Goal: Use online tool/utility: Use online tool/utility

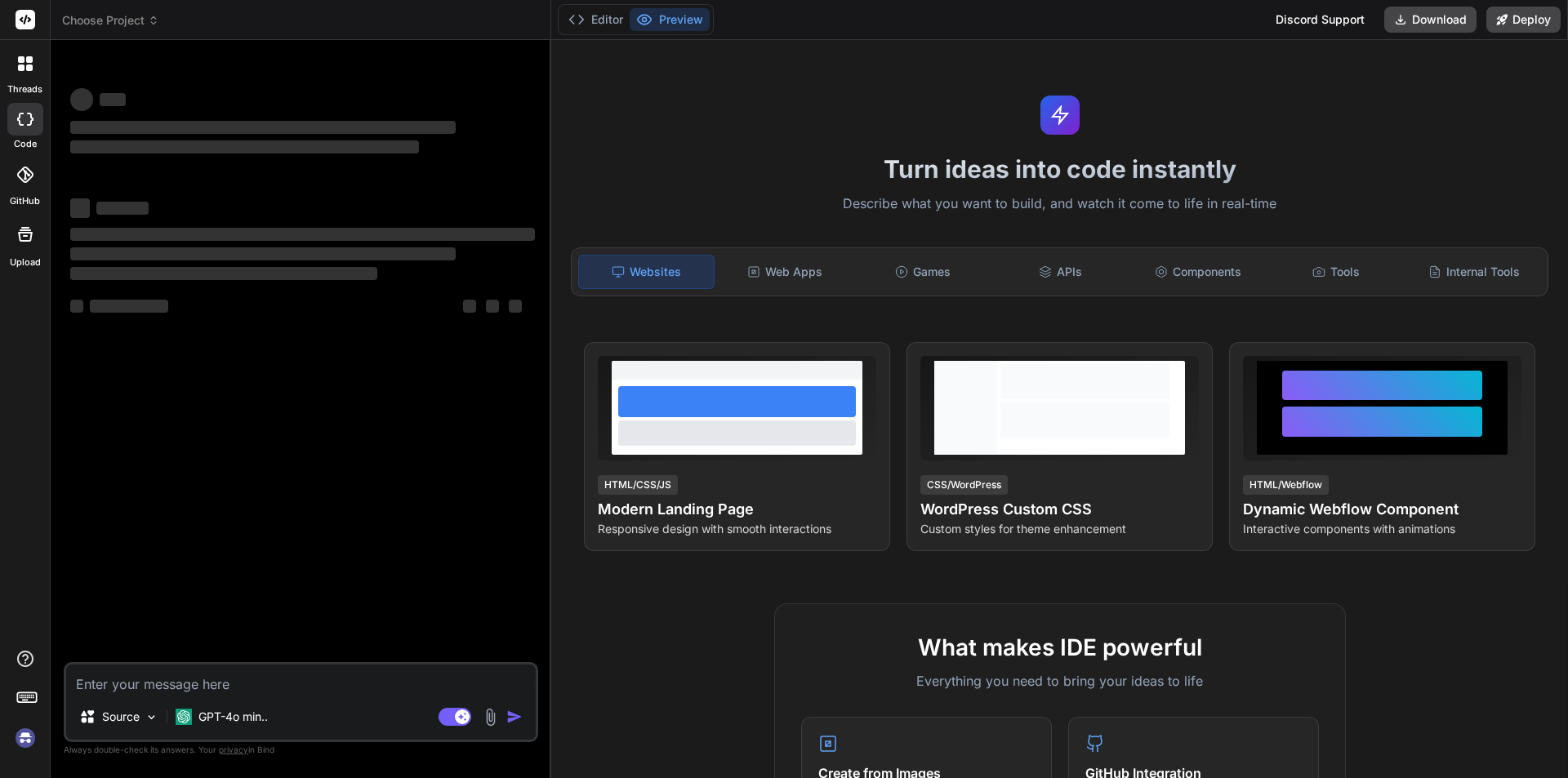
type textarea "x"
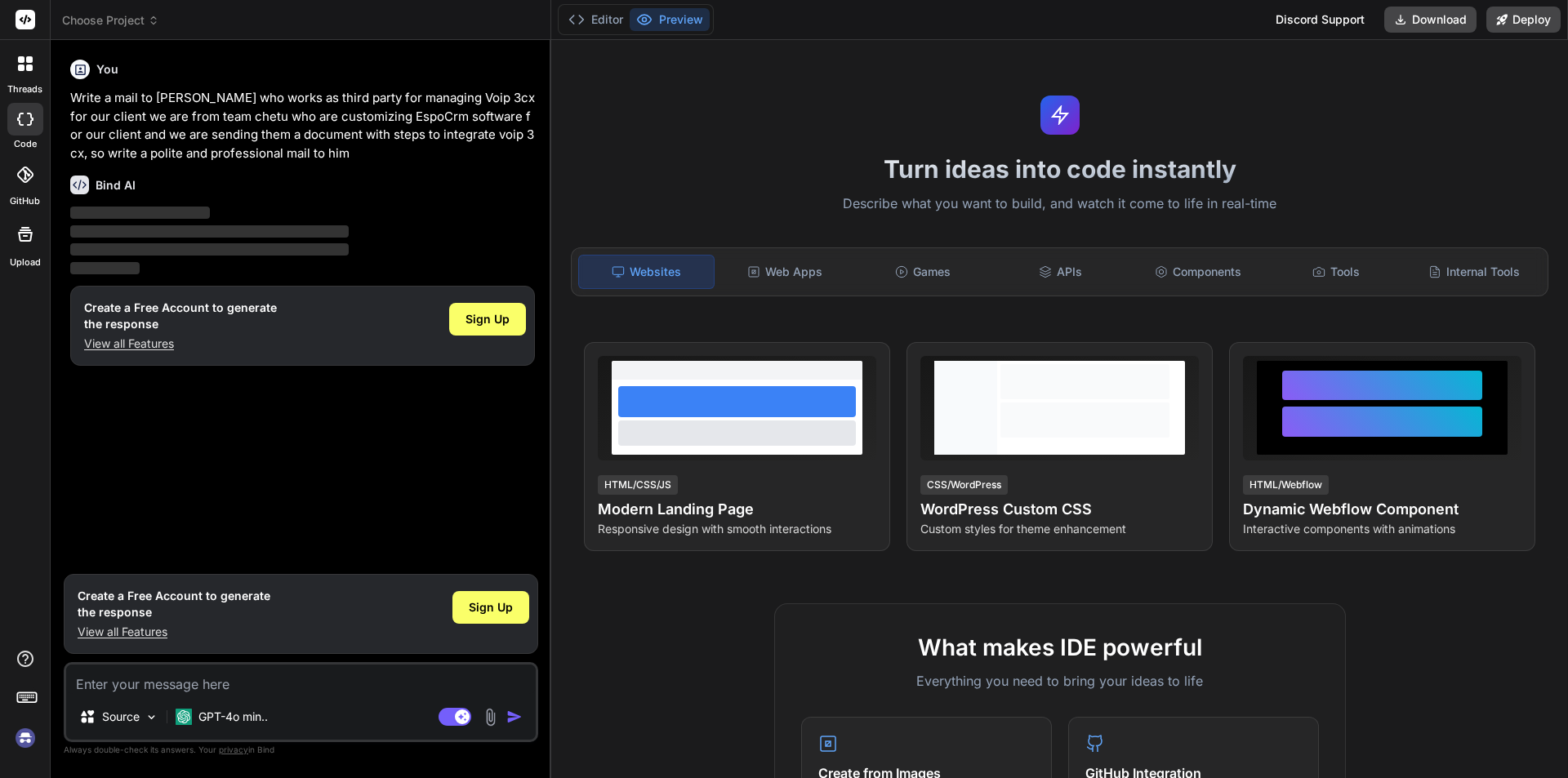
click at [412, 434] on div "You Write a mail to Augustin who works as third party for managing Voip 3cx for…" at bounding box center [303, 310] width 471 height 513
click at [80, 70] on icon at bounding box center [80, 70] width 14 height 14
click at [29, 750] on img at bounding box center [25, 739] width 28 height 28
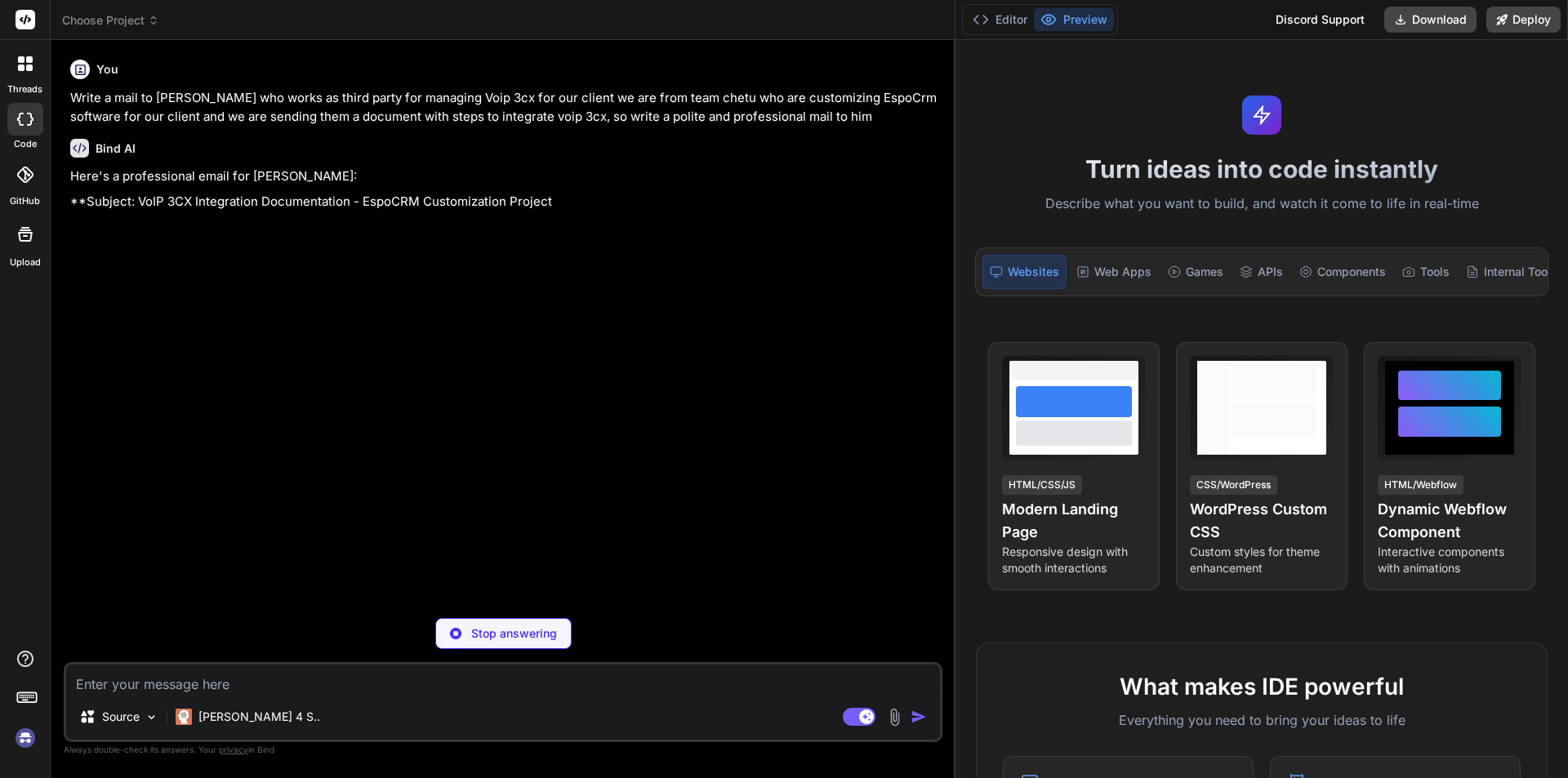
drag, startPoint x: 550, startPoint y: 397, endPoint x: 934, endPoint y: 423, distance: 384.9
click at [934, 423] on div "Bind AI Web Search Created with Pixso. Code Generator You Write a mail to Augus…" at bounding box center [503, 410] width 905 height 739
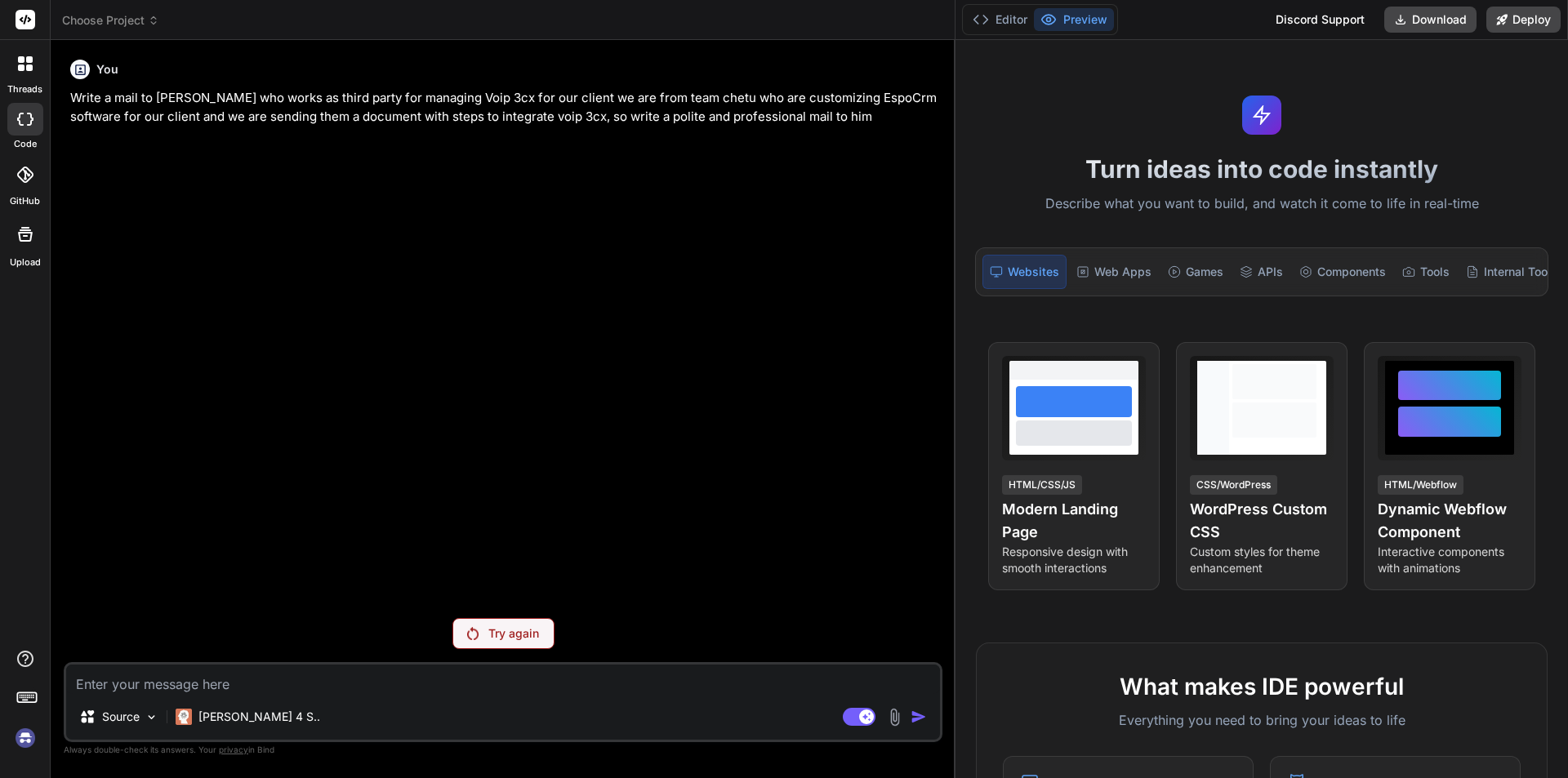
click at [455, 620] on div "Try again" at bounding box center [503, 633] width 102 height 31
click at [507, 635] on p "Try again" at bounding box center [514, 634] width 51 height 17
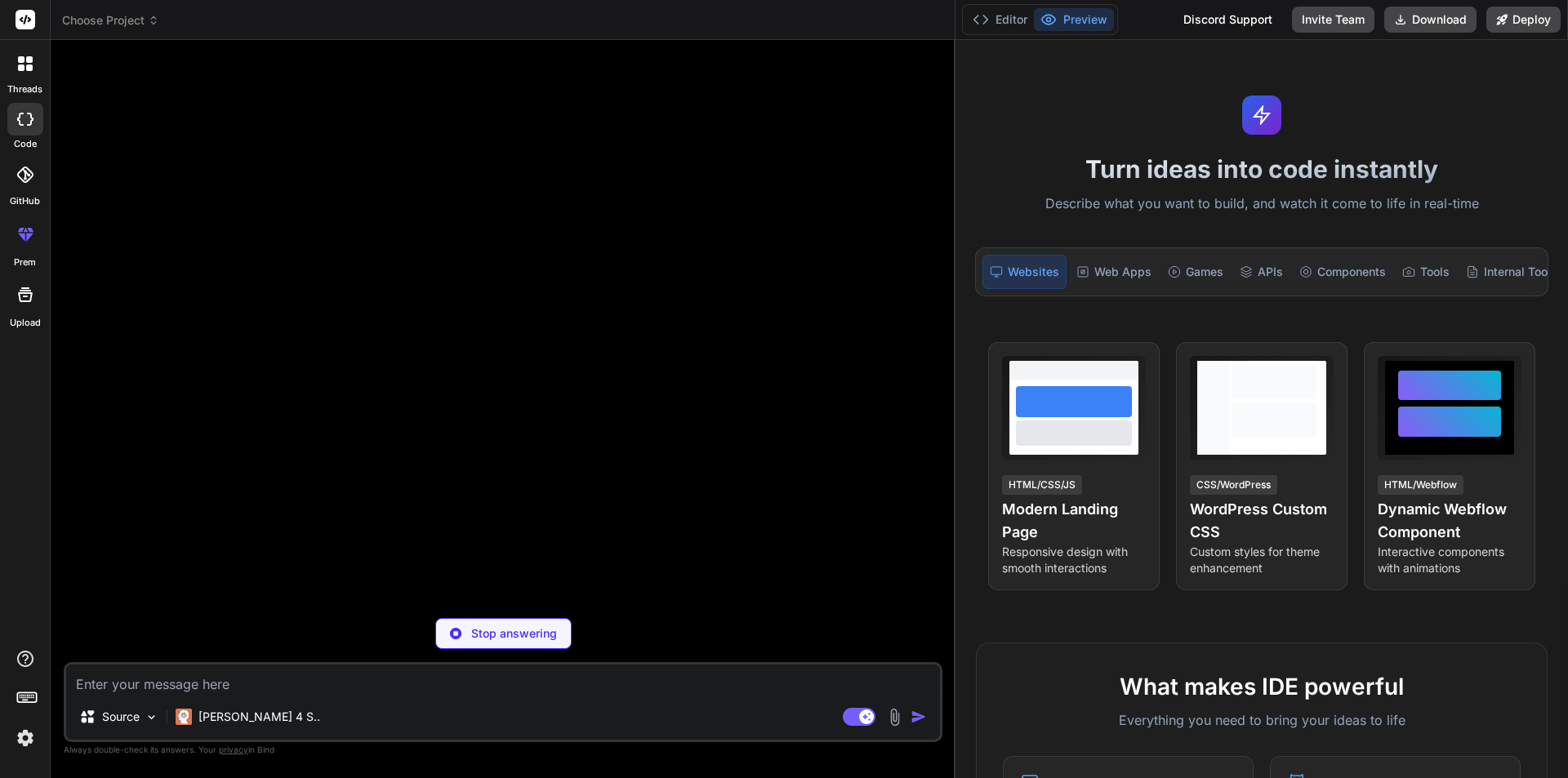
type textarea "x"
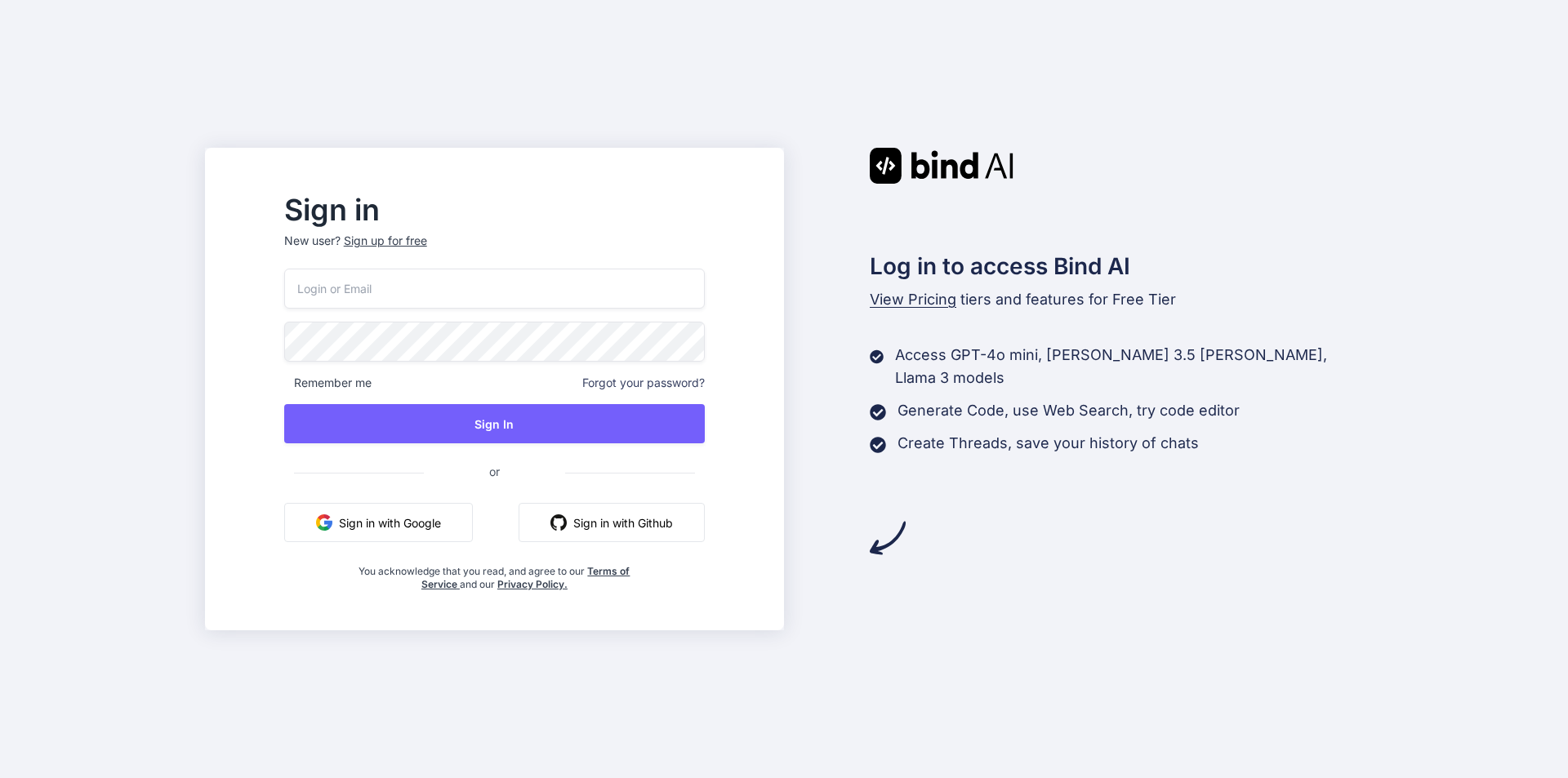
click at [402, 290] on input "email" at bounding box center [494, 289] width 421 height 40
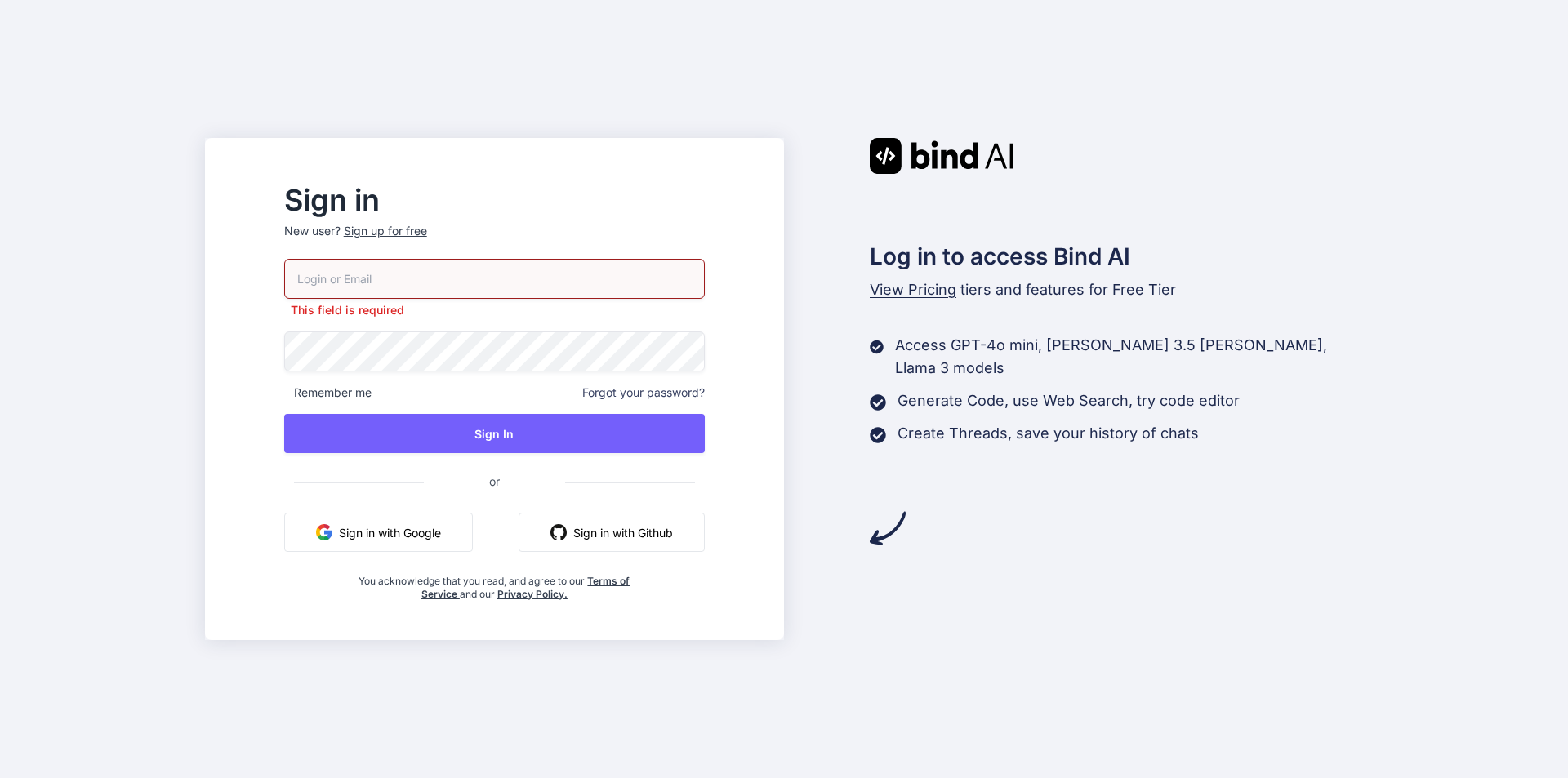
click at [411, 280] on input "email" at bounding box center [494, 279] width 421 height 40
paste input "Write a mail to [PERSON_NAME] who works as third party for managing Voip 3cx fo…"
type input "Write a mail to [PERSON_NAME] who works as third party for managing Voip 3cx fo…"
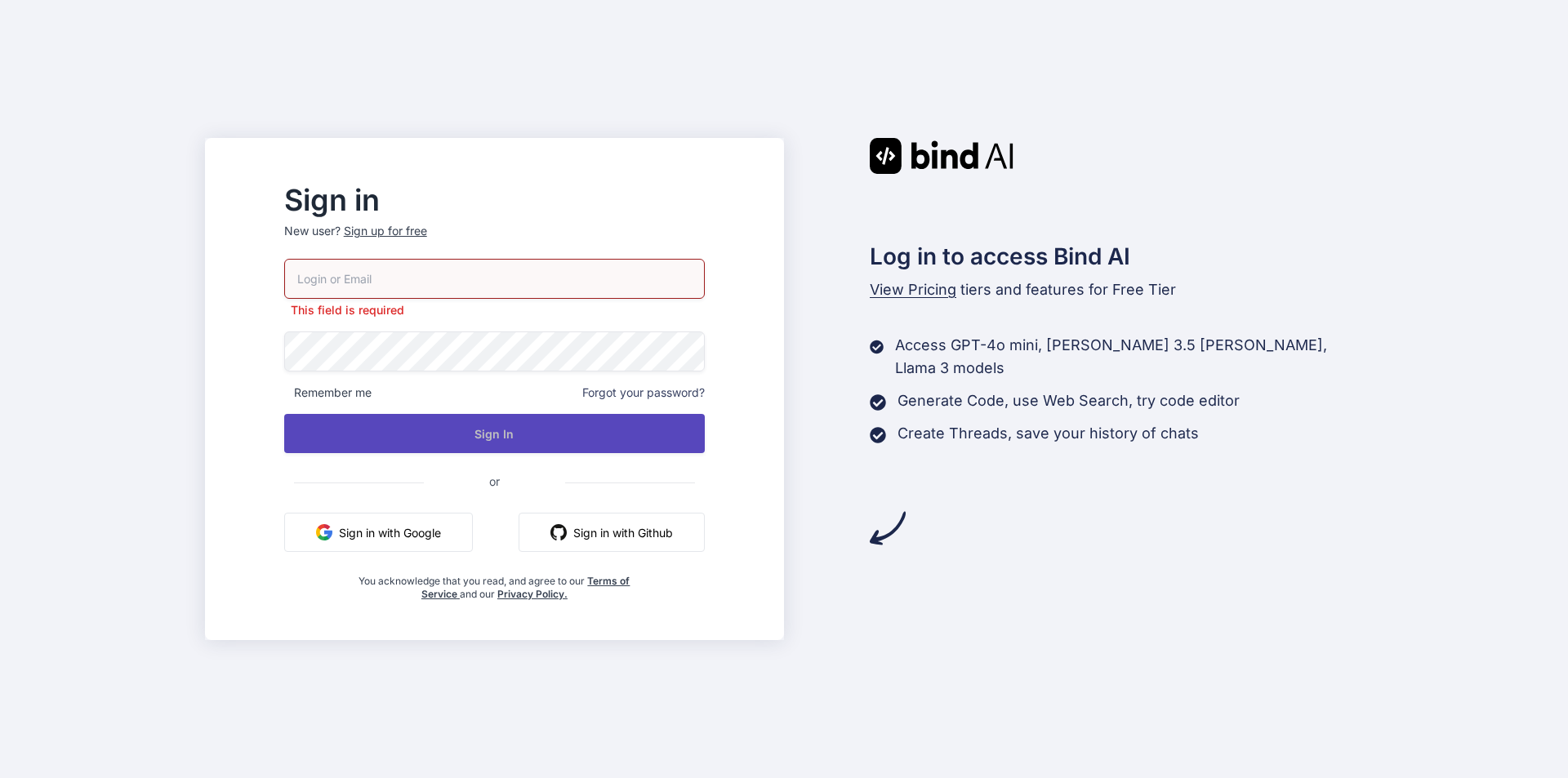
type input "[EMAIL_ADDRESS][DOMAIN_NAME]"
click at [449, 431] on button "Sign In" at bounding box center [494, 433] width 421 height 39
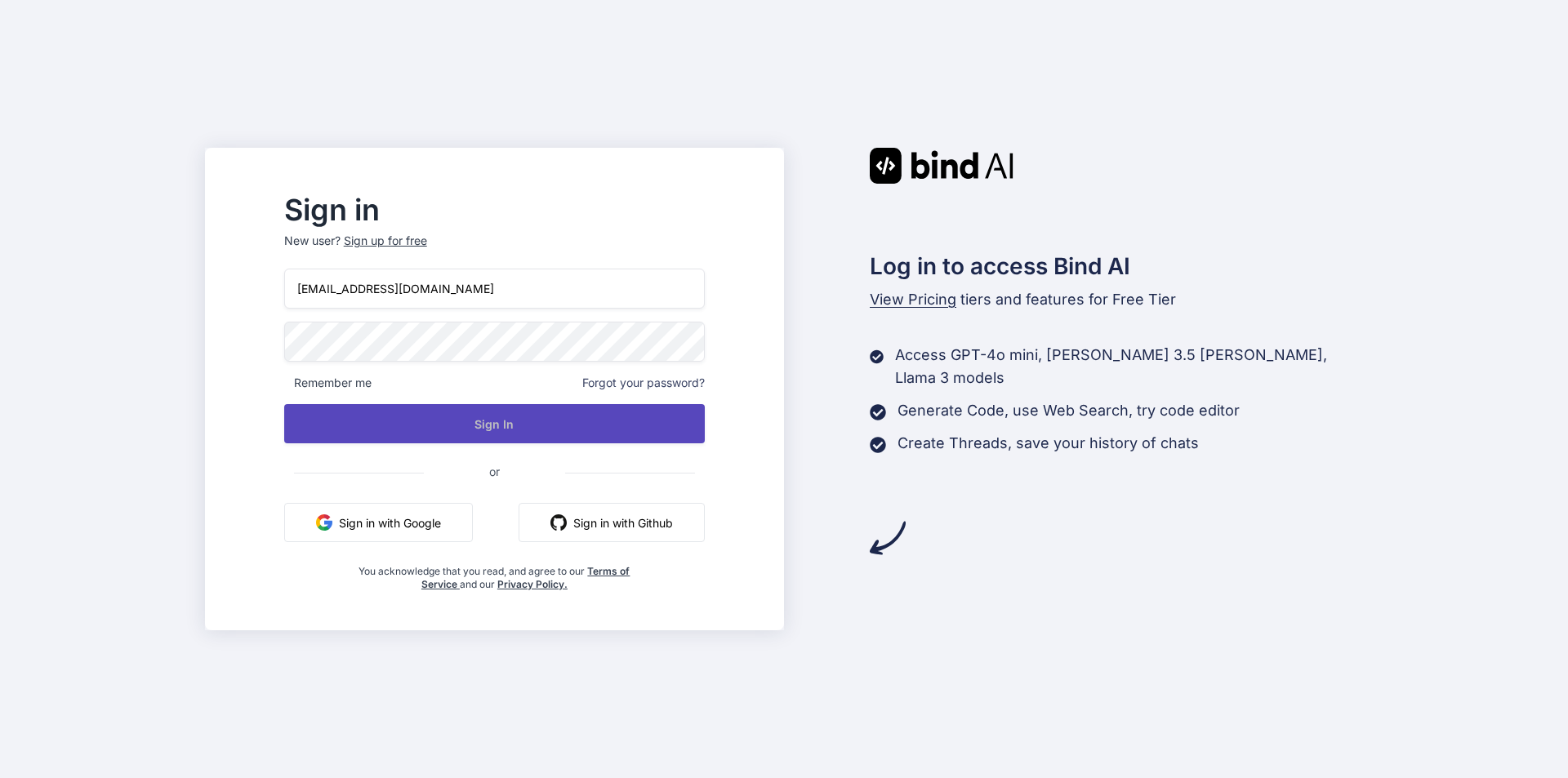
click at [433, 420] on button "Sign In" at bounding box center [494, 424] width 421 height 39
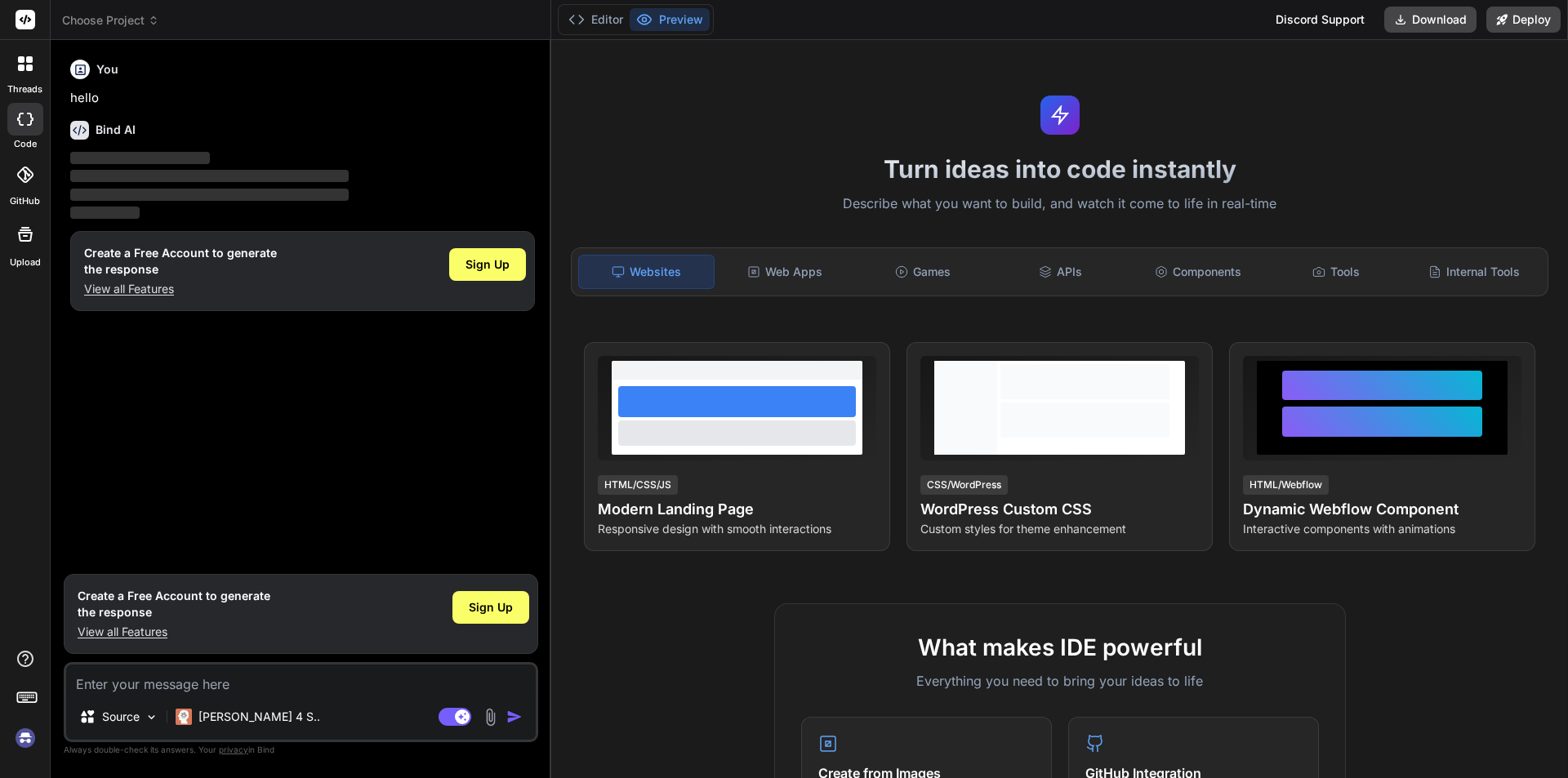
click at [22, 741] on img at bounding box center [25, 739] width 28 height 28
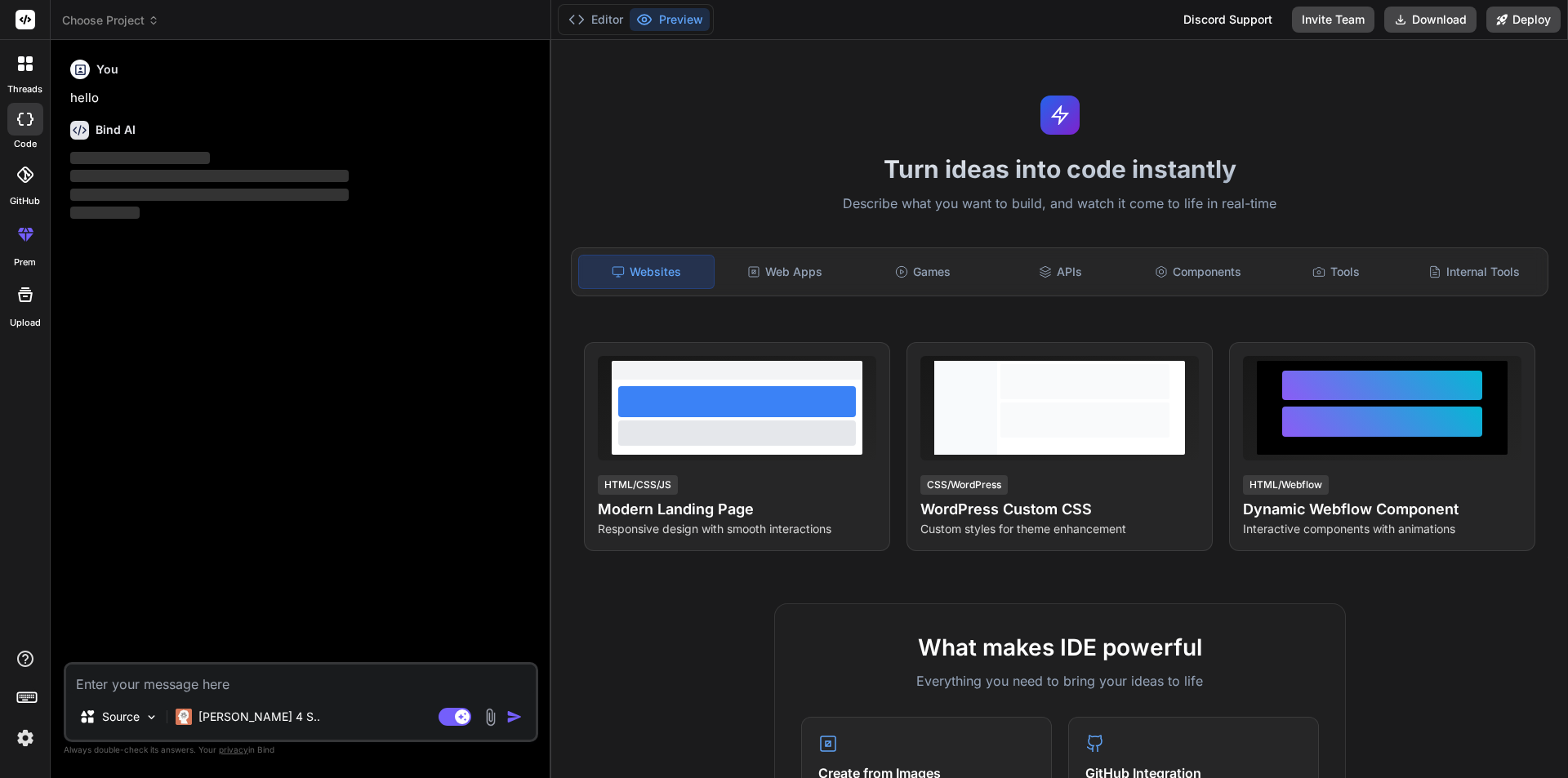
click at [28, 739] on img at bounding box center [25, 739] width 28 height 28
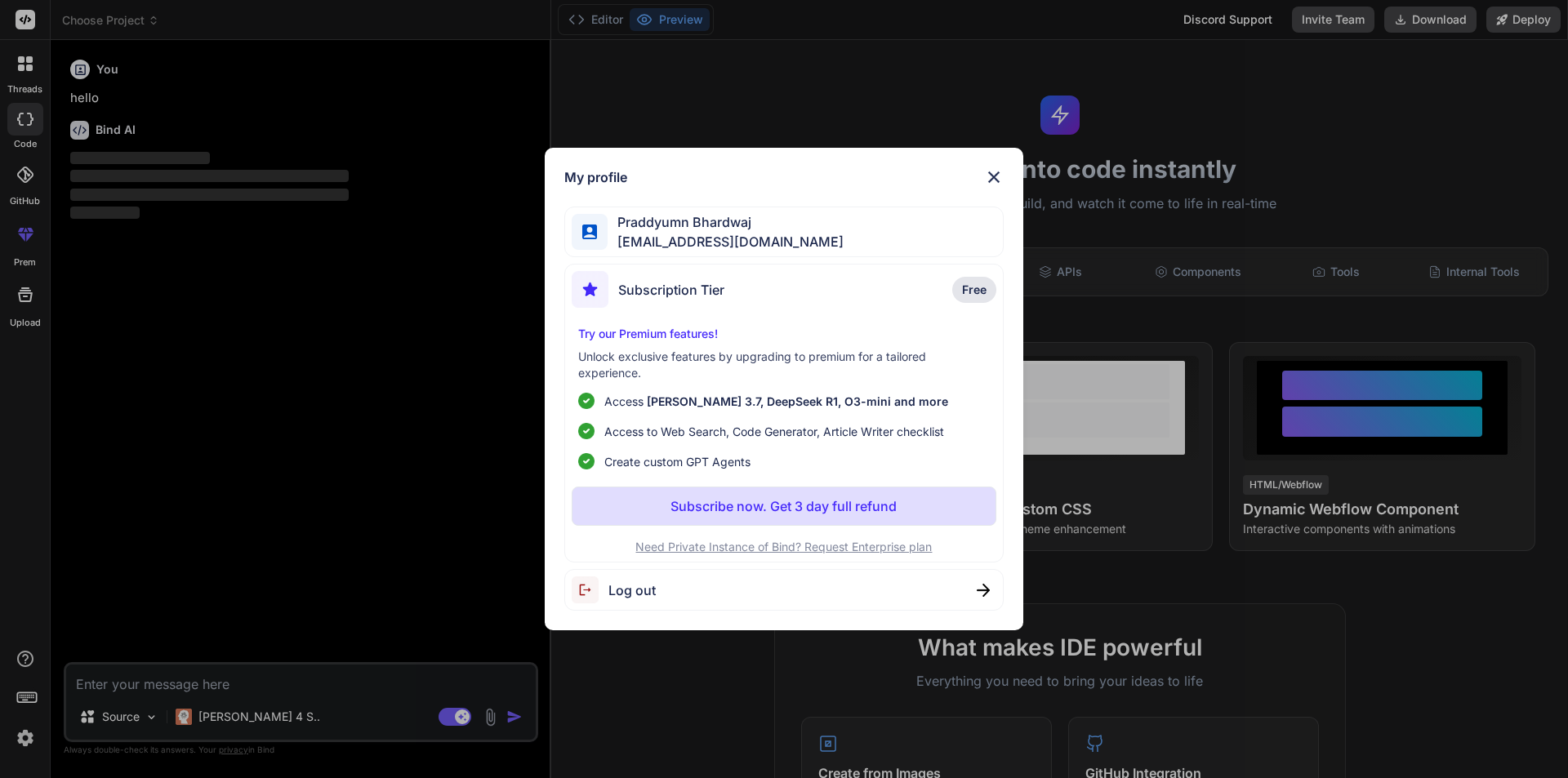
click at [298, 538] on div "My profile Praddyumn Bhardwaj [EMAIL_ADDRESS][DOMAIN_NAME] Subscription Tier Fr…" at bounding box center [784, 389] width 1568 height 778
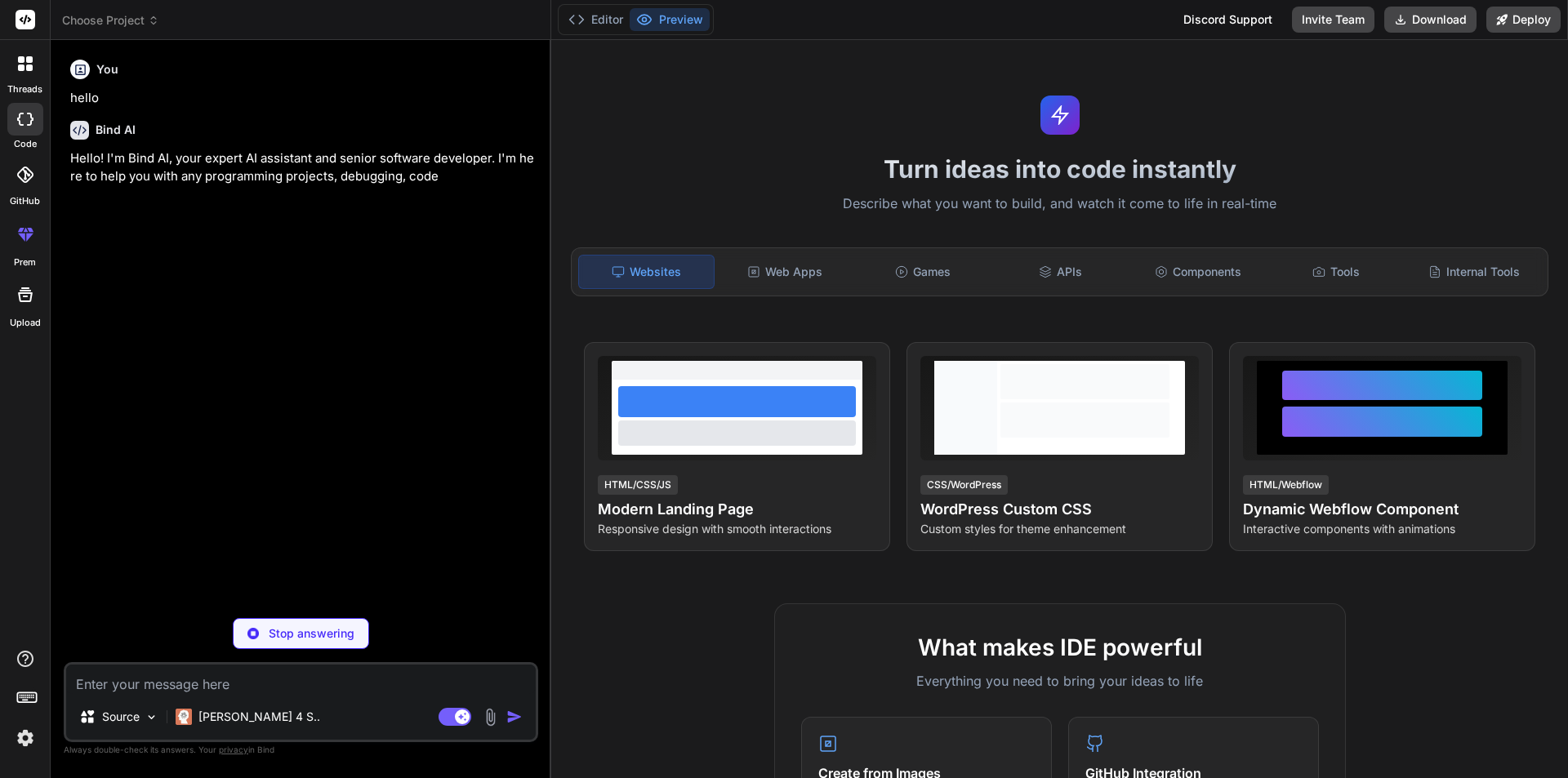
click at [239, 681] on textarea at bounding box center [301, 680] width 470 height 30
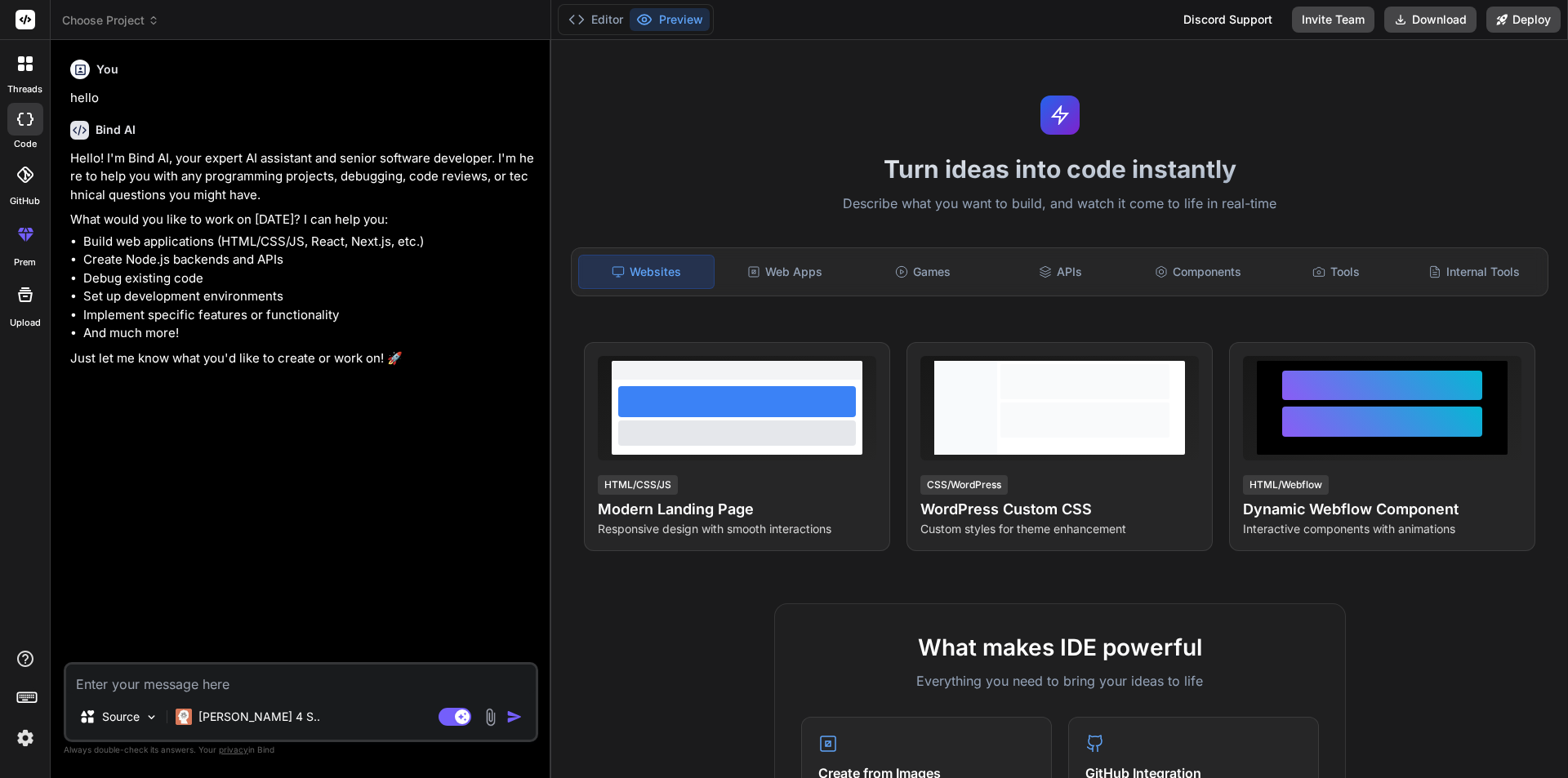
type textarea "x"
click at [301, 693] on textarea at bounding box center [301, 680] width 470 height 30
paste textarea "Write a mail to [PERSON_NAME] who works as third party for managing Voip 3cx fo…"
type textarea "Write a mail to [PERSON_NAME] who works as third party for managing Voip 3cx fo…"
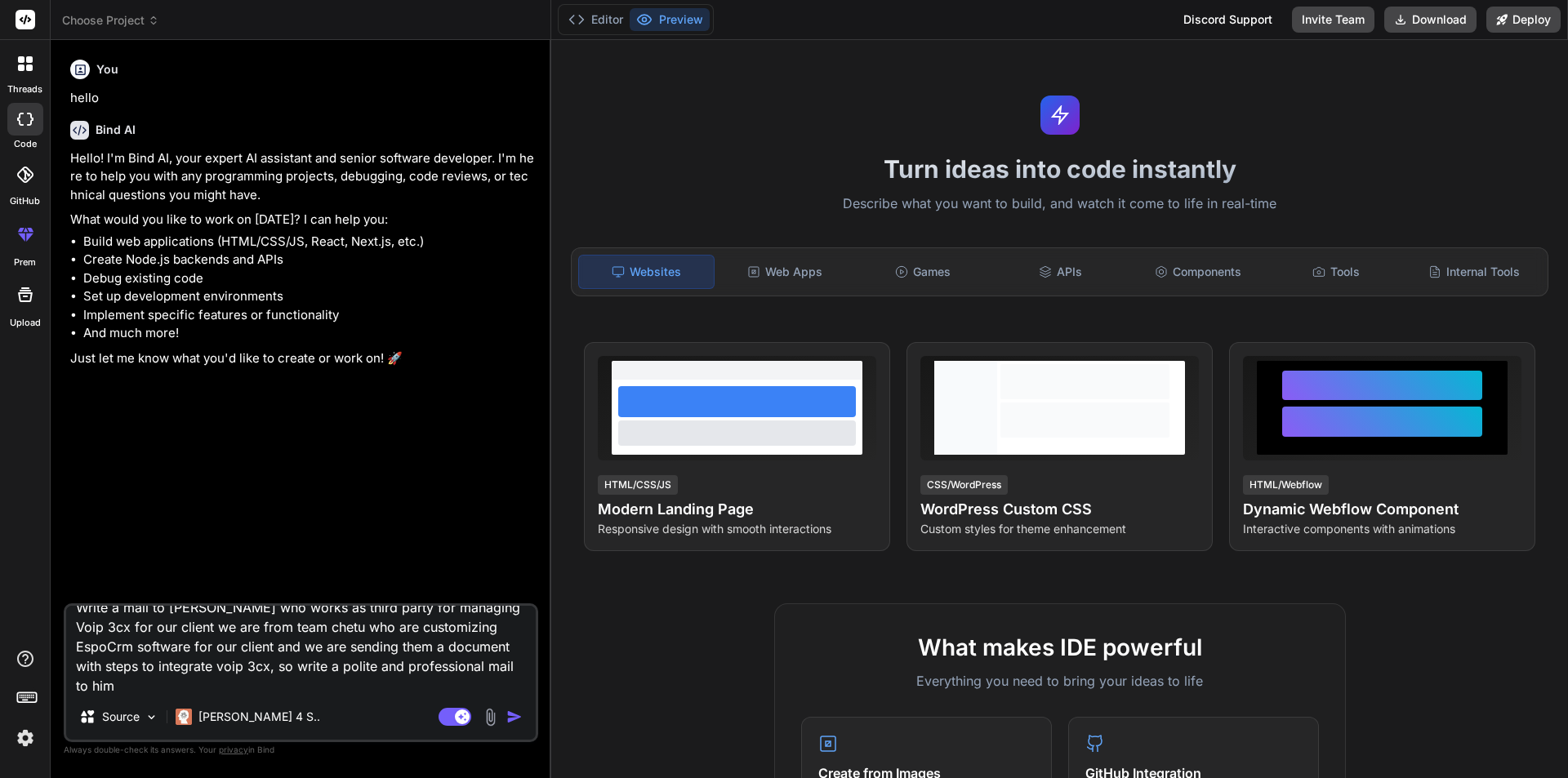
type textarea "x"
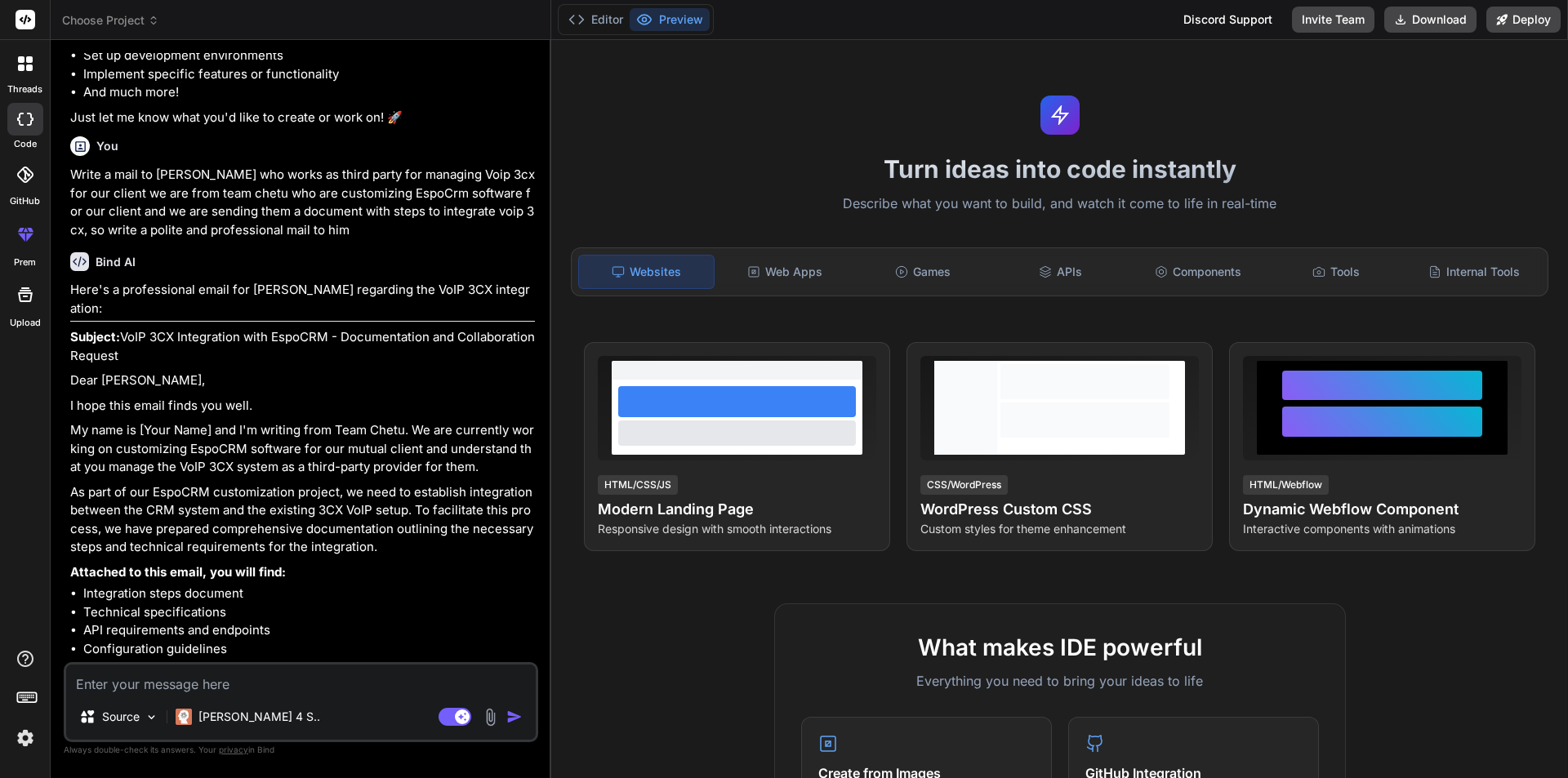
scroll to position [323, 0]
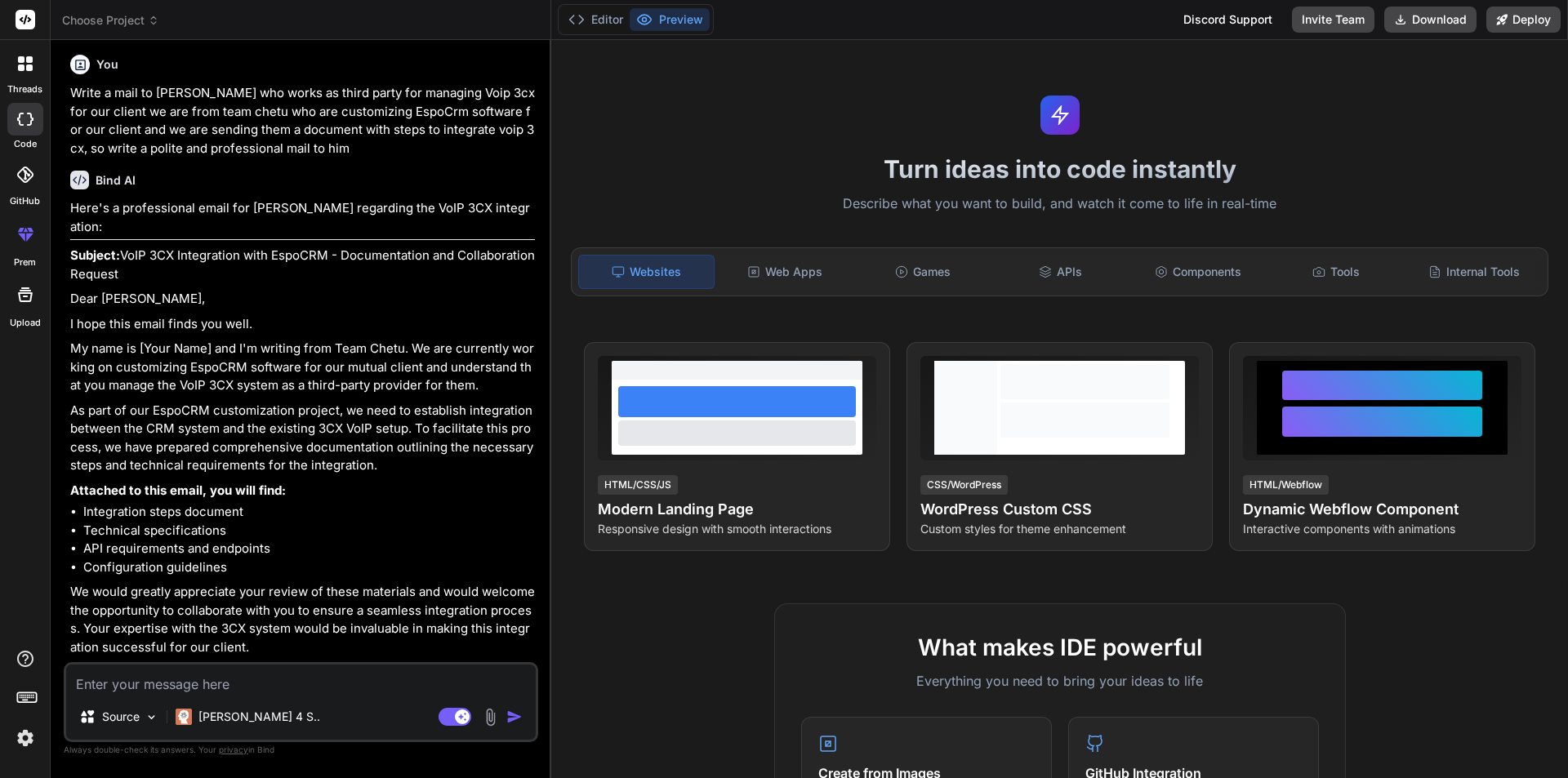
type textarea "x"
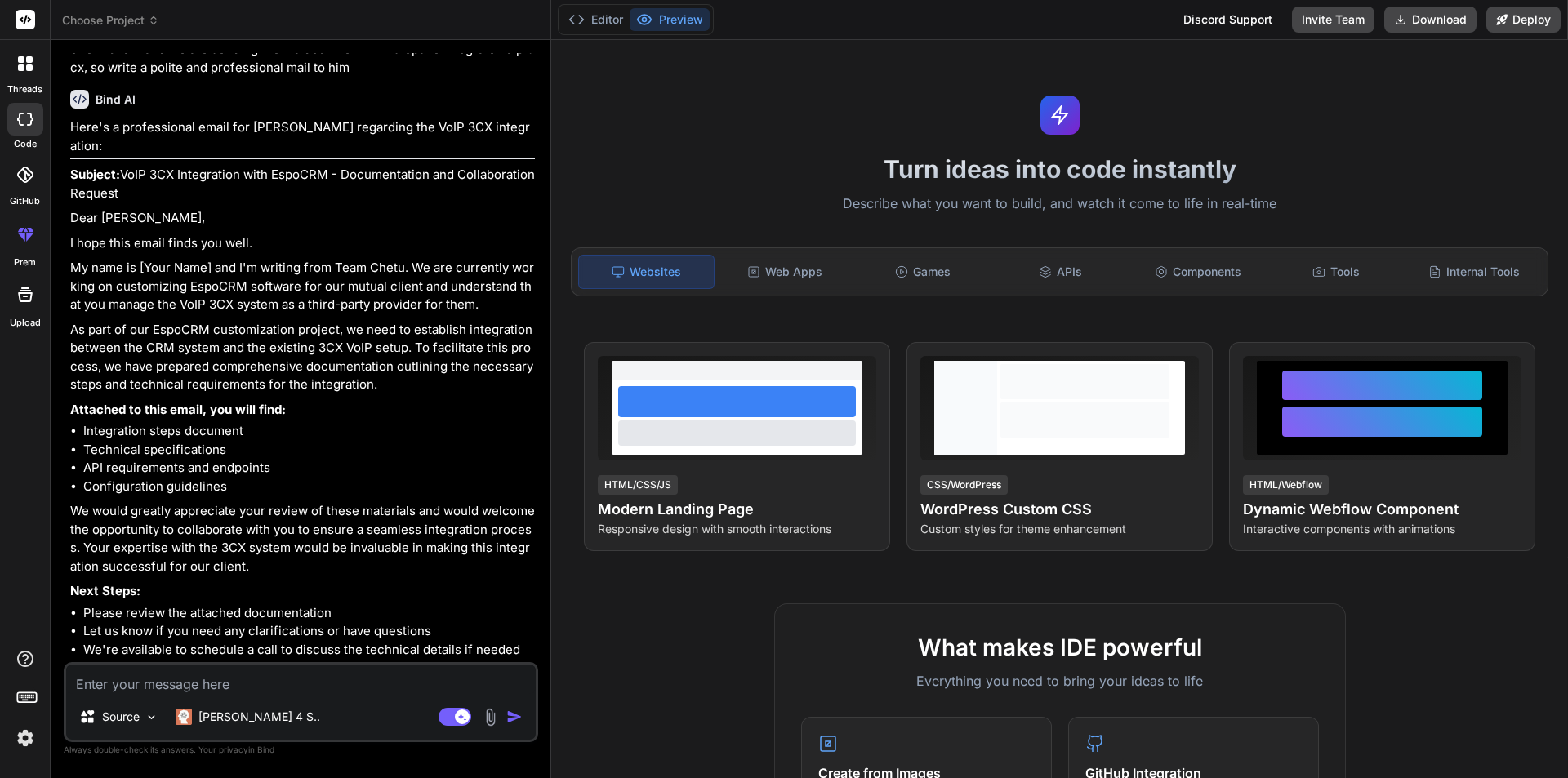
scroll to position [404, 0]
click at [332, 687] on textarea at bounding box center [301, 680] width 470 height 30
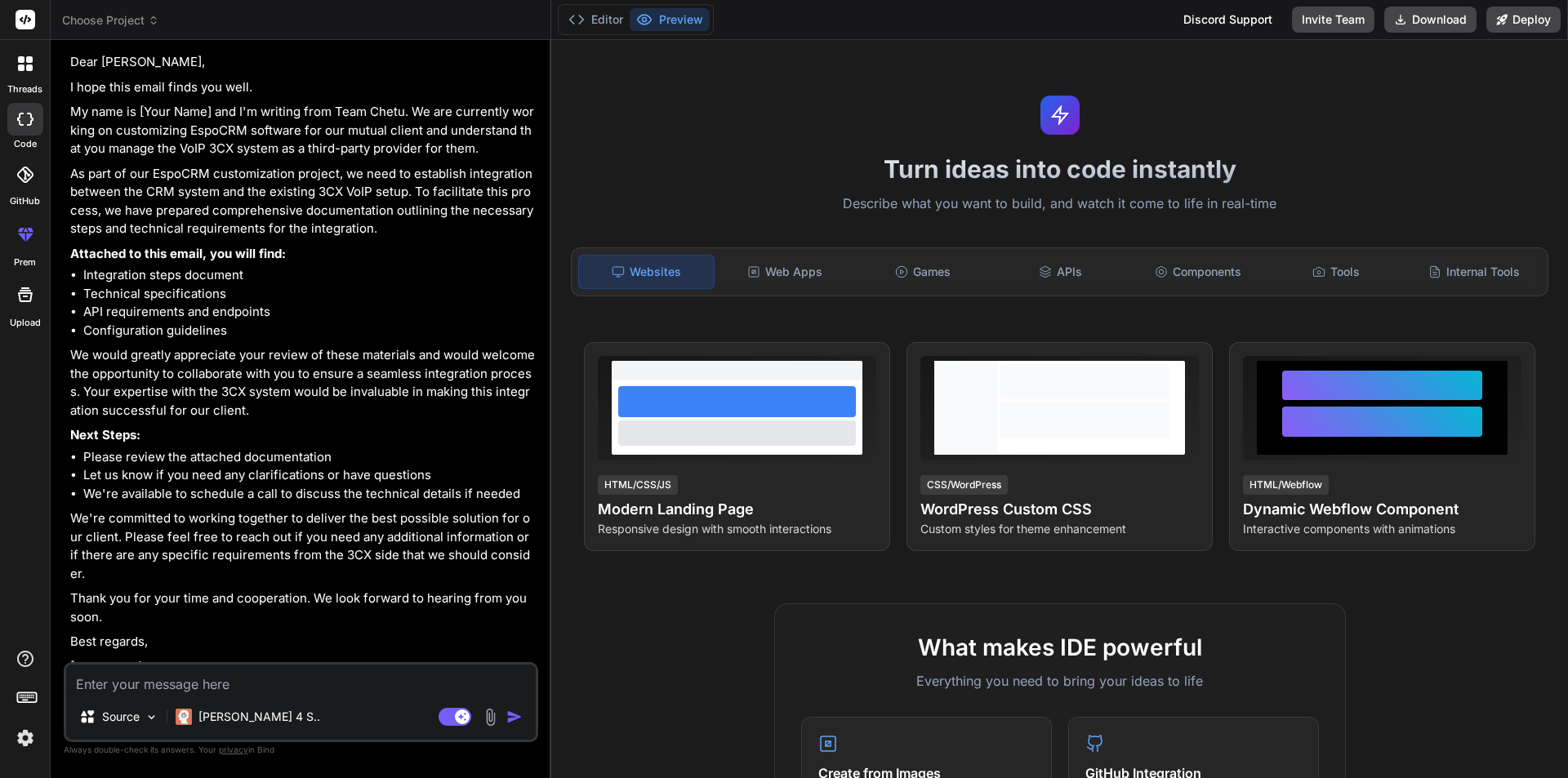
scroll to position [731, 0]
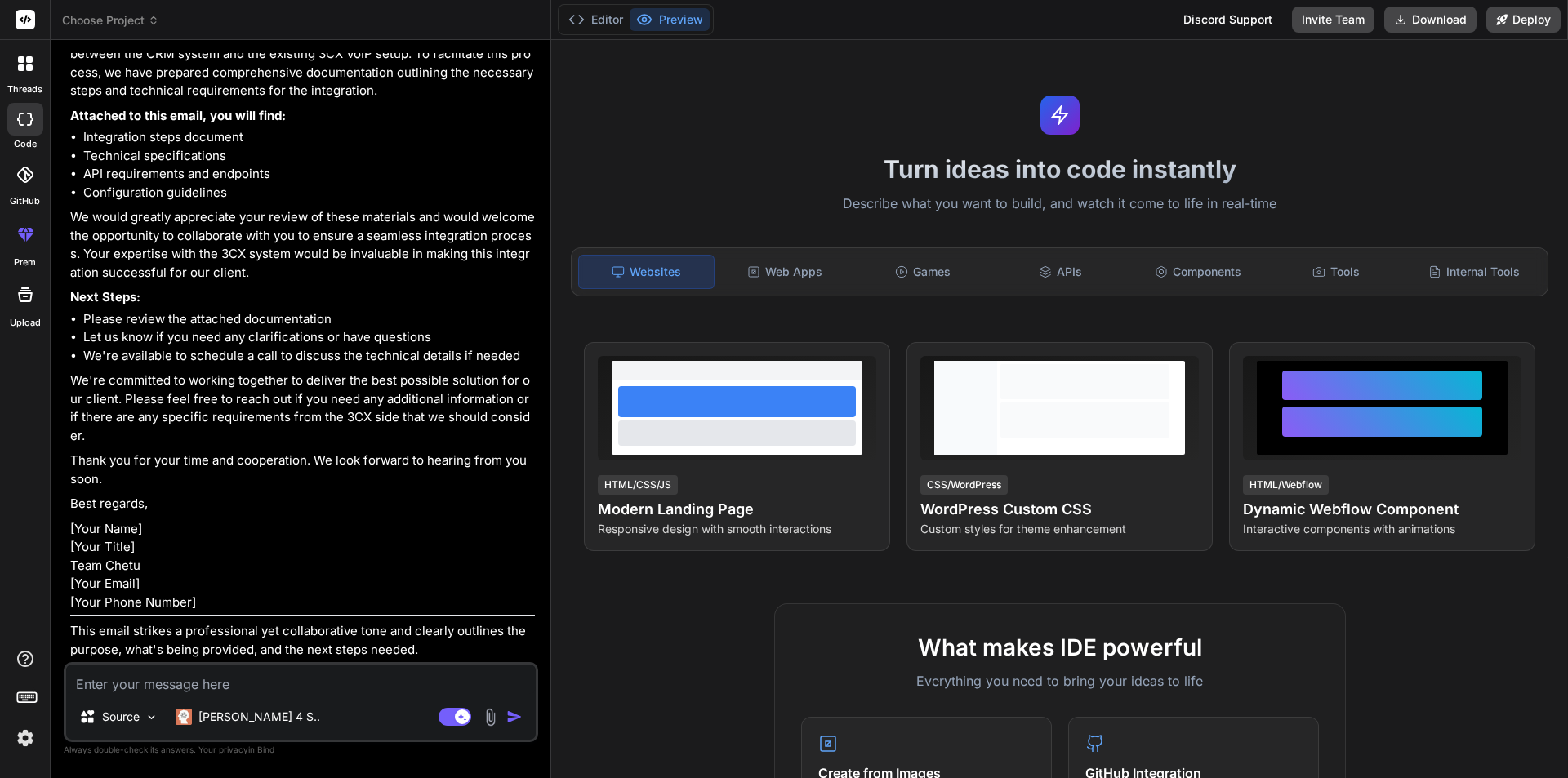
type textarea "D"
type textarea "x"
type textarea "Do"
type textarea "x"
type textarea "Don"
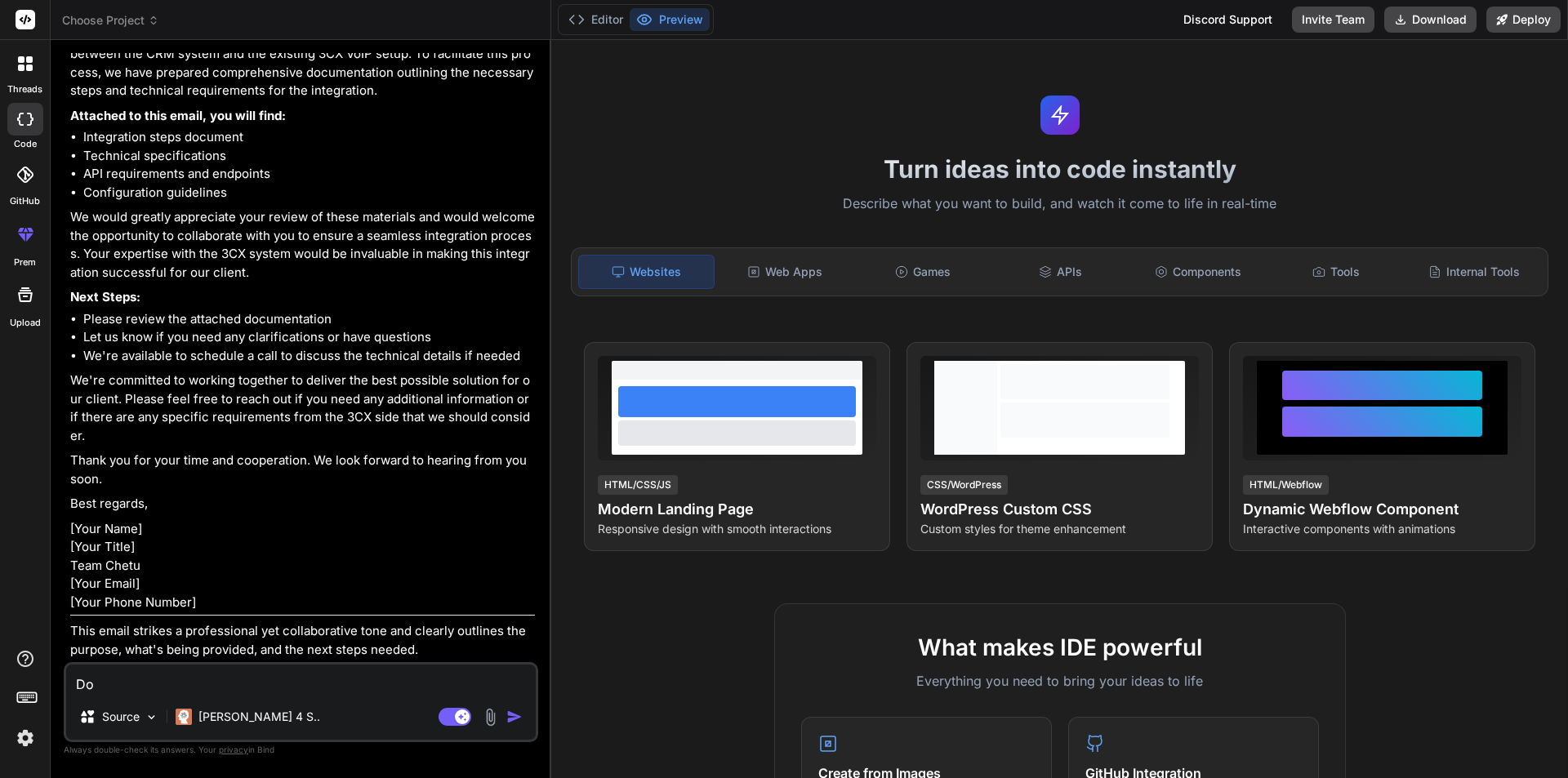
type textarea "x"
type textarea "Don;"
type textarea "x"
type textarea "Don;t"
type textarea "x"
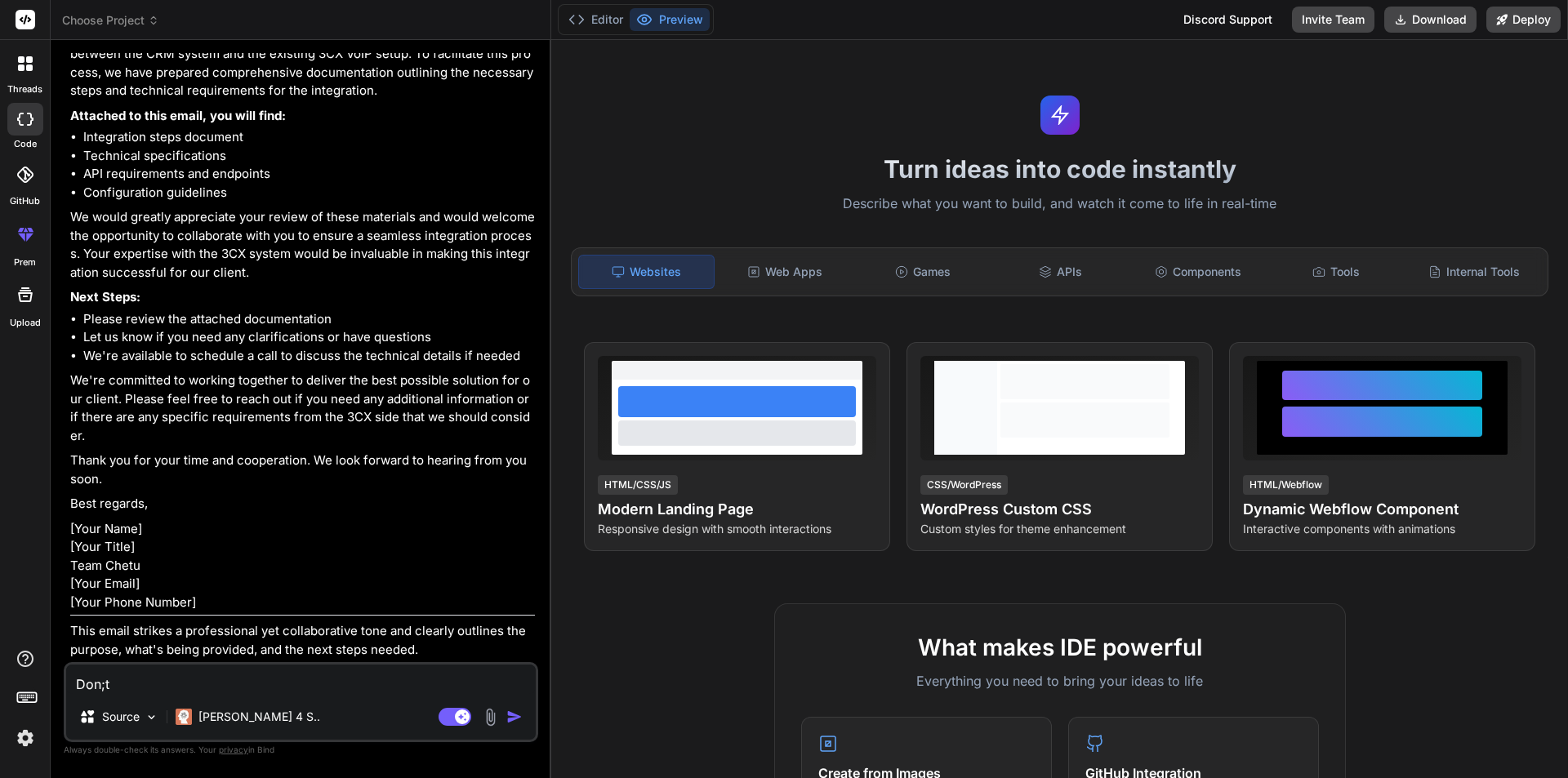
type textarea "Don;"
type textarea "x"
type textarea "Don"
type textarea "x"
type textarea "Don;"
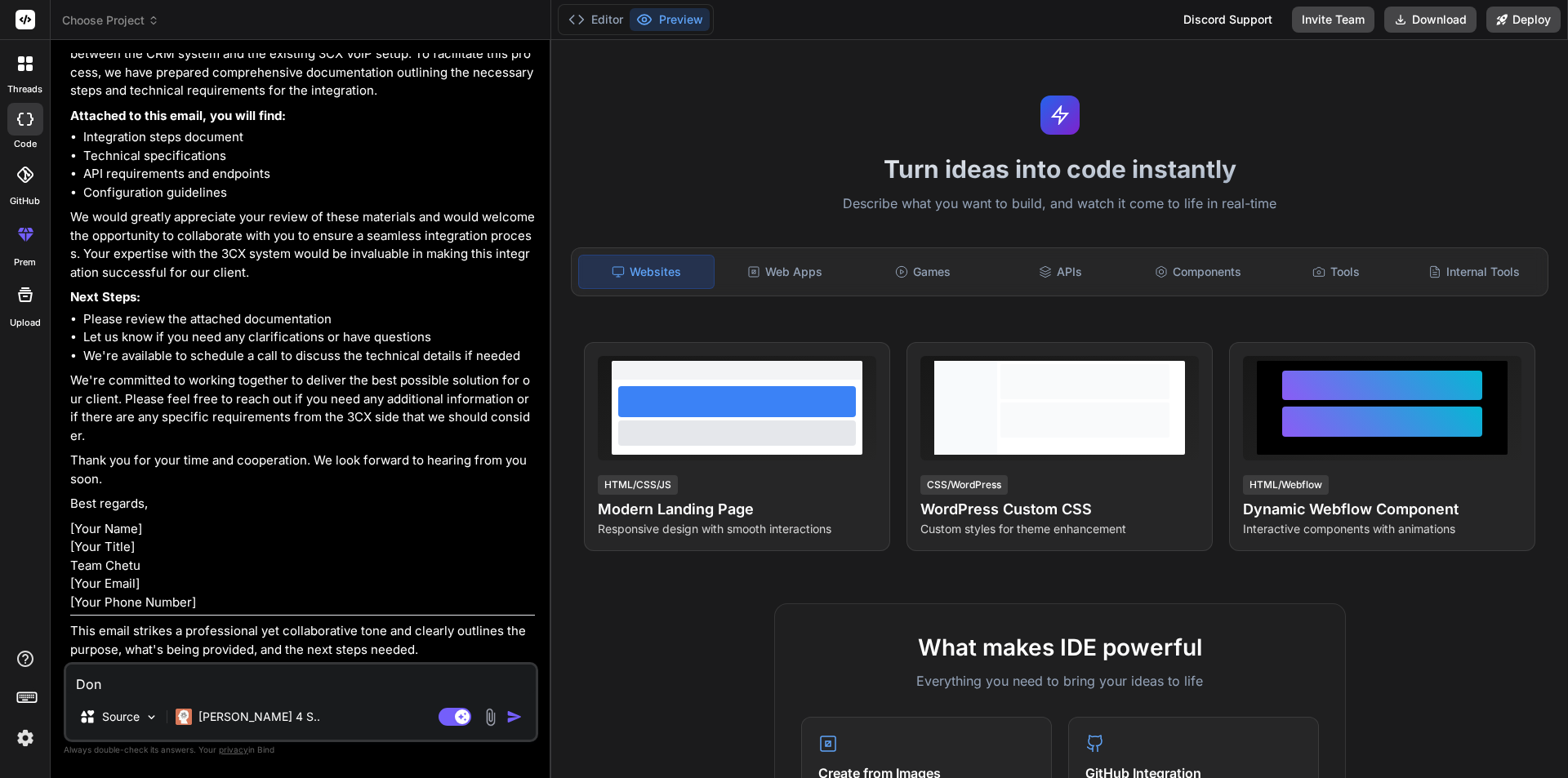
type textarea "x"
type textarea "Don;'"
type textarea "x"
type textarea "Don;'t"
type textarea "x"
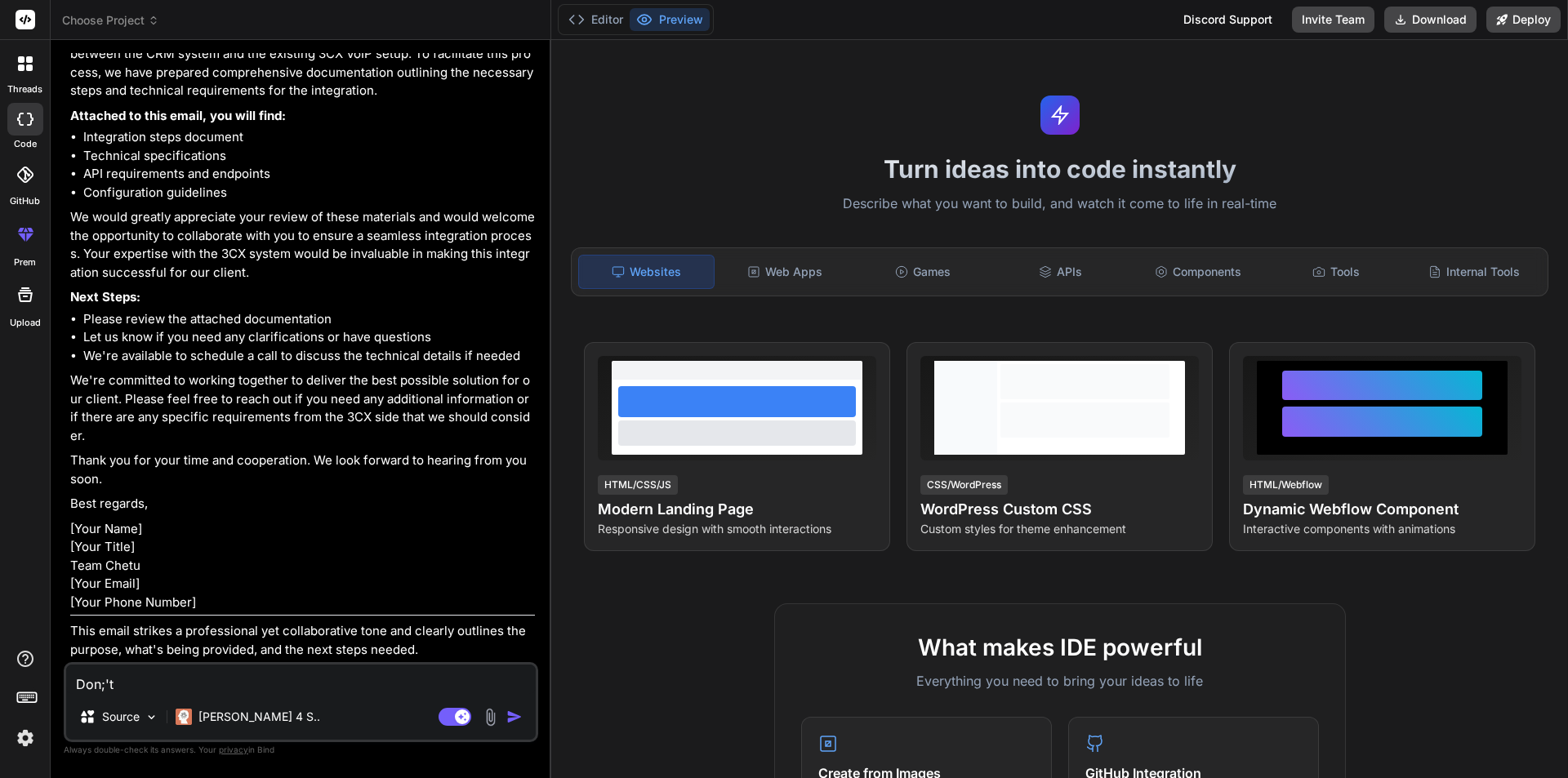
type textarea "Don;'"
type textarea "x"
type textarea "Don;"
type textarea "x"
type textarea "Don"
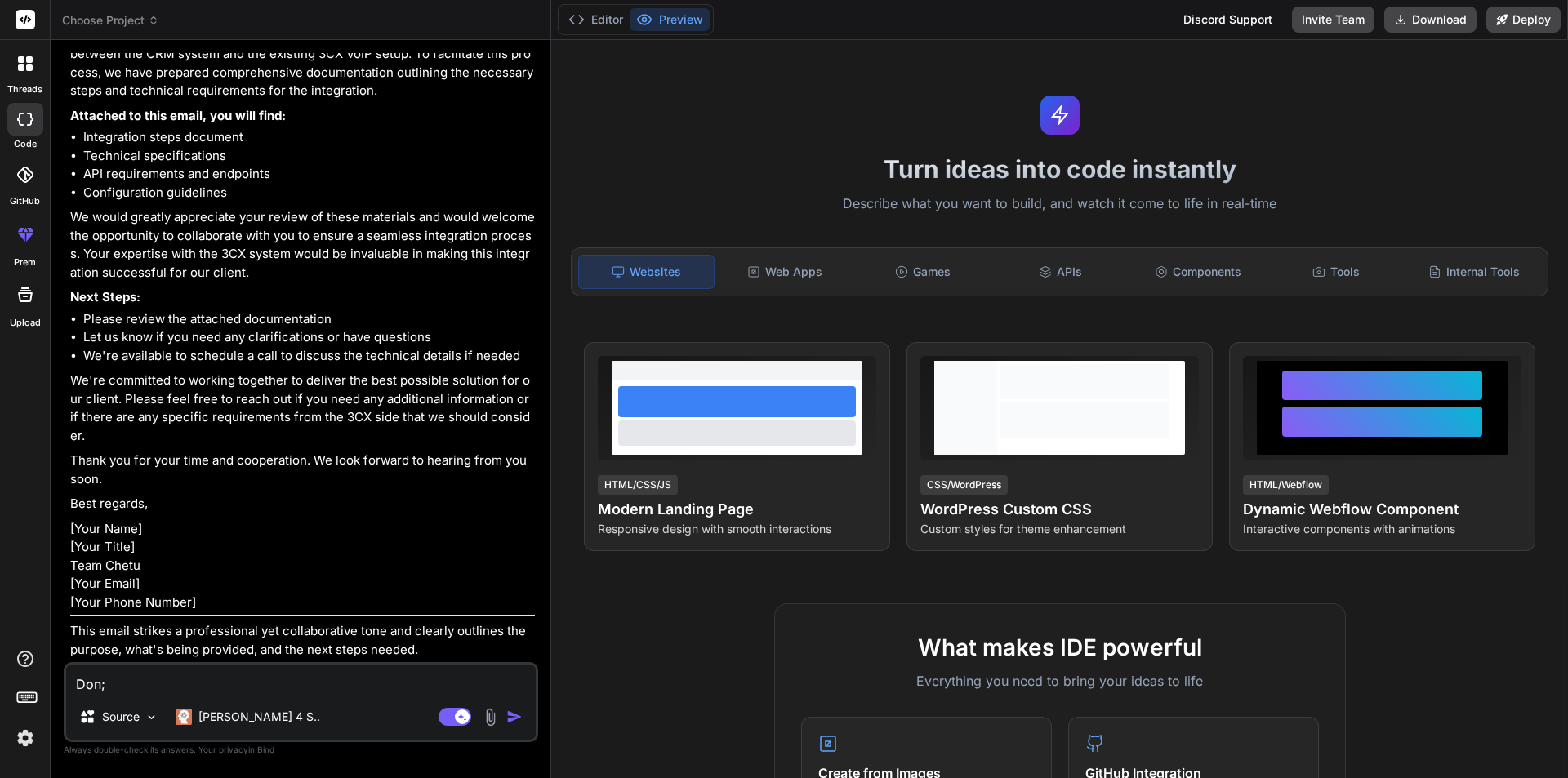
type textarea "x"
type textarea "Don;'"
type textarea "x"
type textarea "Don;"
type textarea "x"
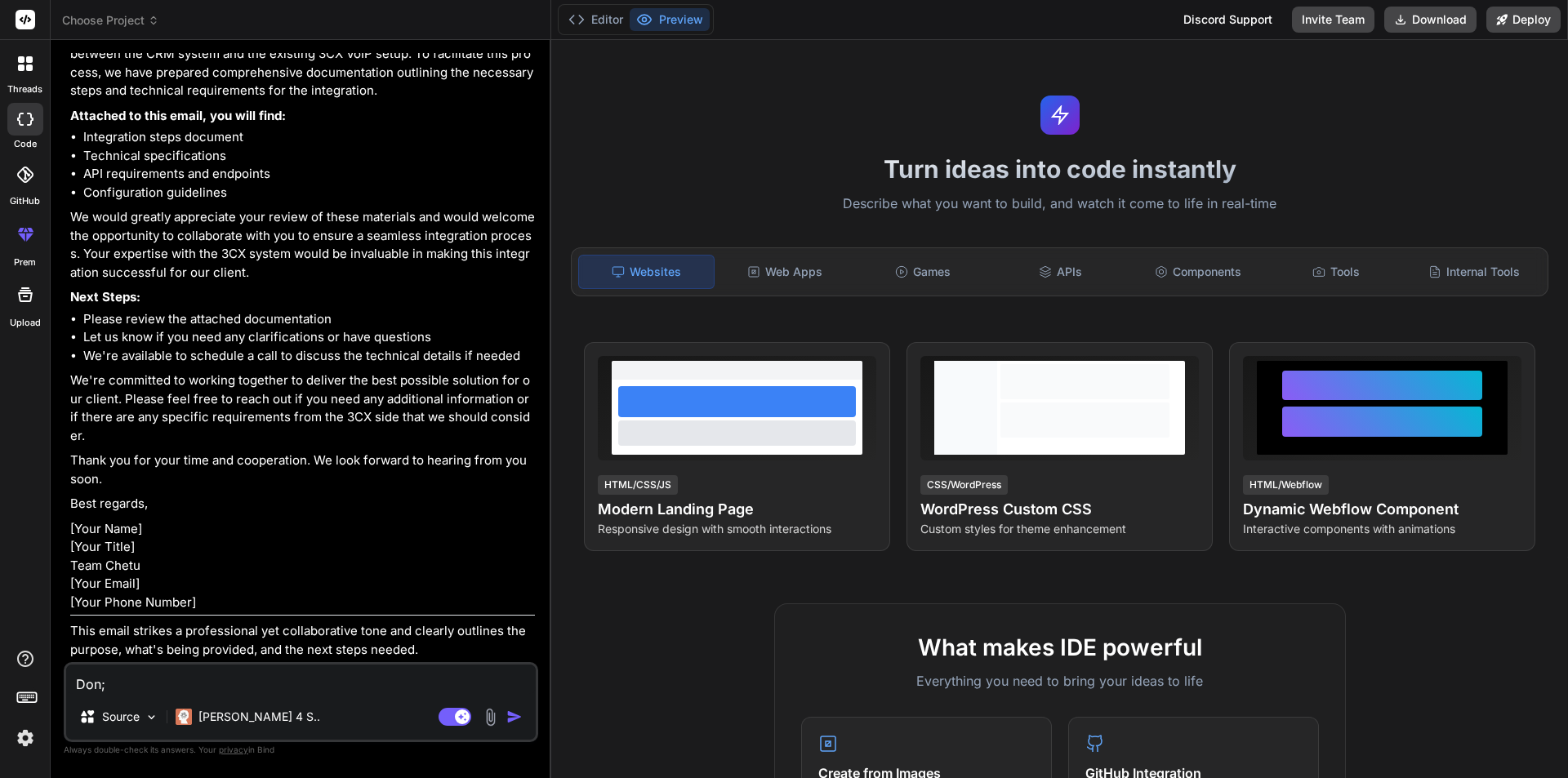
type textarea "Don"
type textarea "x"
type textarea "Don'"
type textarea "x"
type textarea "Don't"
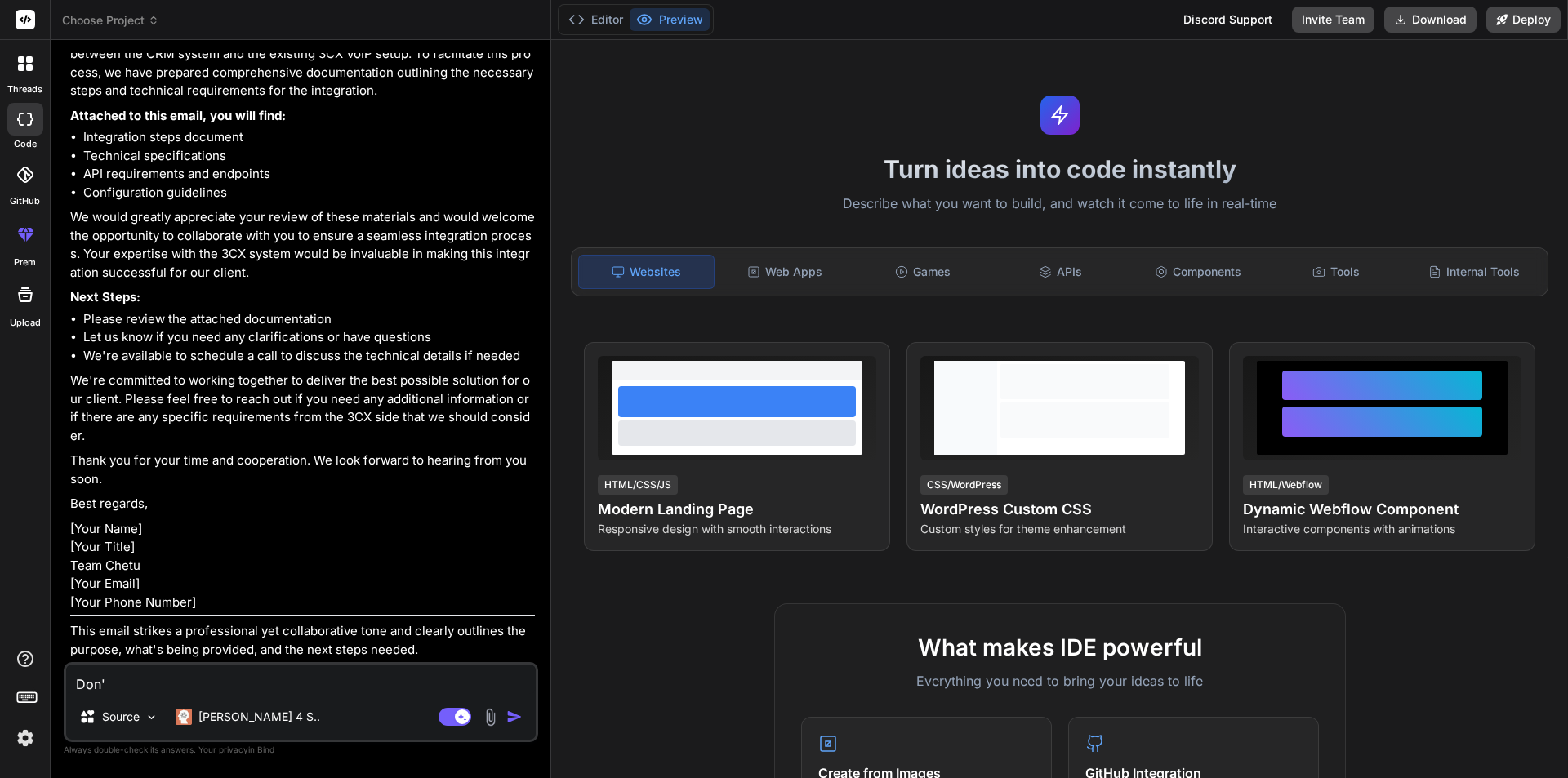
type textarea "x"
type textarea "Don't"
type textarea "x"
type textarea "Don't w"
type textarea "x"
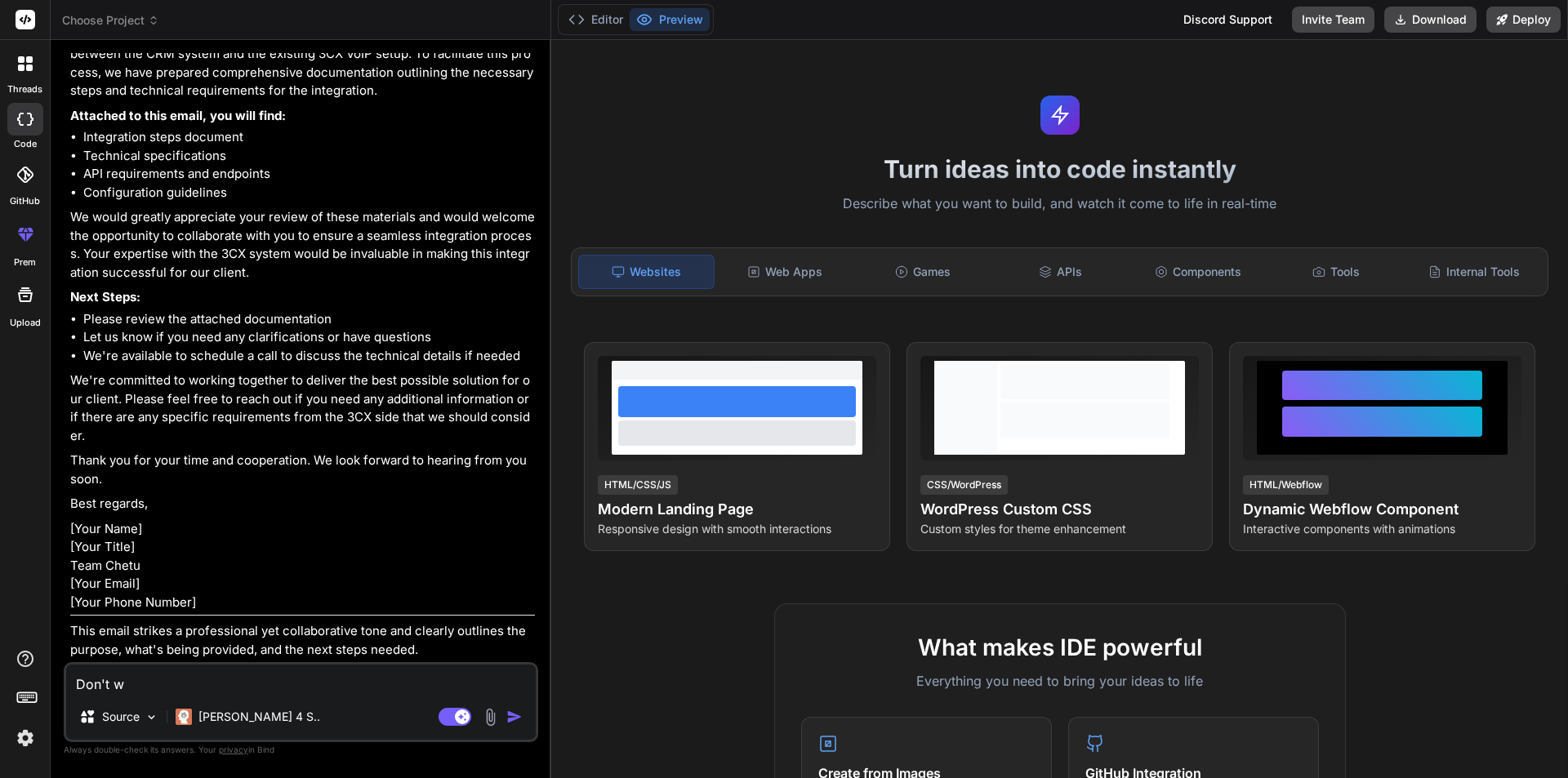
type textarea "Don't wr"
type textarea "x"
type textarea "Don't wri"
type textarea "x"
type textarea "Don't writ"
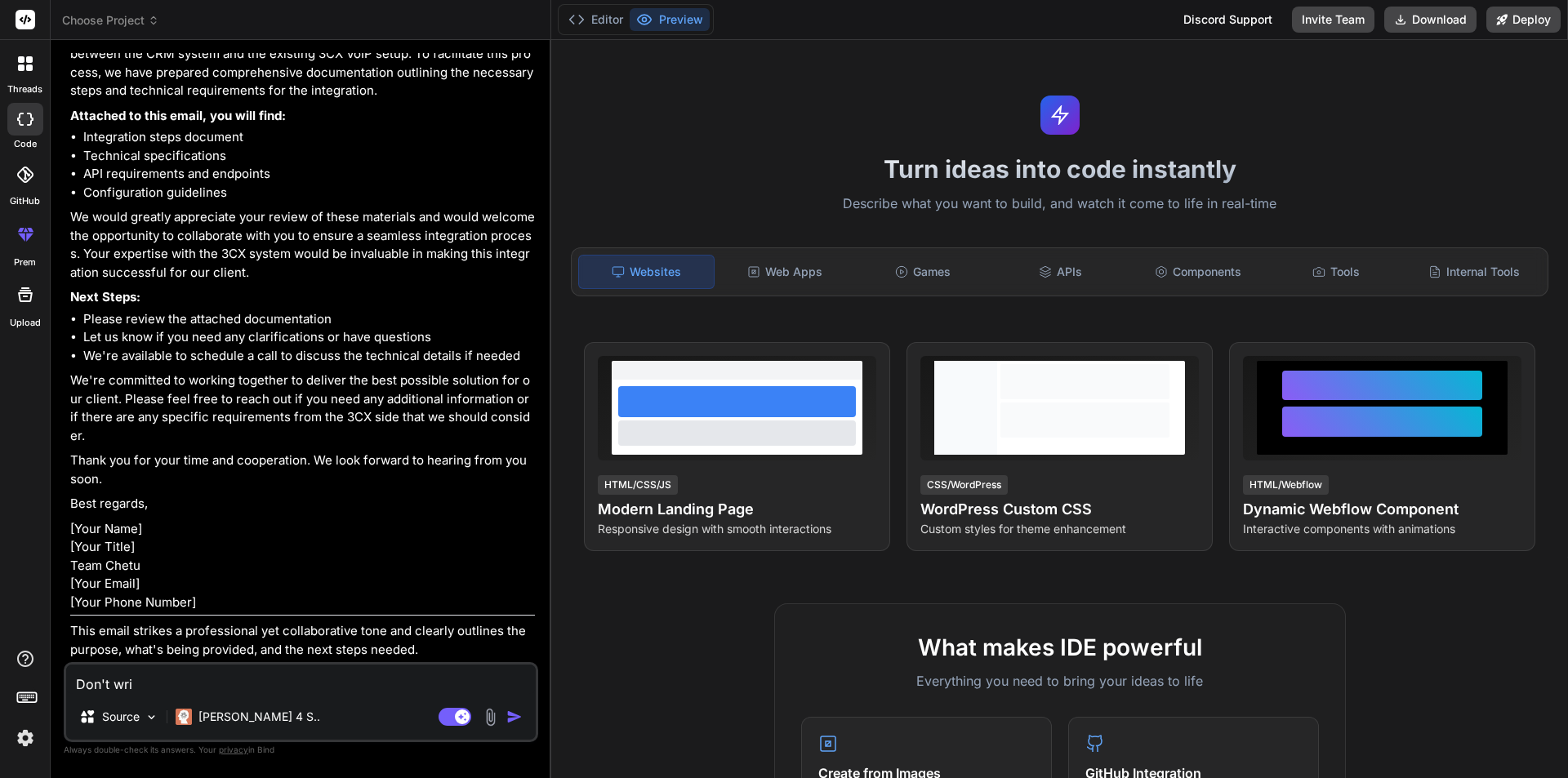
type textarea "x"
type textarea "Don't write"
type textarea "x"
type textarea "Don't write"
type textarea "x"
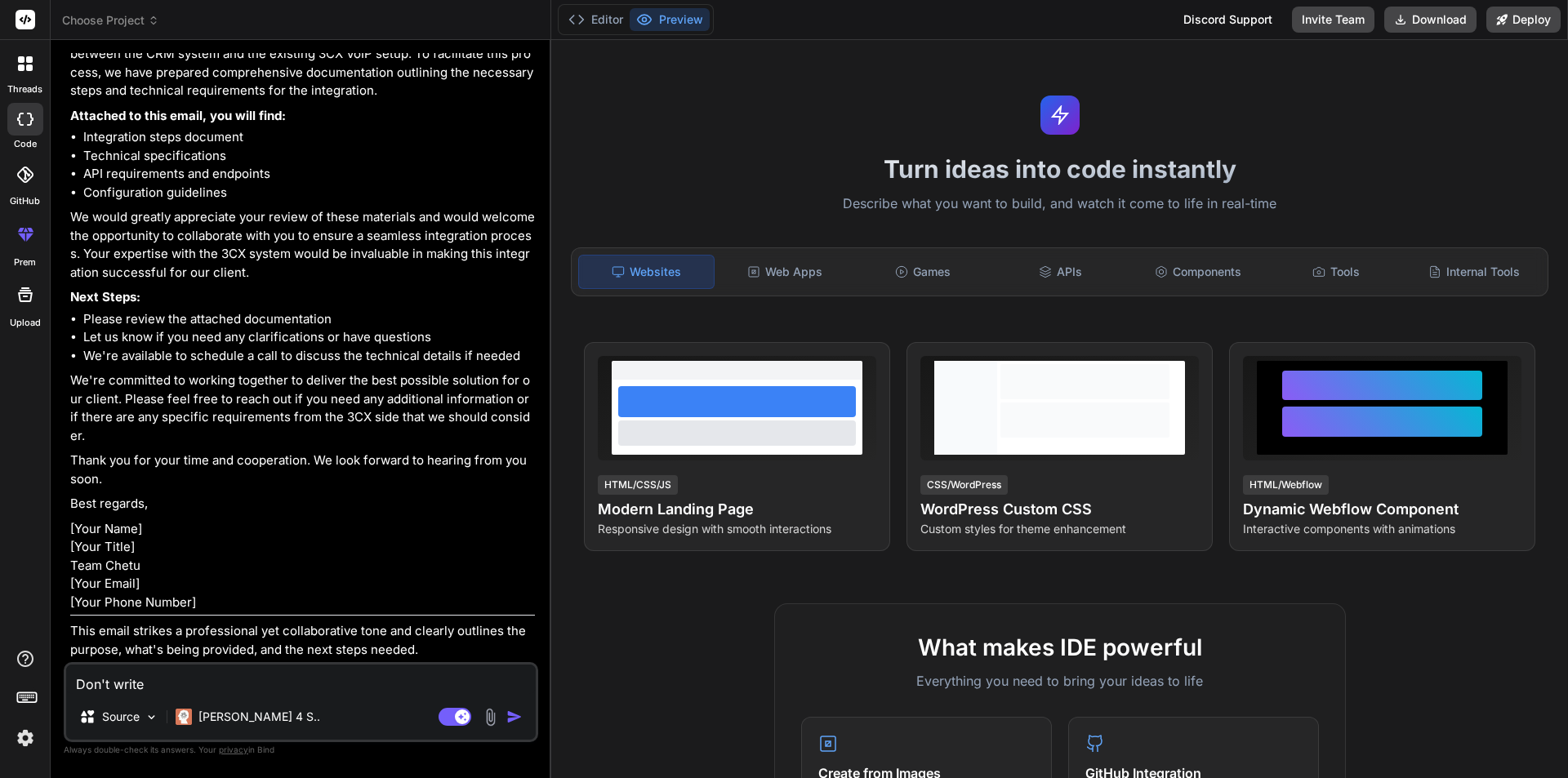
type textarea "Don't write m"
type textarea "x"
type textarea "Don't write my"
type textarea "x"
type textarea "Don't write my"
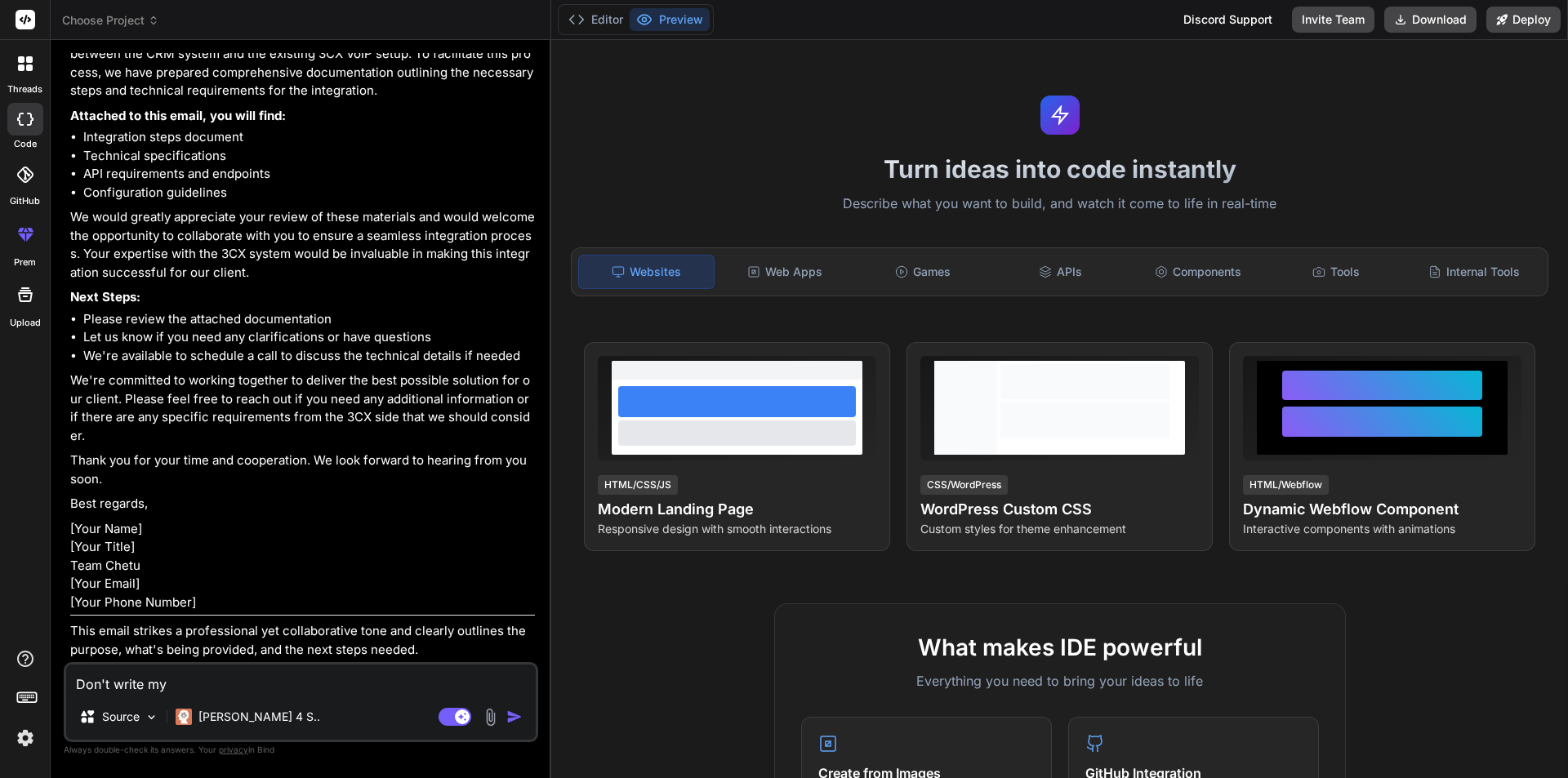
type textarea "x"
type textarea "Don't write my n"
type textarea "x"
type textarea "Don't write my na"
type textarea "x"
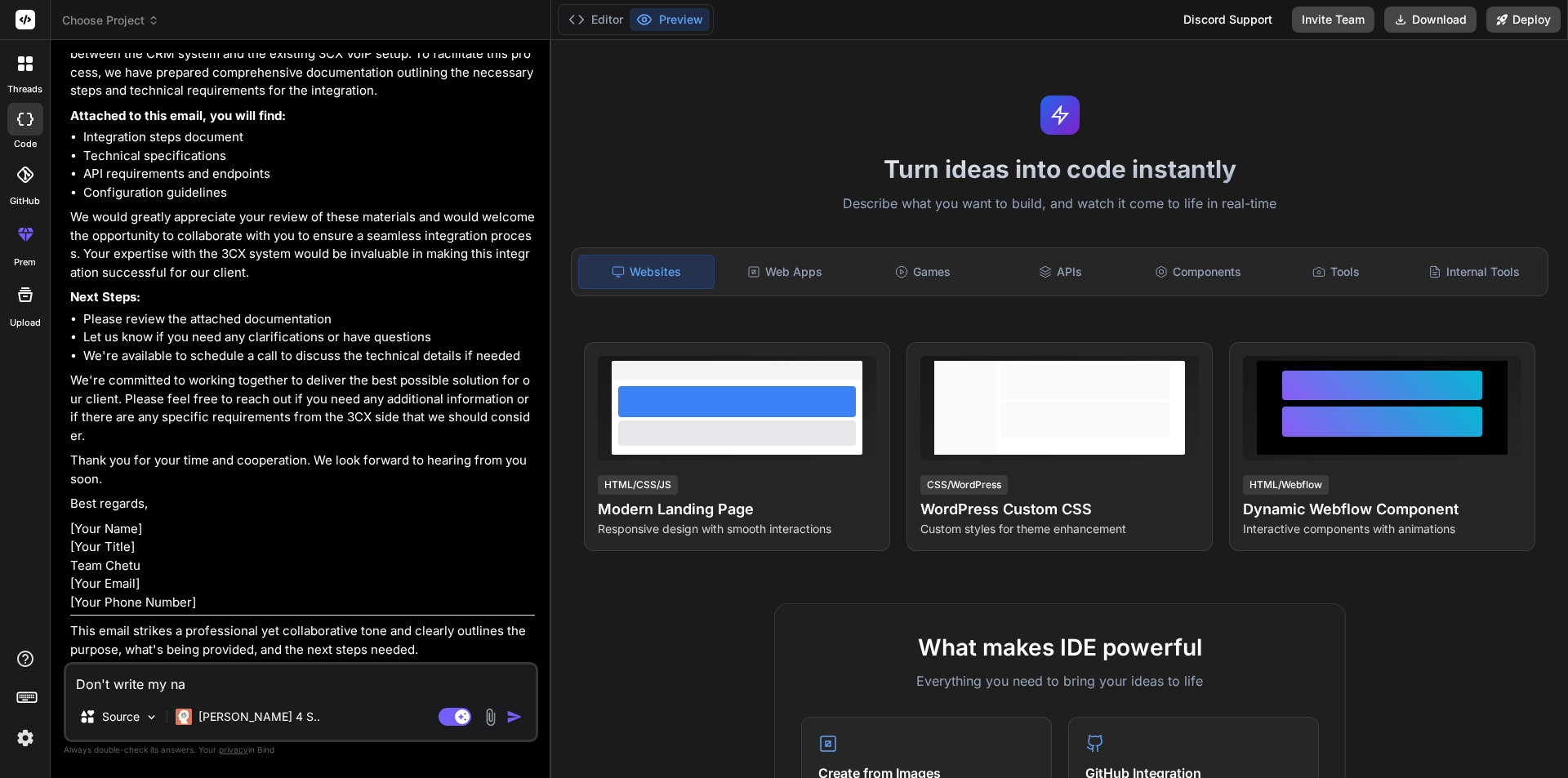
type textarea "Don't write my nam"
type textarea "x"
type textarea "Don't write my name"
type textarea "x"
type textarea "Don't write my name"
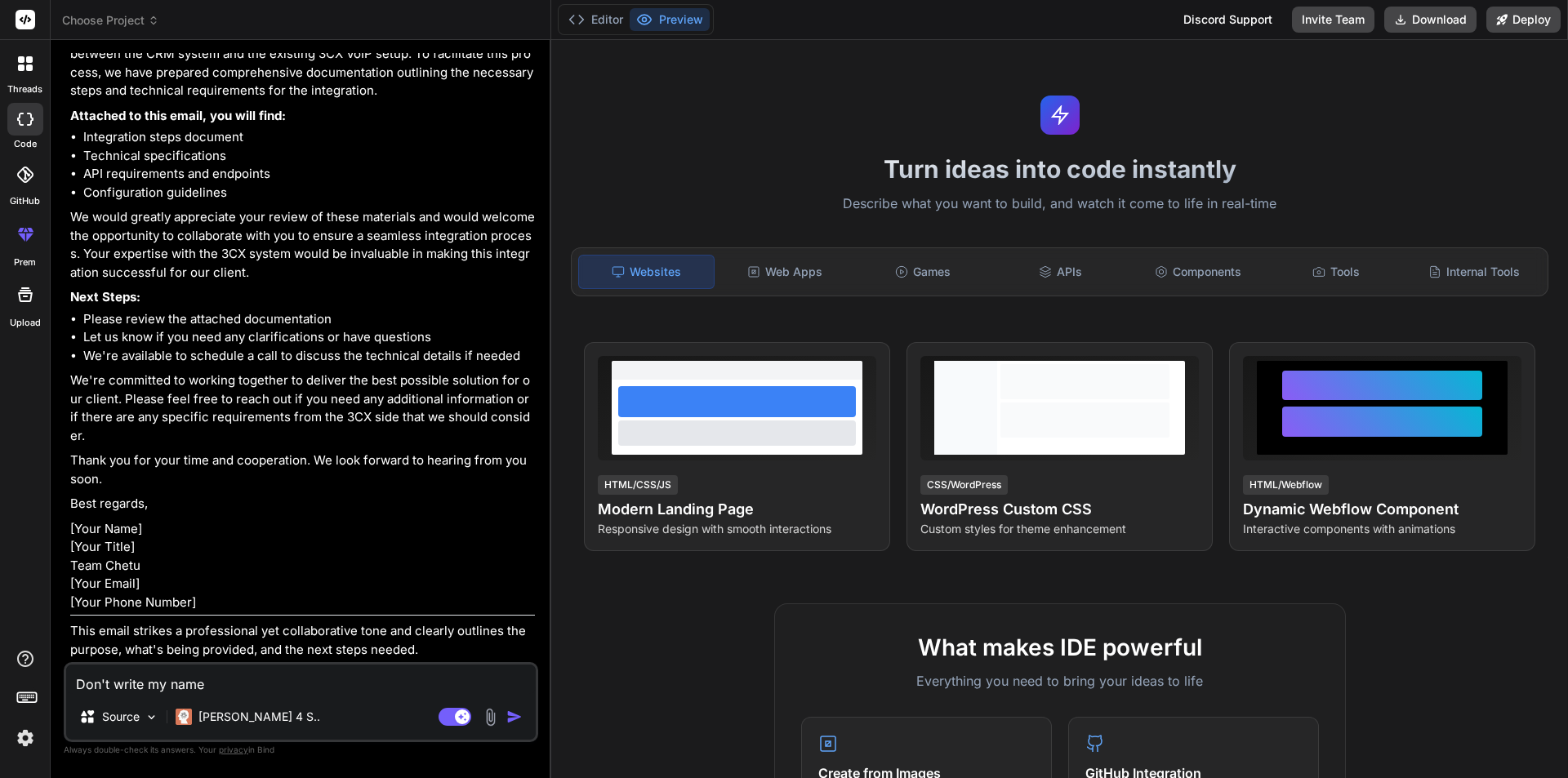
type textarea "x"
type textarea "Don't write my name o"
type textarea "x"
type textarea "Don't write my name on"
type textarea "x"
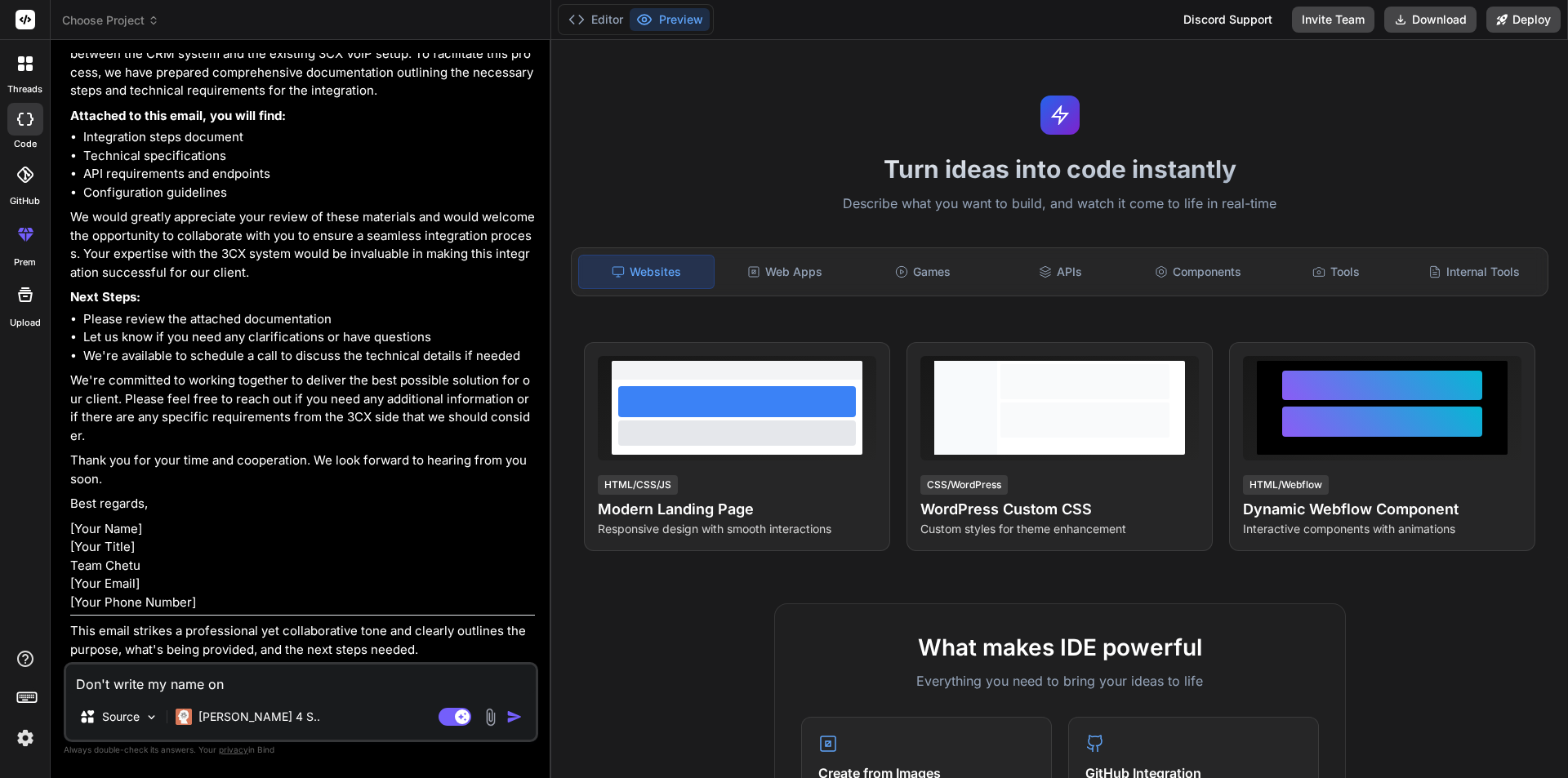
type textarea "Don't write my name onl"
type textarea "x"
type textarea "Don't write my name only"
type textarea "x"
type textarea "Don't write my name only"
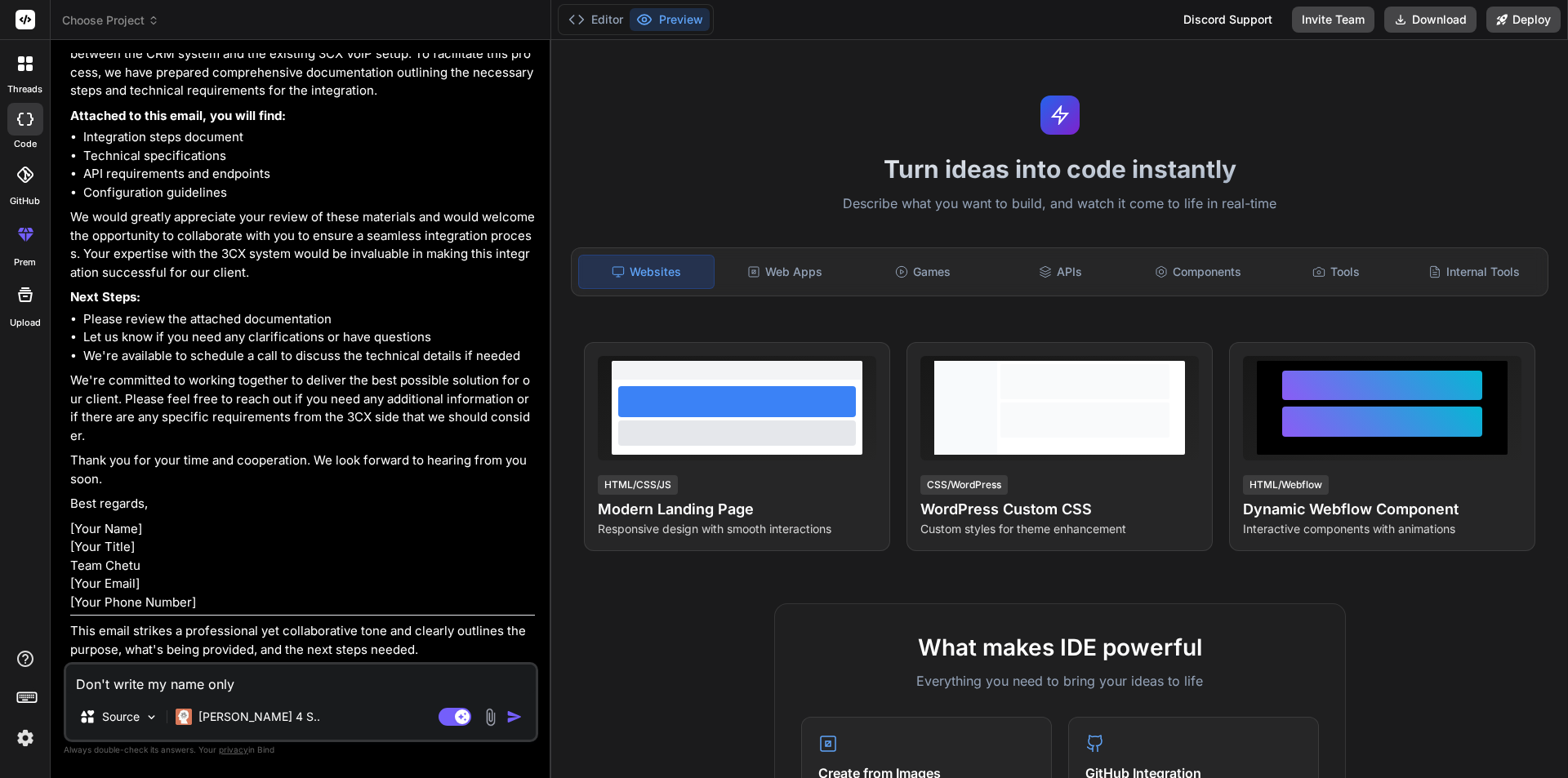
type textarea "x"
type textarea "Don't write my name only w"
type textarea "x"
type textarea "Don't write my name only wr"
type textarea "x"
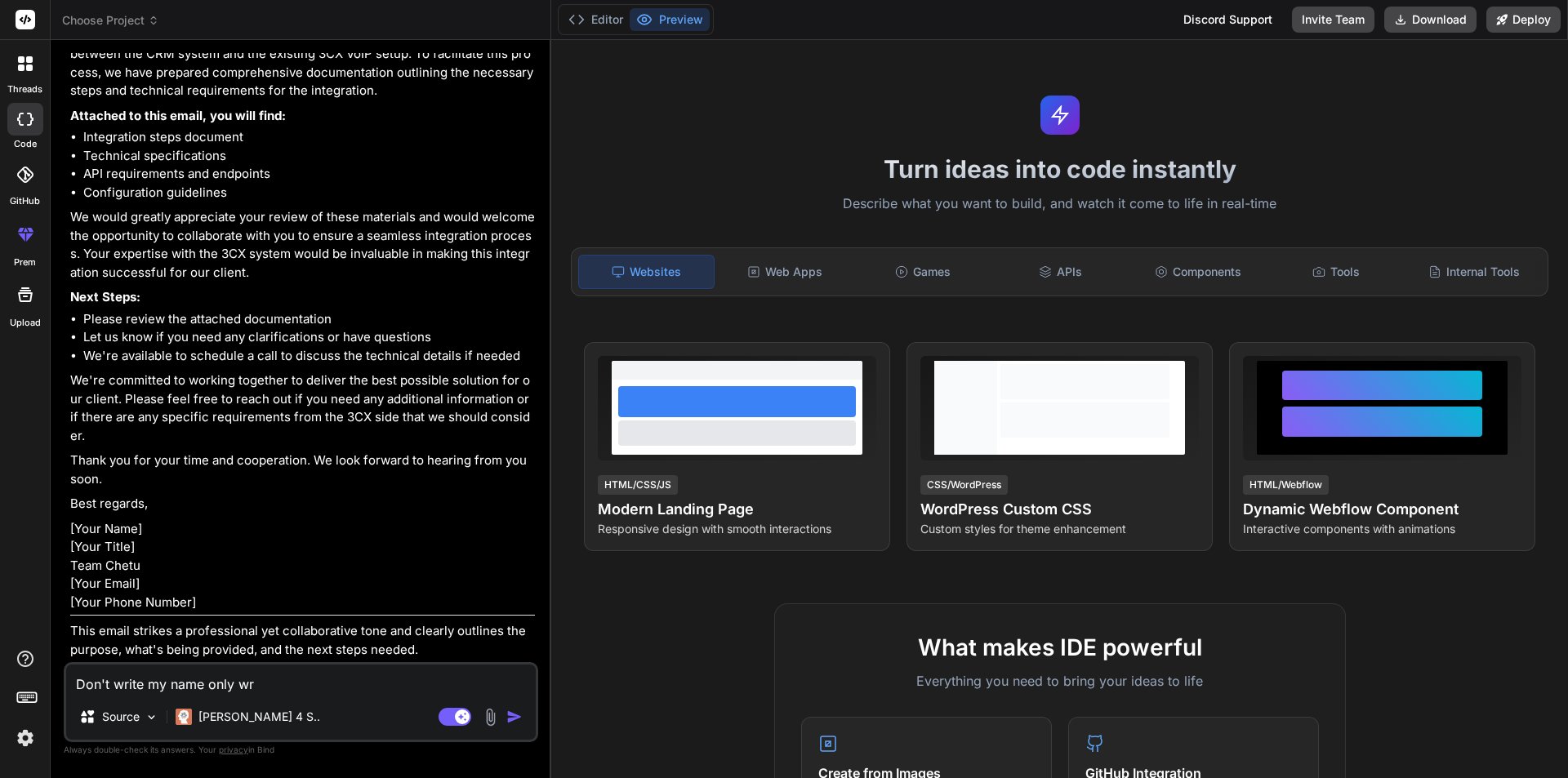
type textarea "Don't write my name only wri"
type textarea "x"
type textarea "Don't write my name only writ"
type textarea "x"
type textarea "Don't write my name only write"
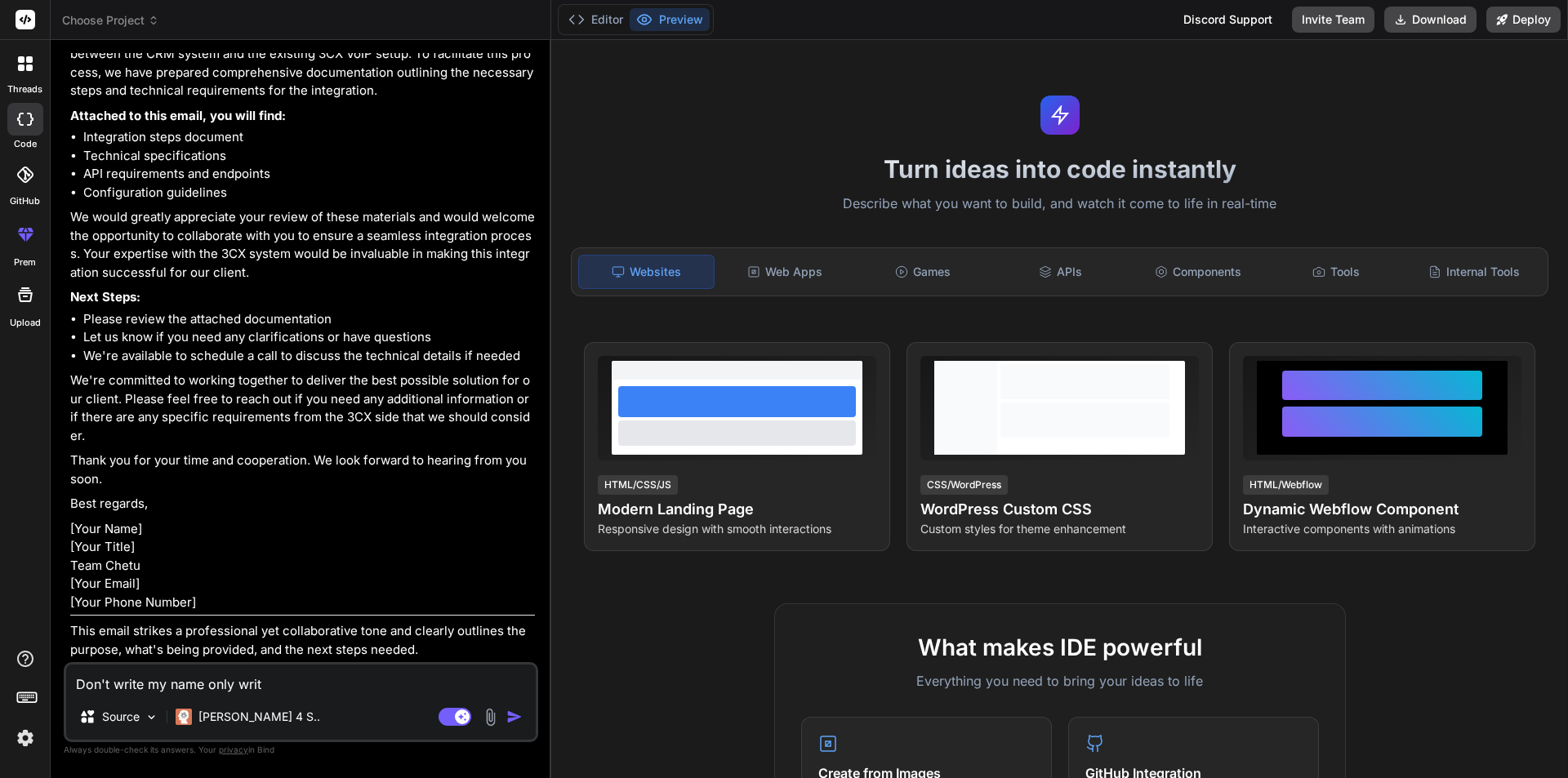
type textarea "x"
type textarea "Don't write my name only write"
type textarea "x"
type textarea "Don't write my name only write t"
type textarea "x"
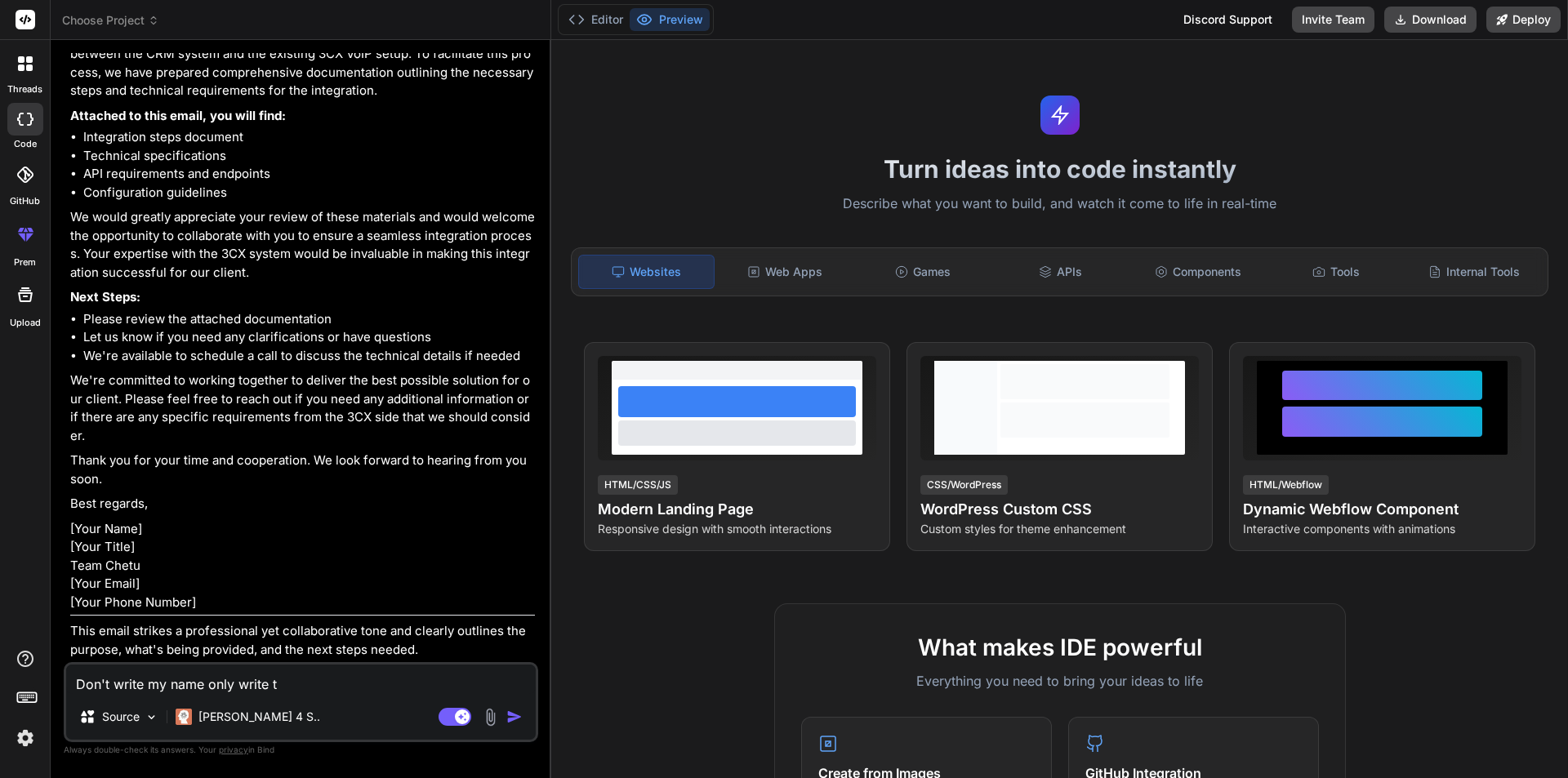
type textarea "Don't write my name only write th"
type textarea "x"
type textarea "Don't write my name only write the"
type textarea "x"
type textarea "Don't write my name only write the"
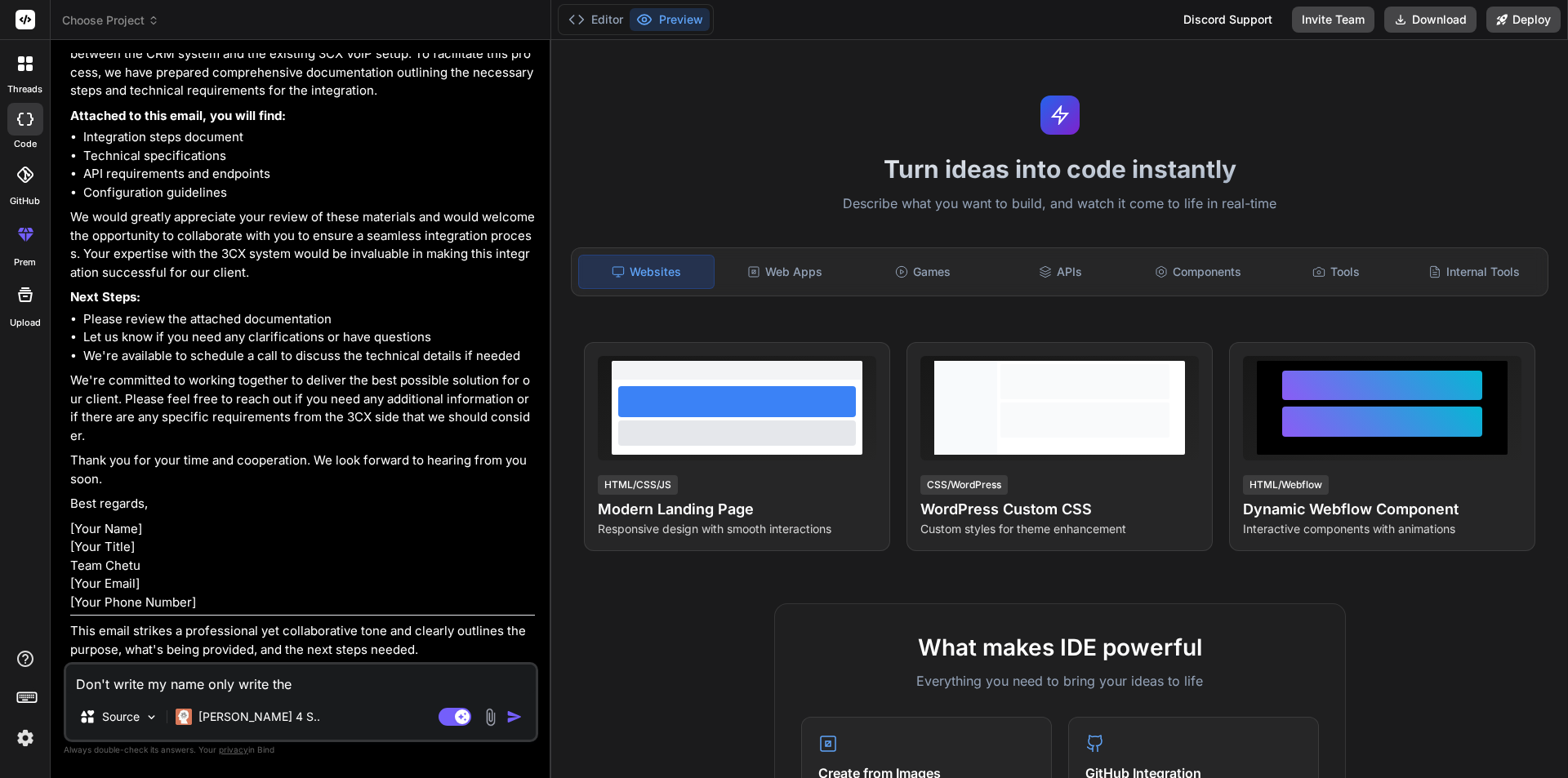
type textarea "x"
type textarea "Don't write my name only write the t"
type textarea "x"
type textarea "Don't write my name only write the th"
type textarea "x"
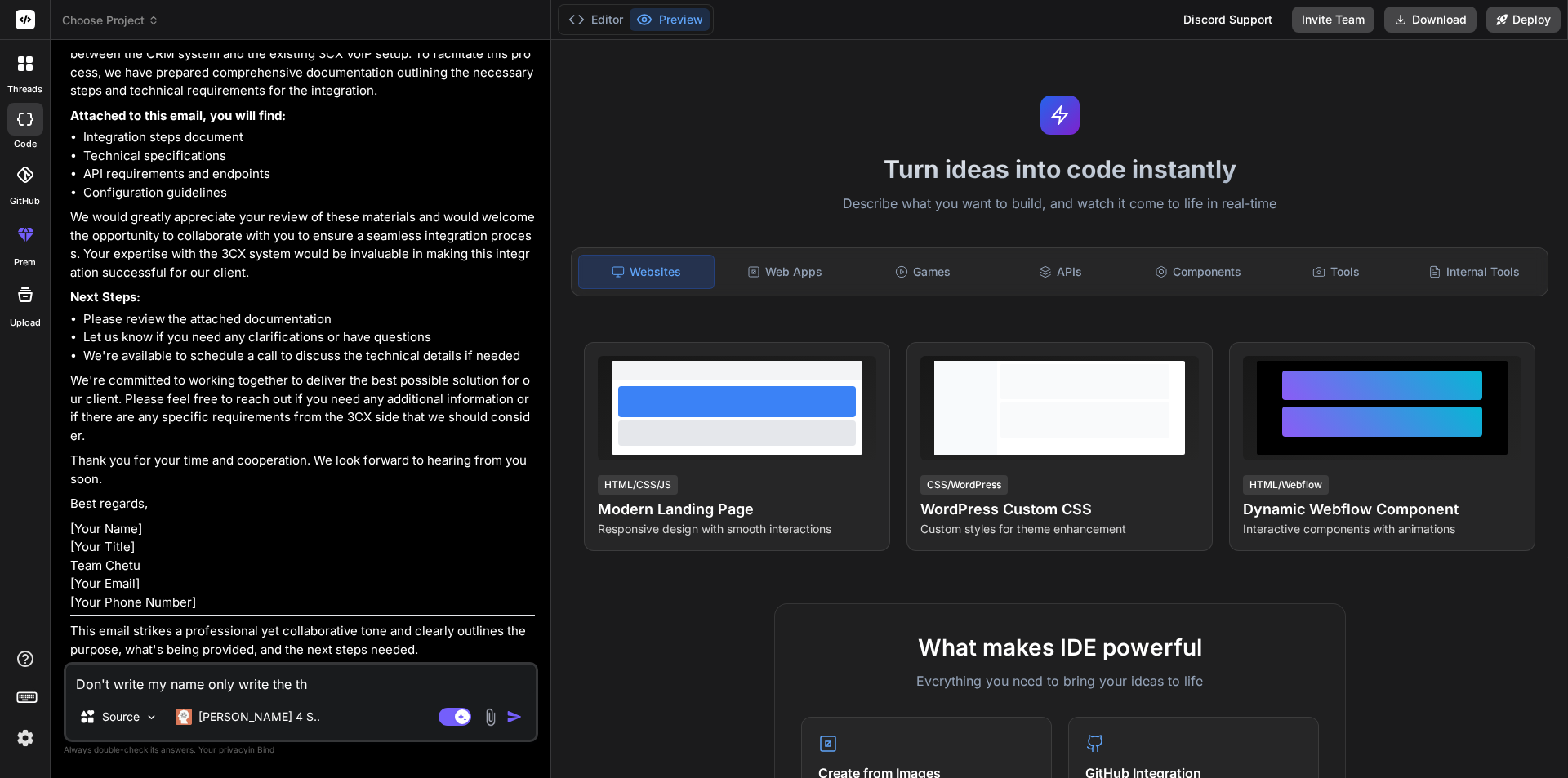
type textarea "Don't write my name only write the thi"
type textarea "x"
type textarea "Don't write my name only write the thin"
type textarea "x"
type textarea "Don't write my name only write the thing"
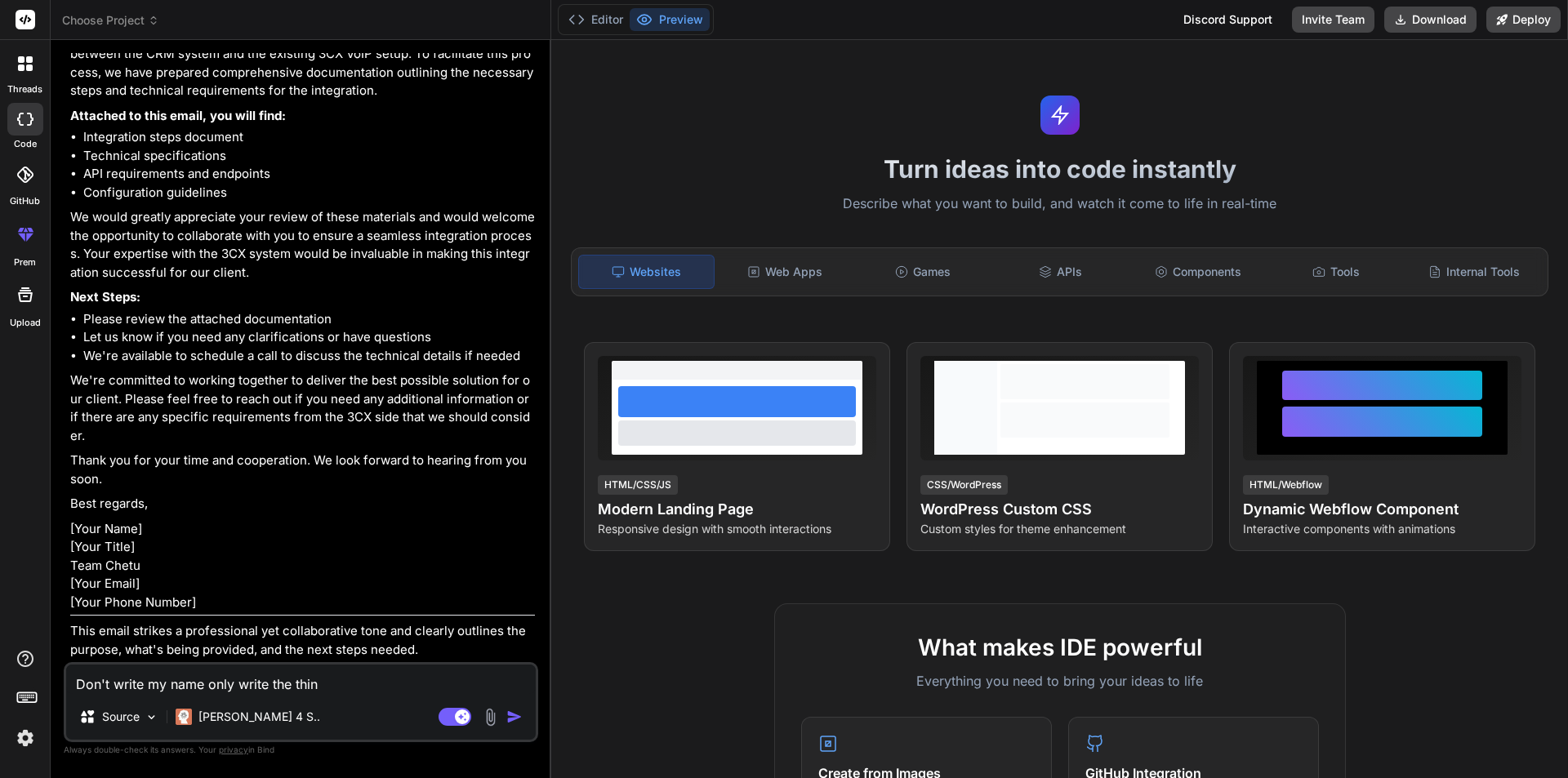
type textarea "x"
type textarea "Don't write my name only write the things"
type textarea "x"
type textarea "Don't write my name only write the things"
type textarea "x"
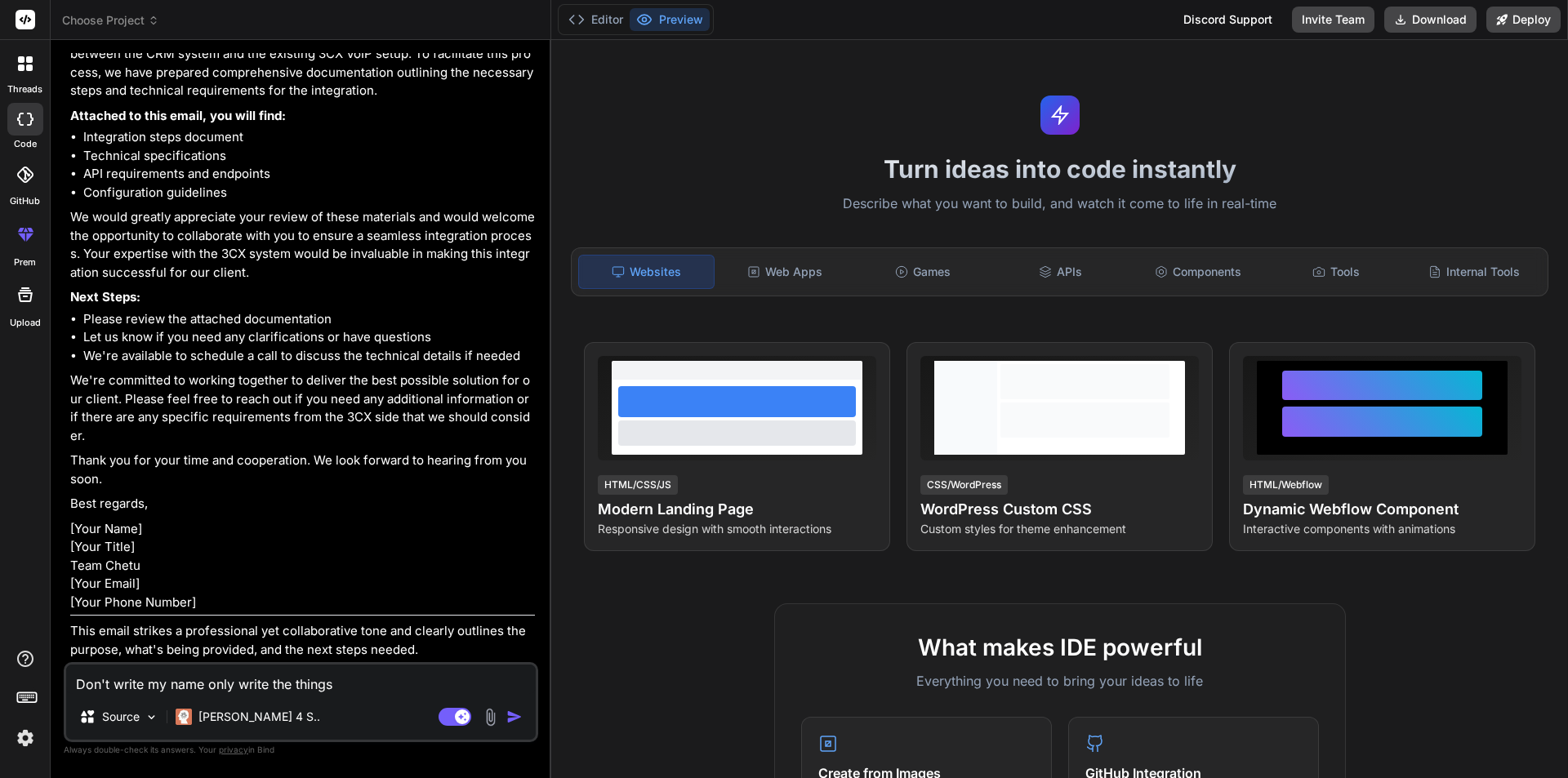
type textarea "Don't write my name only write the things a"
type textarea "x"
type textarea "Don't write my name only write the things an"
type textarea "x"
type textarea "Don't write my name only write the things ans"
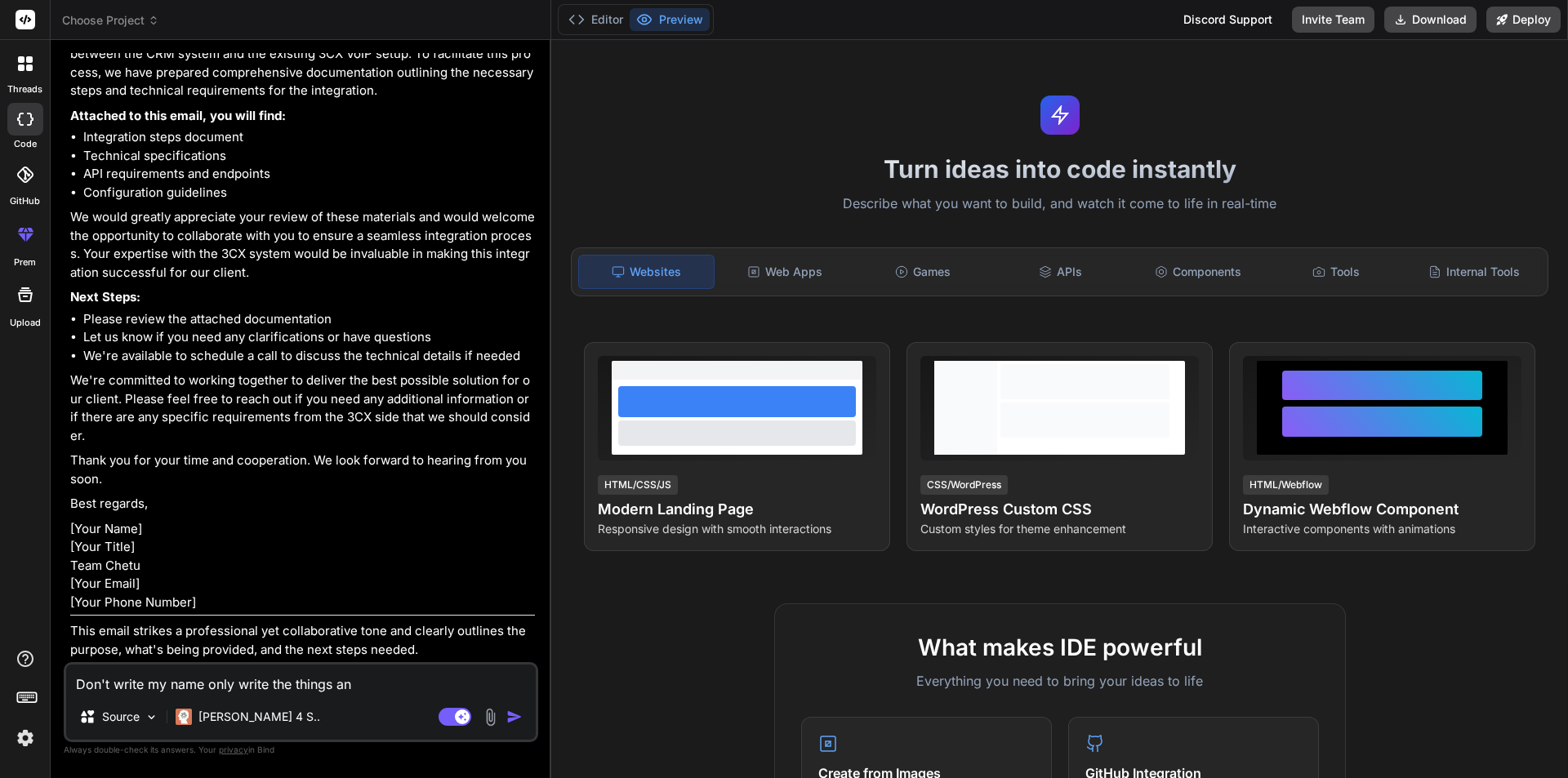
type textarea "x"
type textarea "Don't write my name only write the things ans"
type textarea "x"
type textarea "Don't write my name only write the things ans"
type textarea "x"
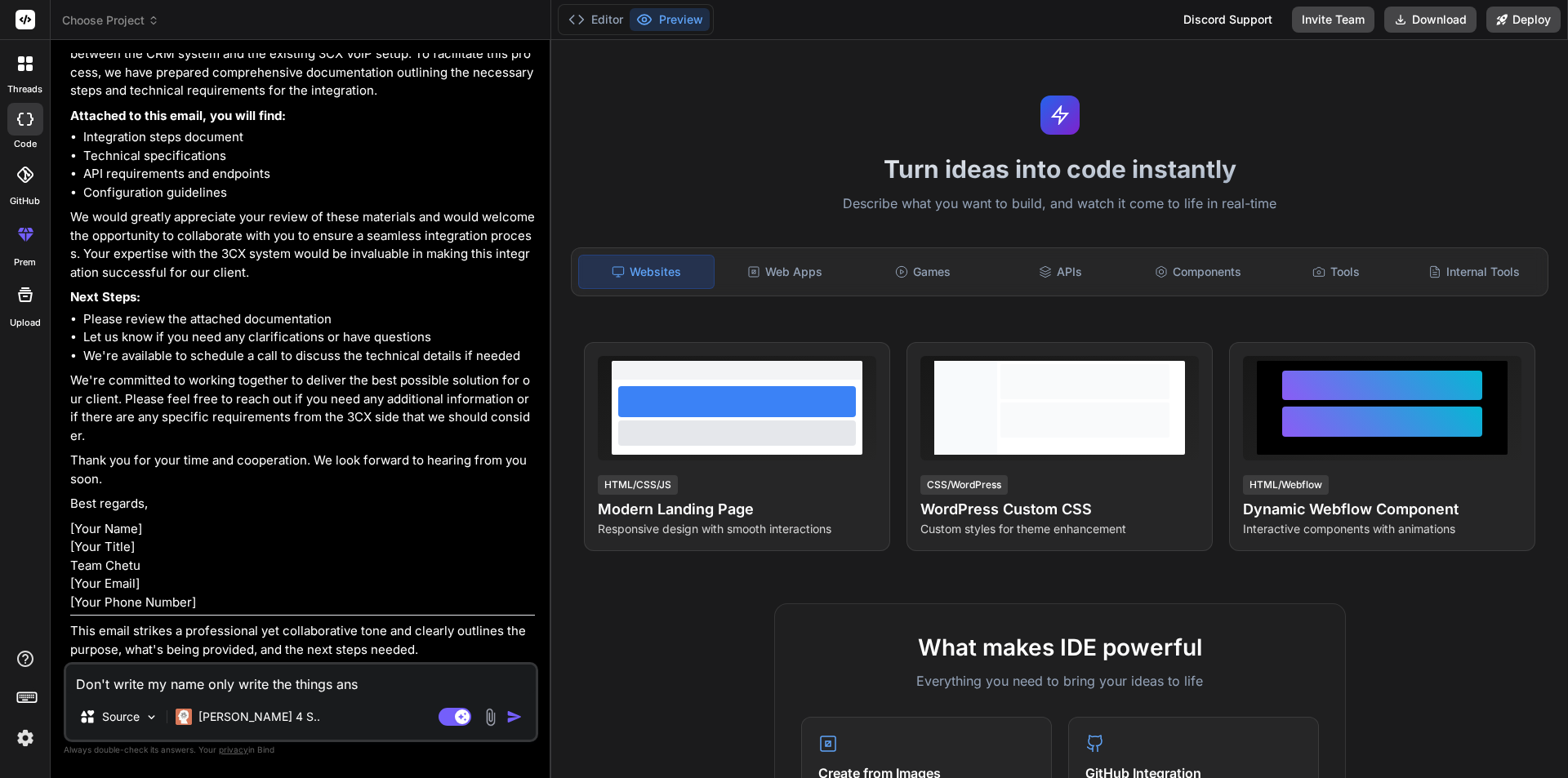
type textarea "Don't write my name only write the things an"
type textarea "x"
type textarea "Don't write my name only write the things and"
type textarea "x"
type textarea "Don't write my name only write the things and"
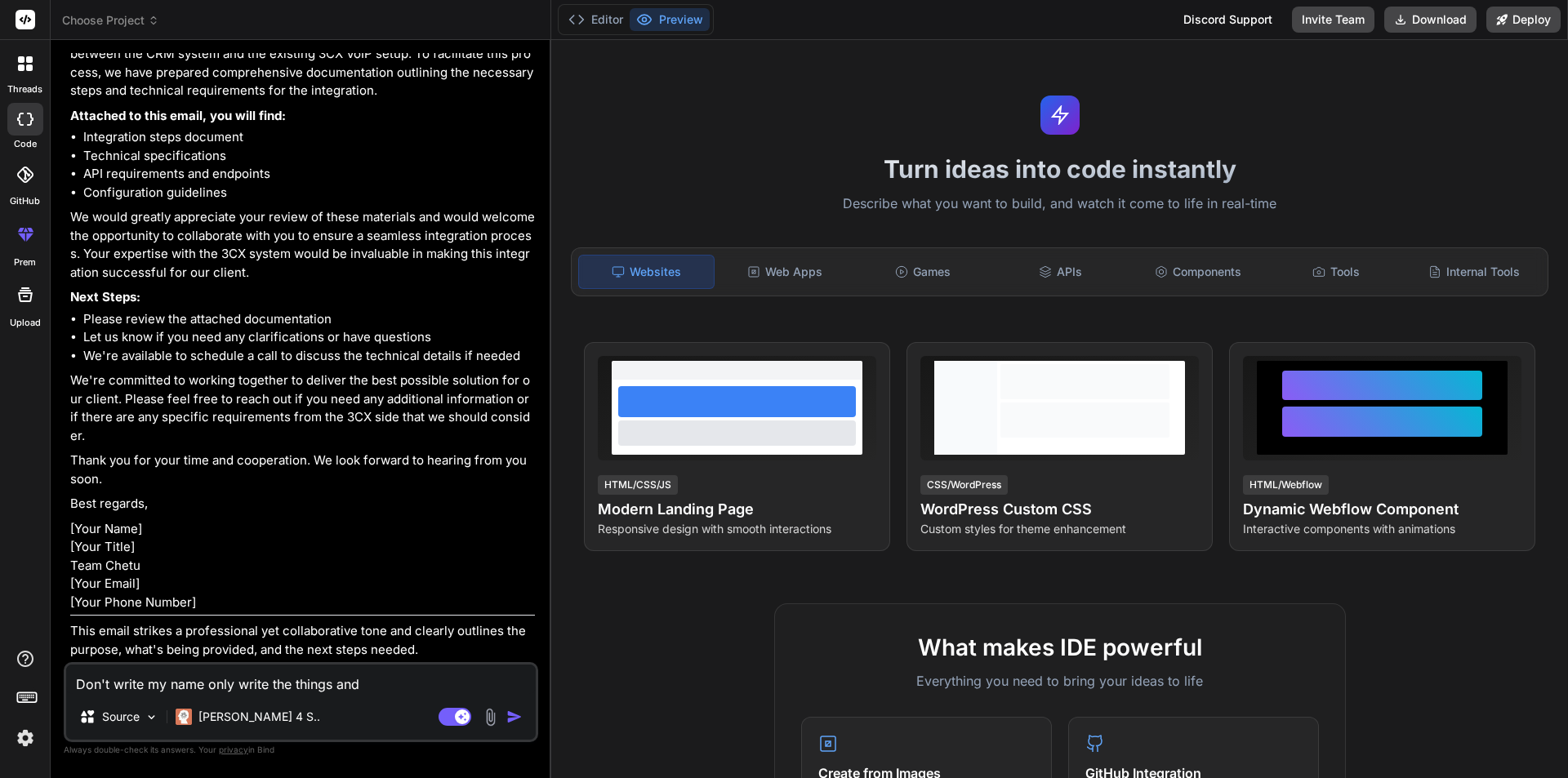
type textarea "x"
type textarea "Don't write my name only write the things and d"
type textarea "x"
type textarea "Don't write my name only write the things and do"
type textarea "x"
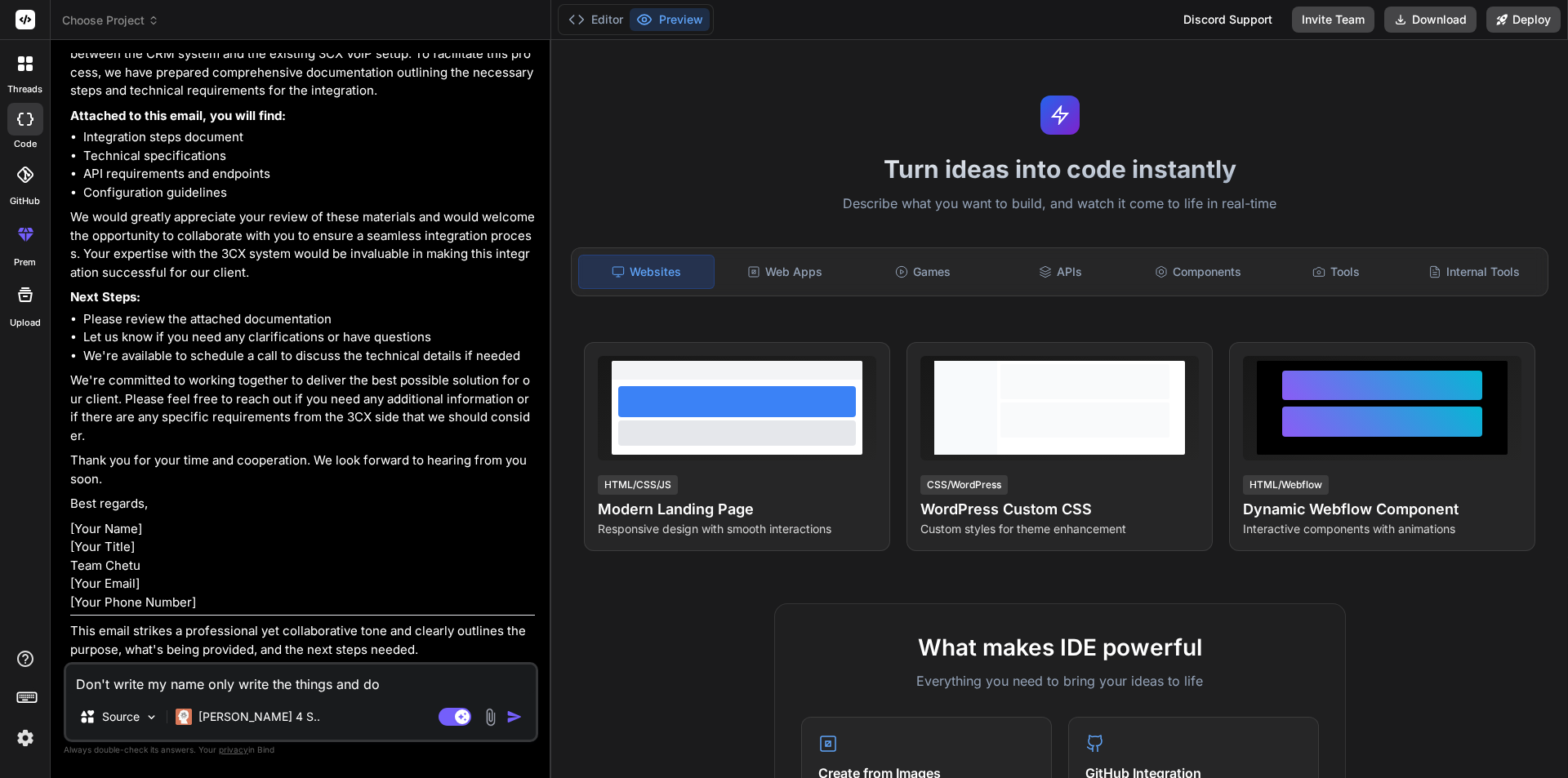
type textarea "Don't write my name only write the things and [PERSON_NAME]"
type textarea "x"
type textarea "Don't write my name only write the things and [PERSON_NAME]'"
type textarea "x"
type textarea "Don't write my name only write the things and don't"
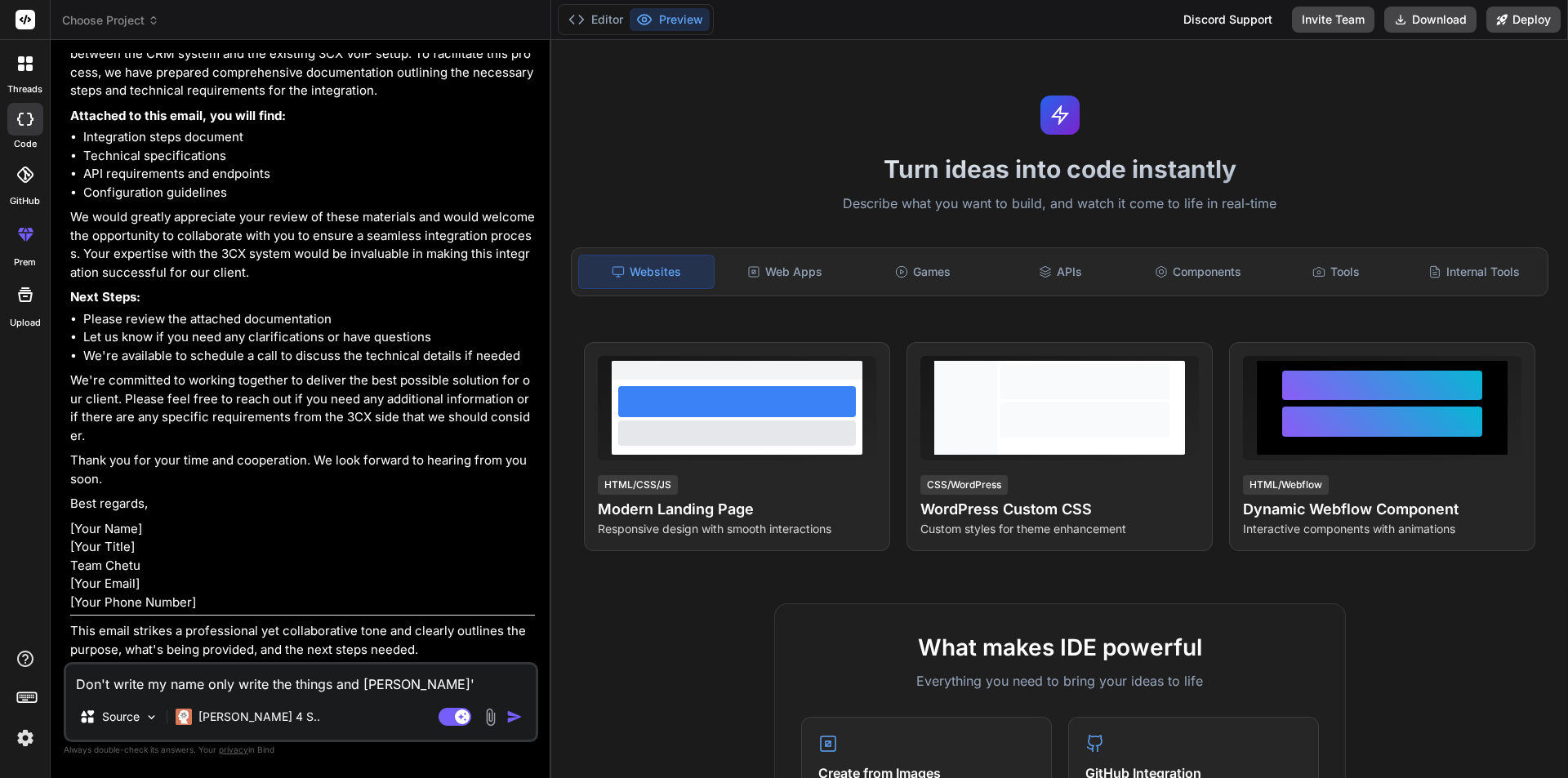
type textarea "x"
type textarea "Don't write my name only write the things and don't"
type textarea "x"
type textarea "Don't write my name only write the things and don't m"
type textarea "x"
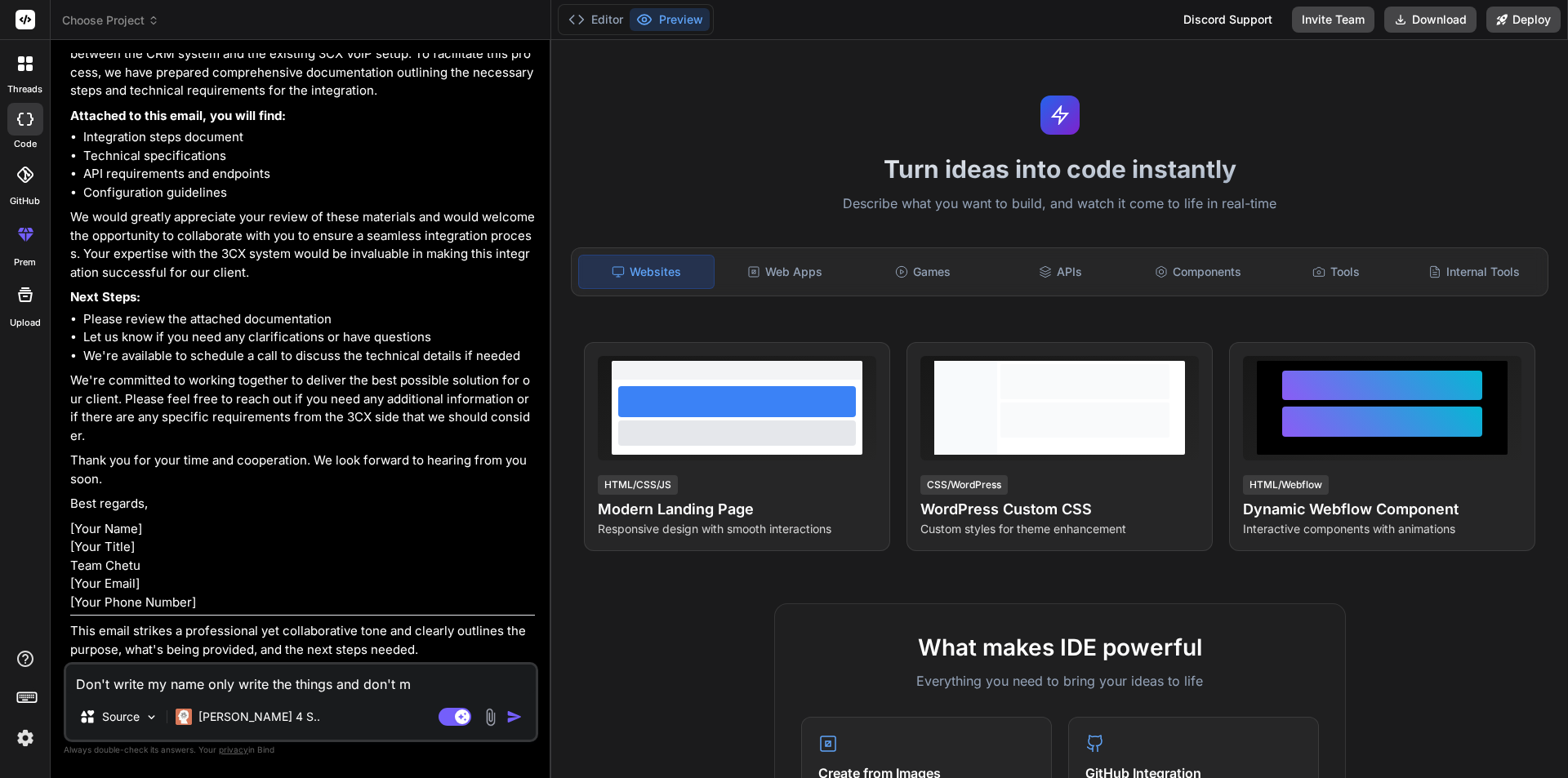
type textarea "Don't write my name only write the things and don't ma"
type textarea "x"
type textarea "Don't write my name only write the things and don't mak"
type textarea "x"
type textarea "Don't write my name only write the things and don't mak"
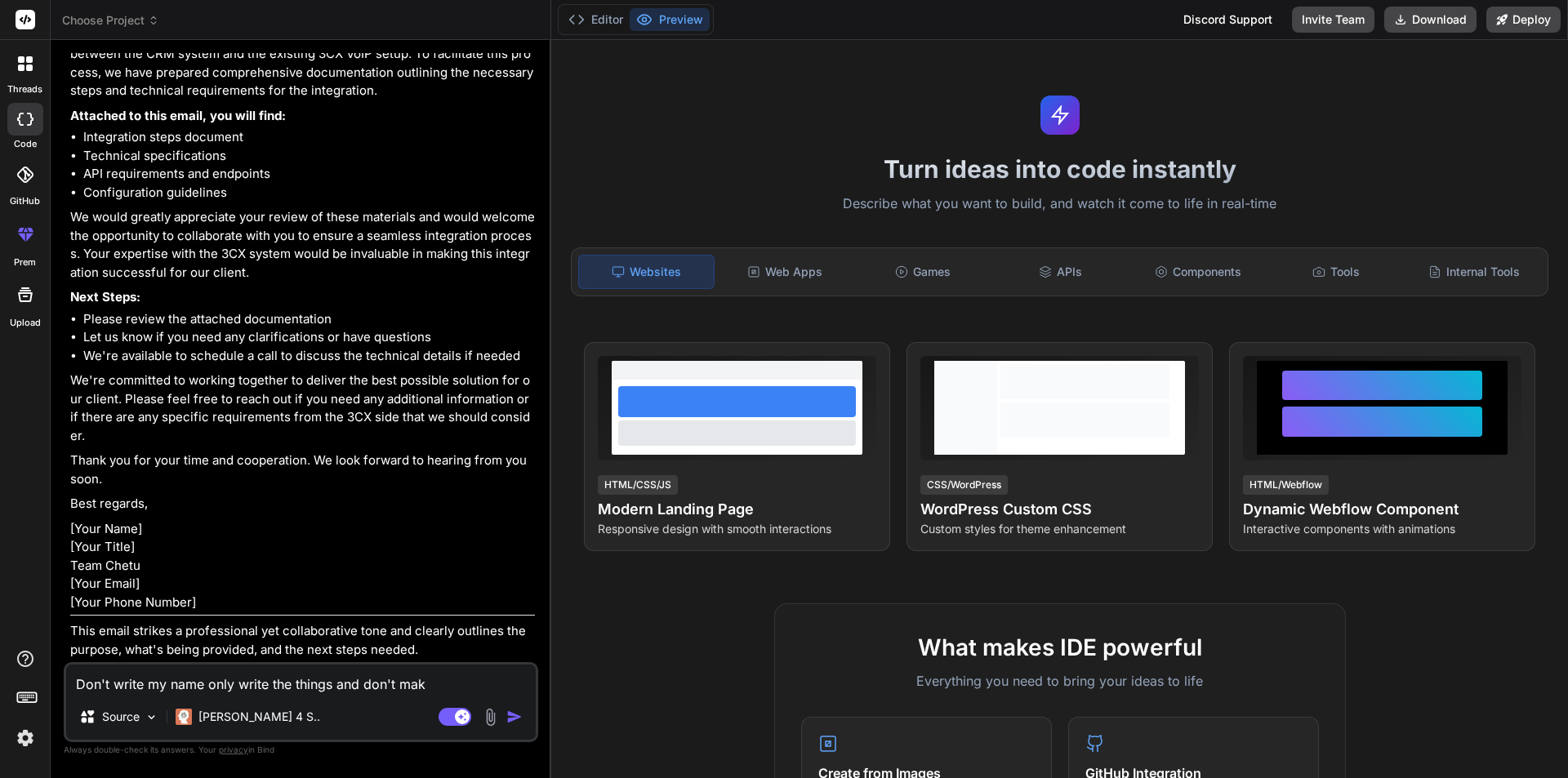
type textarea "x"
type textarea "Don't write my name only write the things and don't mak e"
type textarea "x"
type textarea "Don't write my name only write the things and don't mak"
type textarea "x"
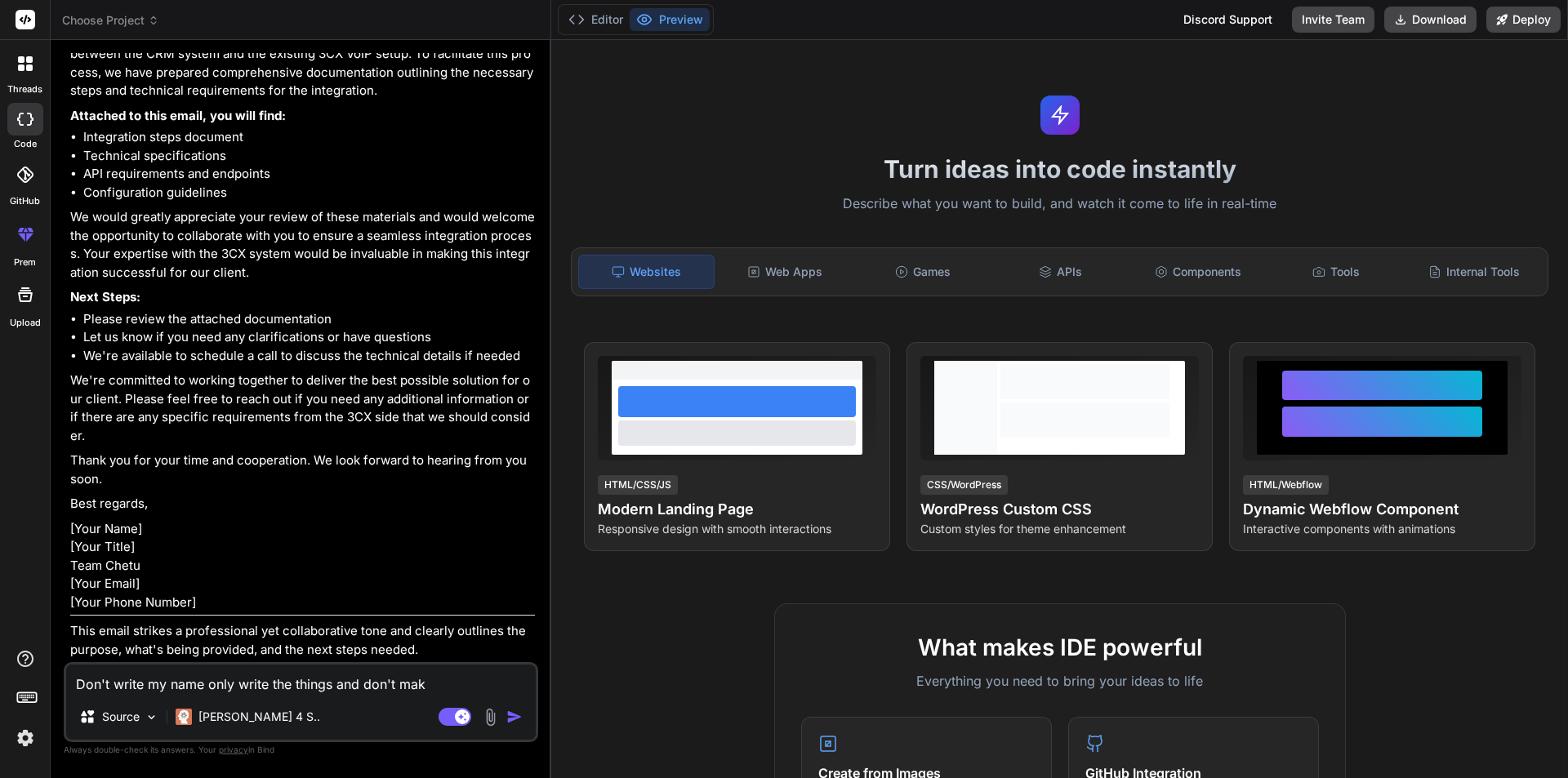
type textarea "Don't write my name only write the things and don't mak"
type textarea "x"
type textarea "Don't write my name only write the things and don't make"
type textarea "x"
type textarea "Don't write my name only write the things and don't make"
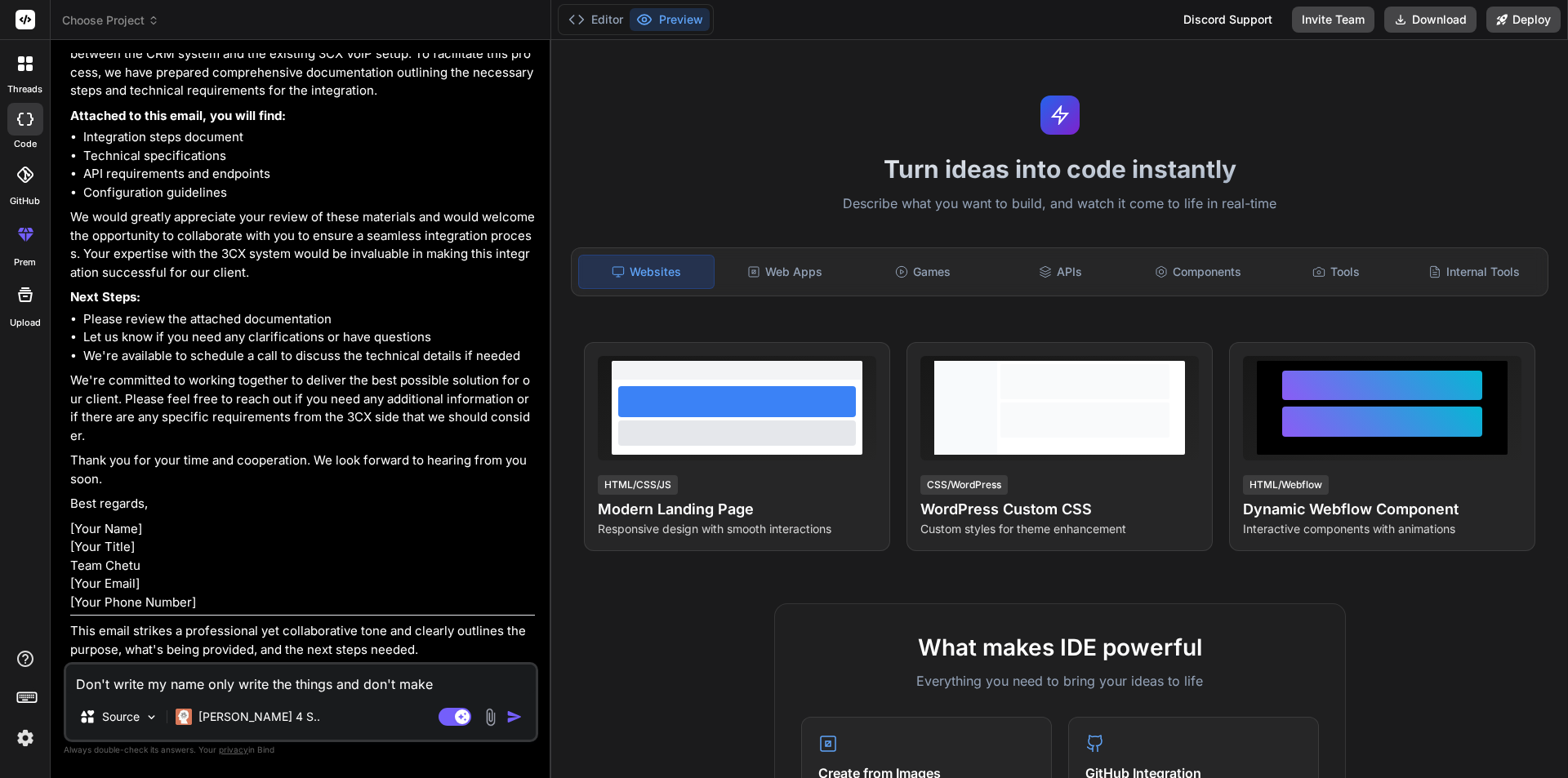
type textarea "x"
type textarea "Don't write my name only write the things and don't make i"
type textarea "x"
type textarea "Don't write my name only write the things and don't make it"
type textarea "x"
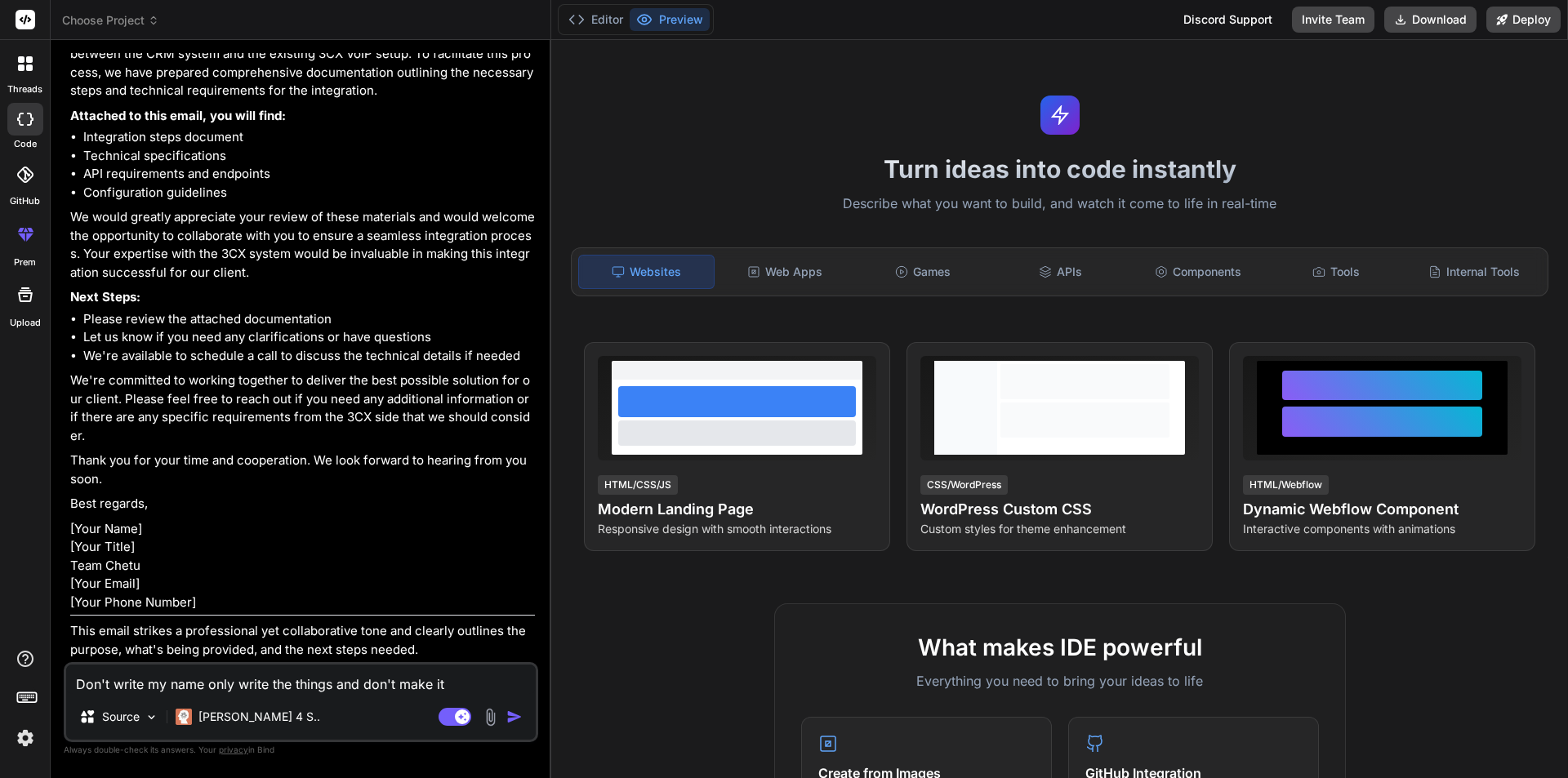
type textarea "Don't write my name only write the things and don't make it"
type textarea "x"
type textarea "Don't write my name only write the things and don't make it t"
type textarea "x"
type textarea "Don't write my name only write the things and don't make it to"
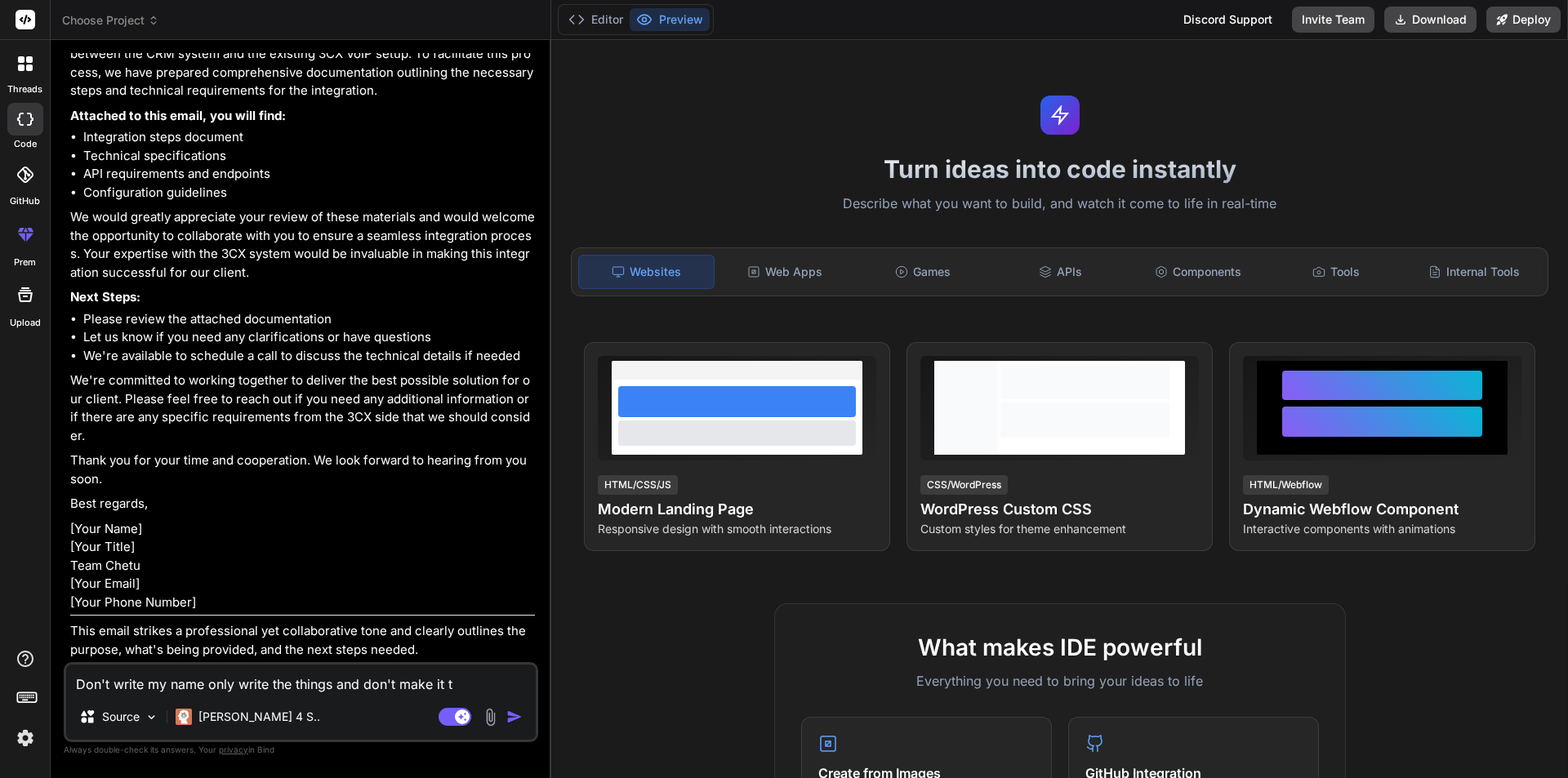
type textarea "x"
type textarea "Don't write my name only write the things and don't make it too"
type textarea "x"
type textarea "Don't write my name only write the things and don't make it too"
type textarea "x"
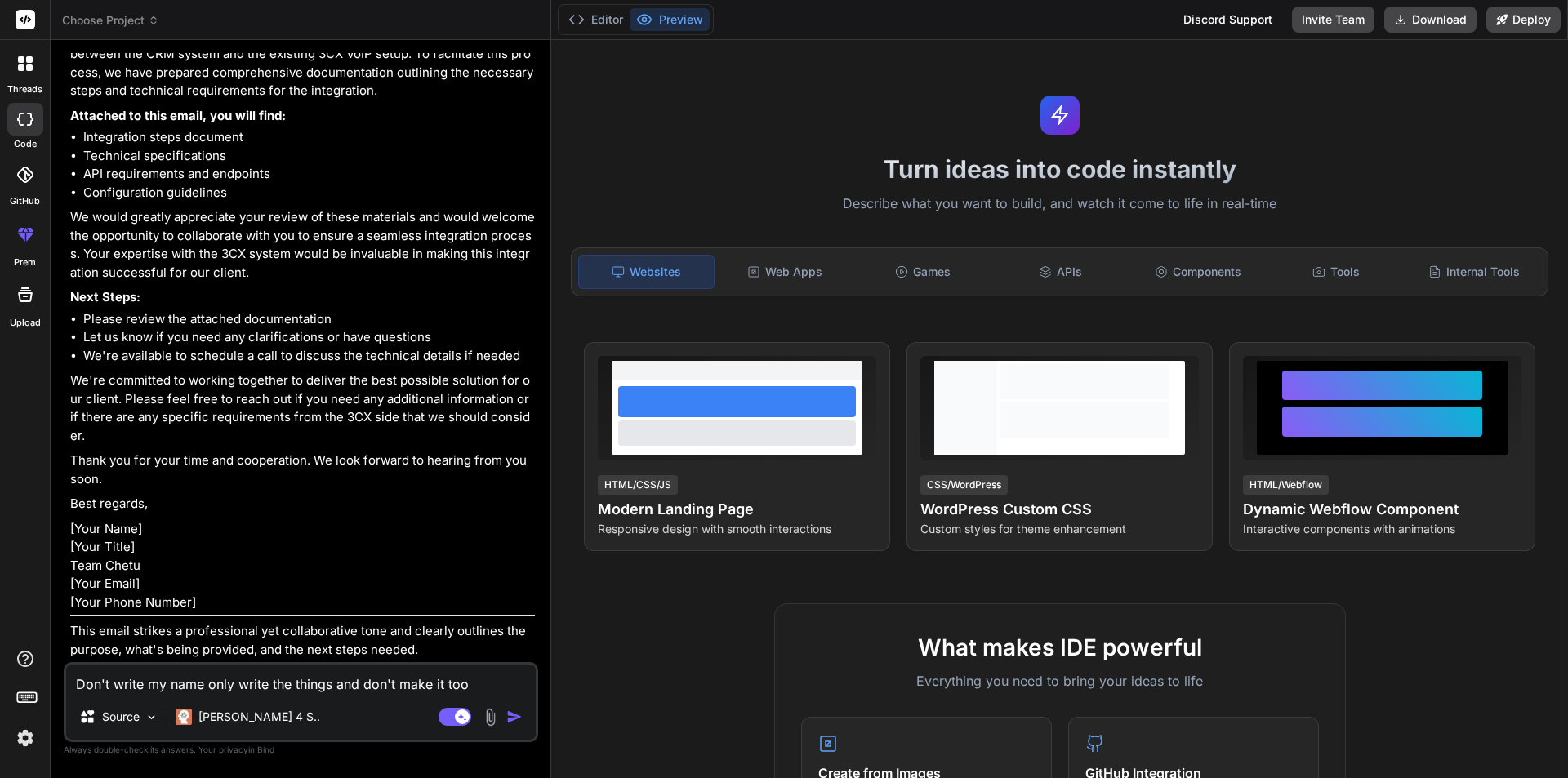
type textarea "Don't write my name only write the things and don't make it too m"
type textarea "x"
type textarea "Don't write my name only write the things and don't make it too mu"
type textarea "x"
type textarea "Don't write my name only write the things and don't make it too muc"
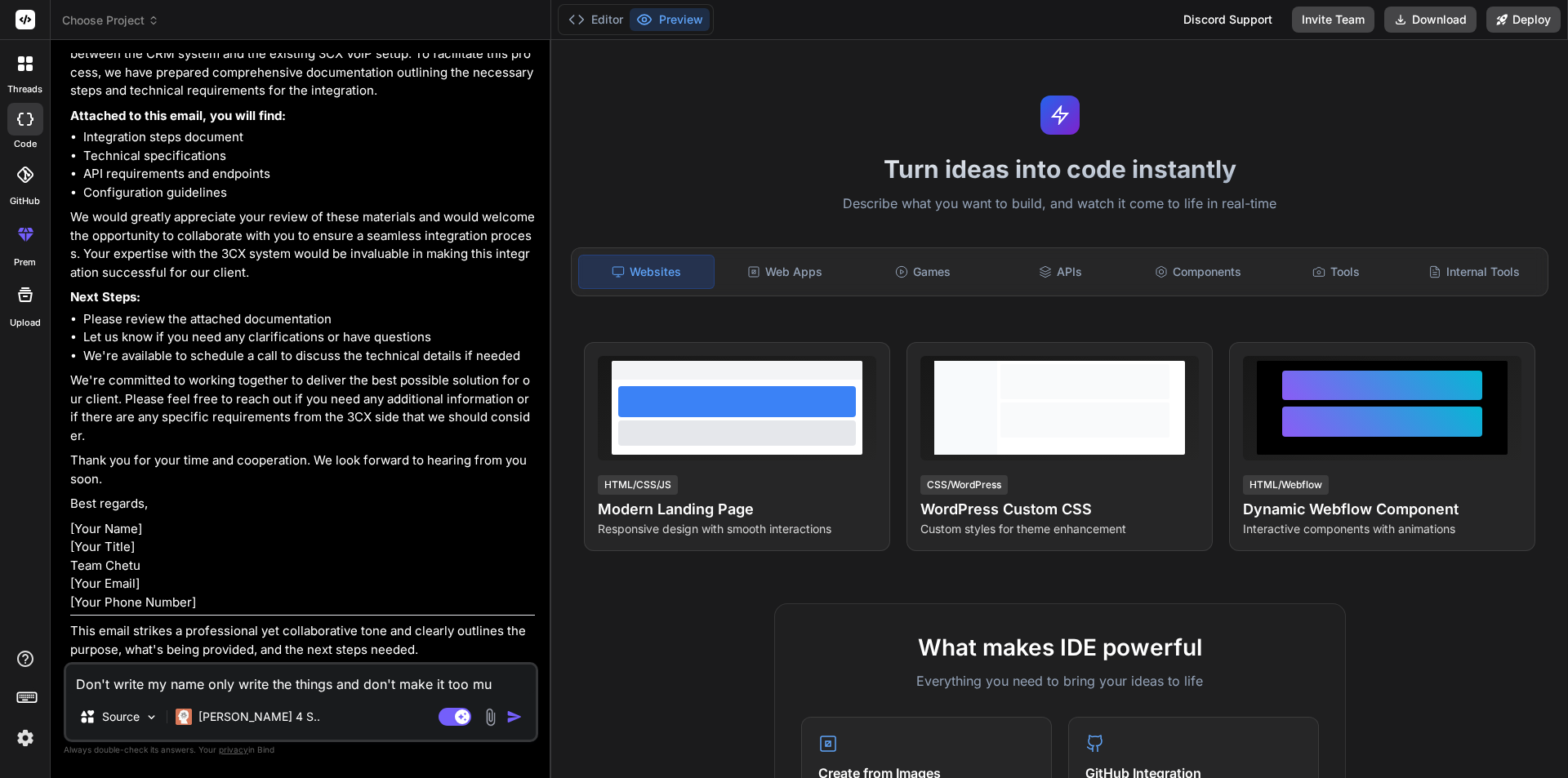
type textarea "x"
type textarea "Don't write my name only write the things and don't make it too much"
type textarea "x"
type textarea "Don't write my name only write the things and don't make it too much"
type textarea "x"
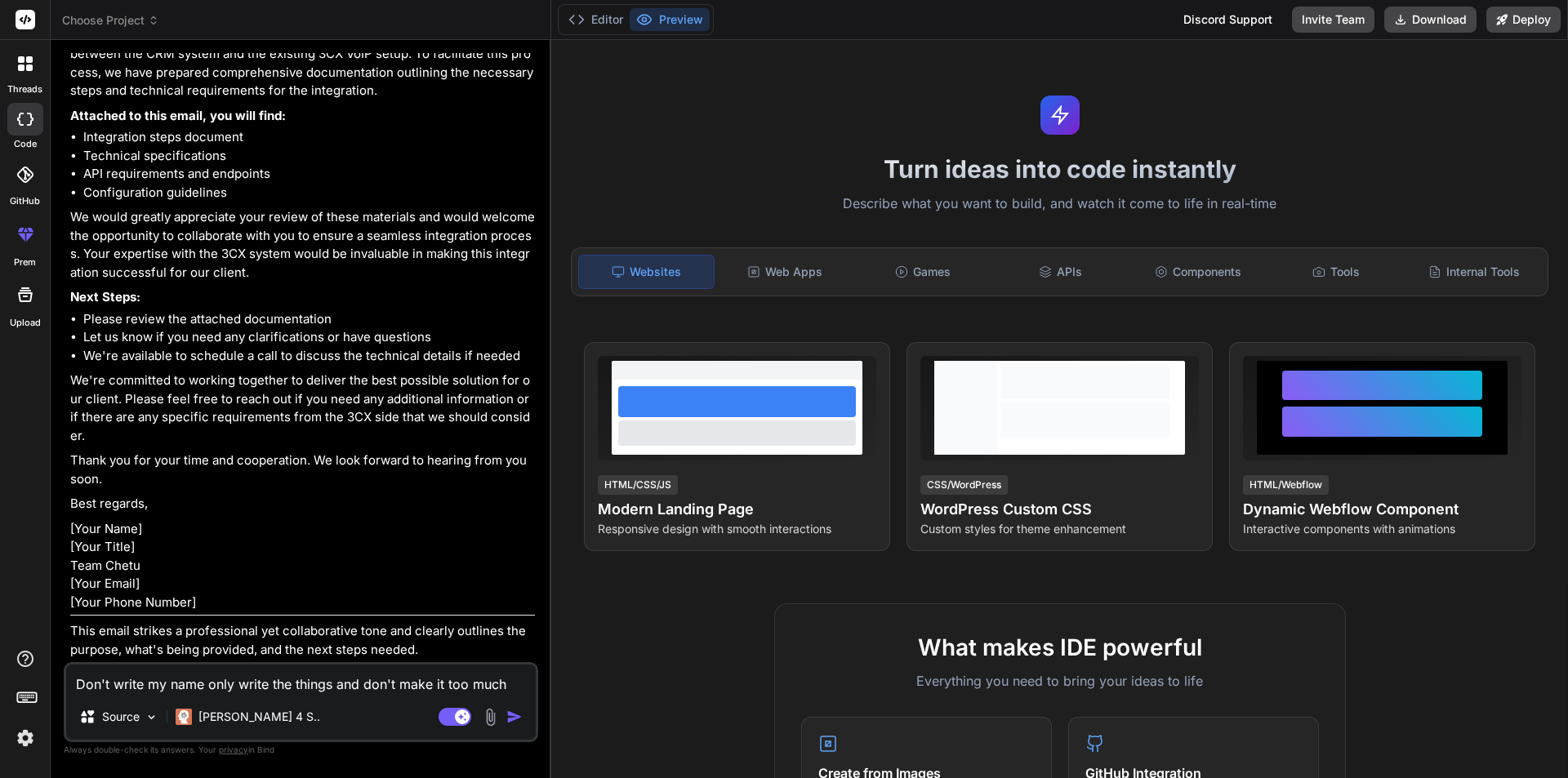
type textarea "Don't write my name only write the things and don't make it too much l"
type textarea "x"
type textarea "Don't write my name only write the things and don't make it too much le"
type textarea "x"
type textarea "Don't write my name only write the things and don't make it too much len"
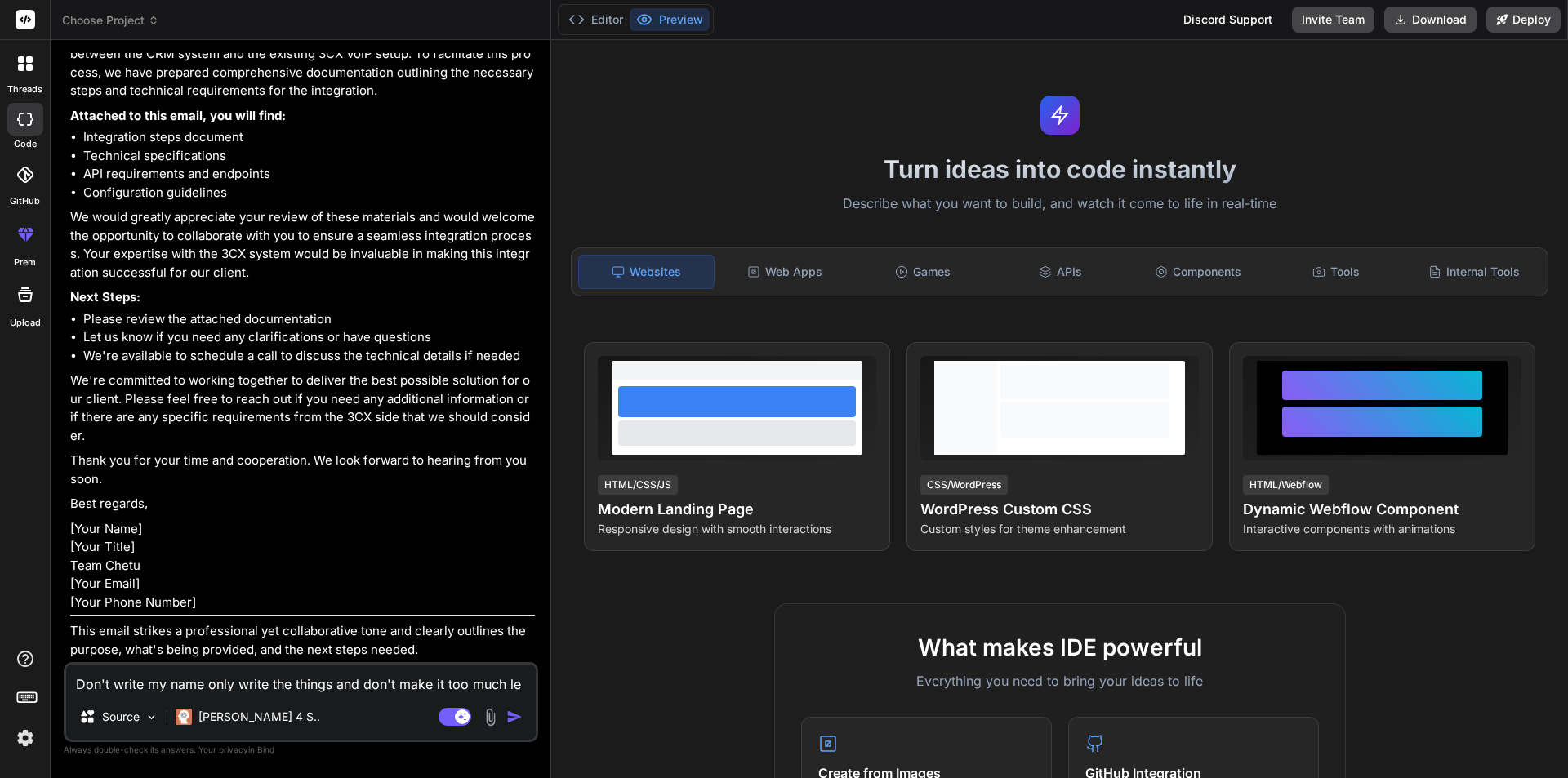
type textarea "x"
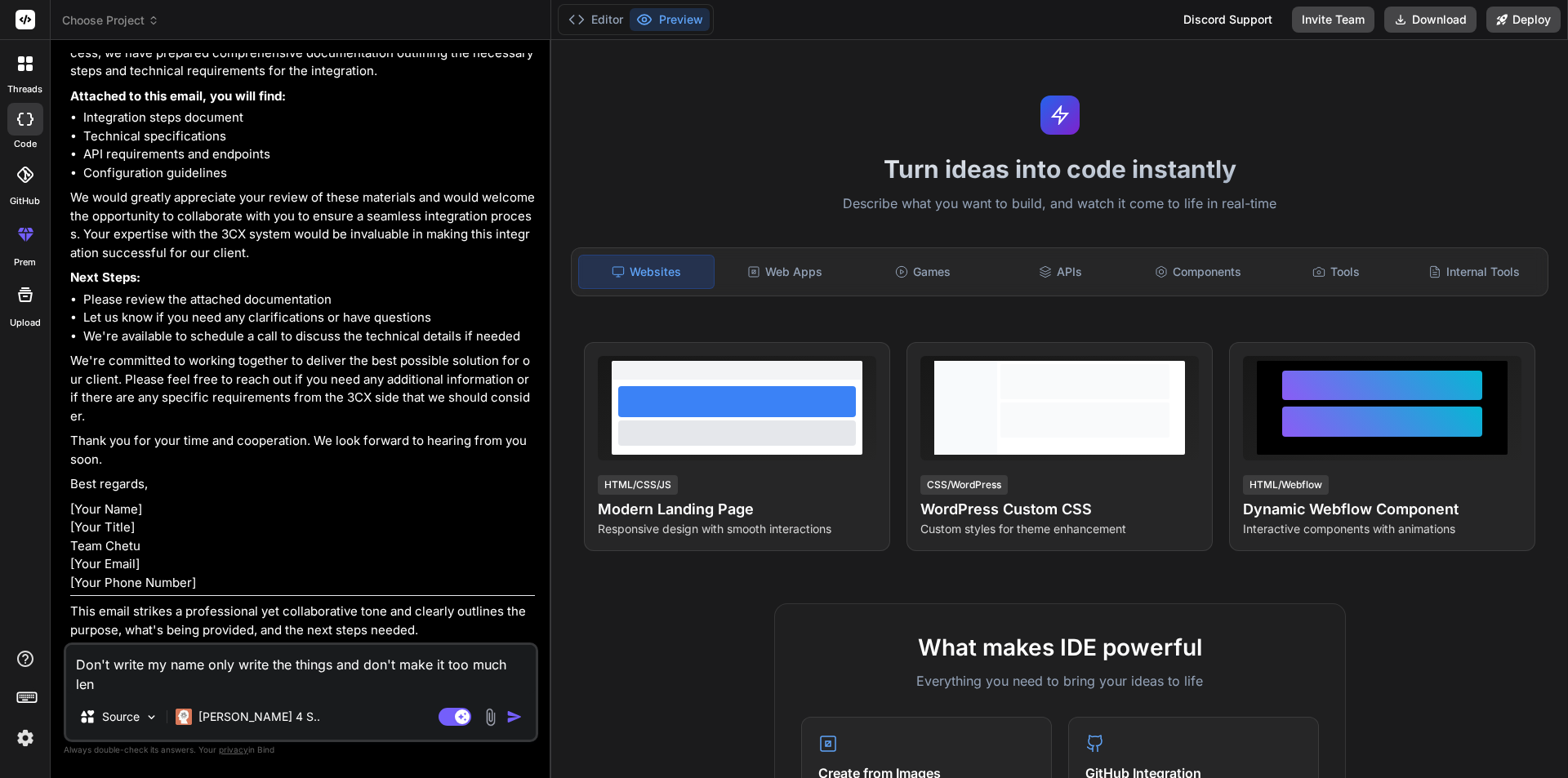
type textarea "Don't write my name only write the things and don't make it too much leng"
type textarea "x"
type textarea "Don't write my name only write the things and don't make it too much lengt"
type textarea "x"
type textarea "Don't write my name only write the things and don't make it too much length"
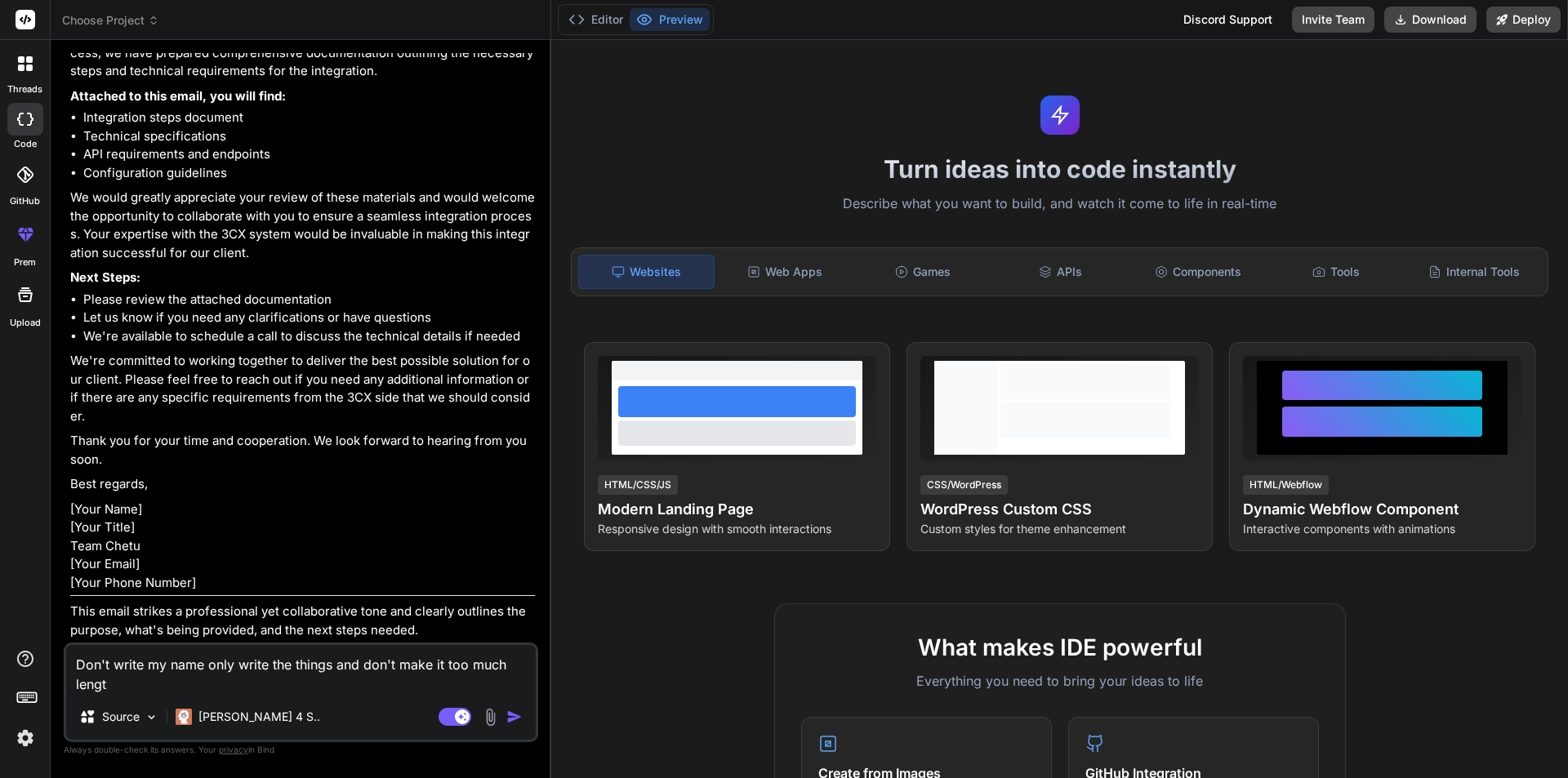
type textarea "x"
type textarea "Don't write my name only write the things and don't make it too much lengthy"
type textarea "x"
type textarea "Don't write my name only write the things and don't make it too much lengthy"
click at [249, 707] on div "[PERSON_NAME] 4 S.." at bounding box center [248, 717] width 158 height 32
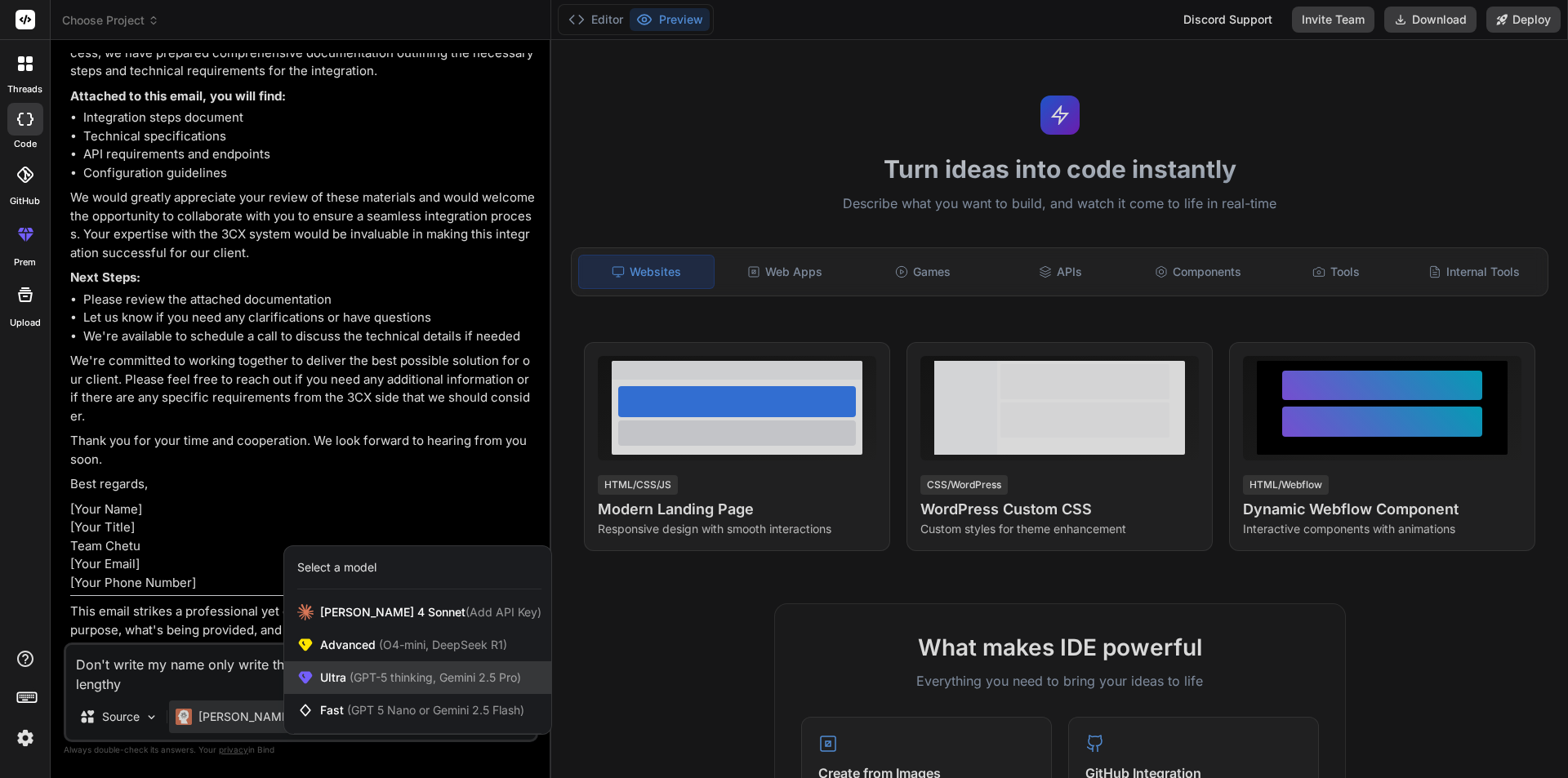
click at [430, 681] on span "(GPT-5 thinking, Gemini 2.5 Pro)" at bounding box center [434, 677] width 175 height 14
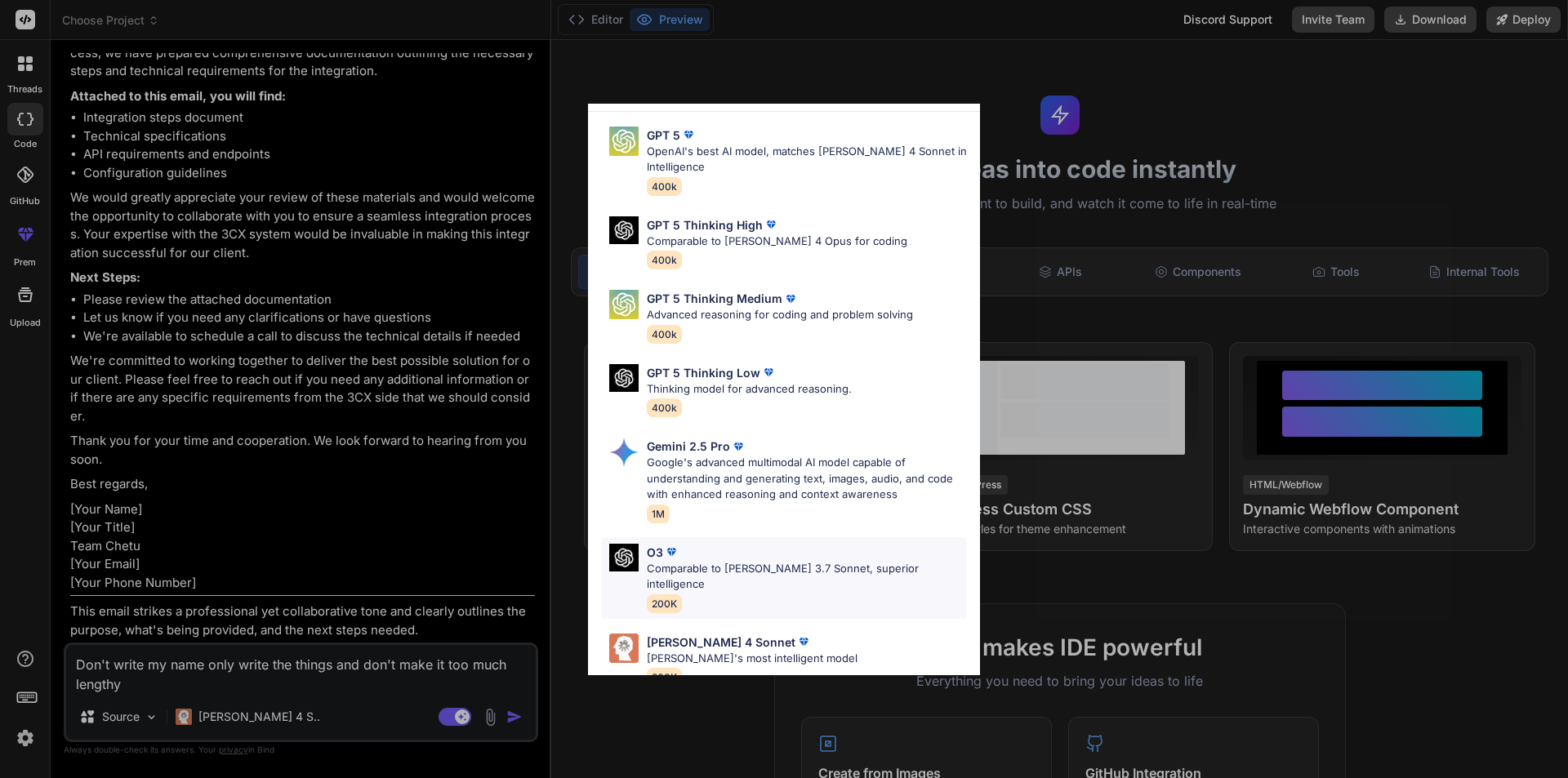
scroll to position [0, 0]
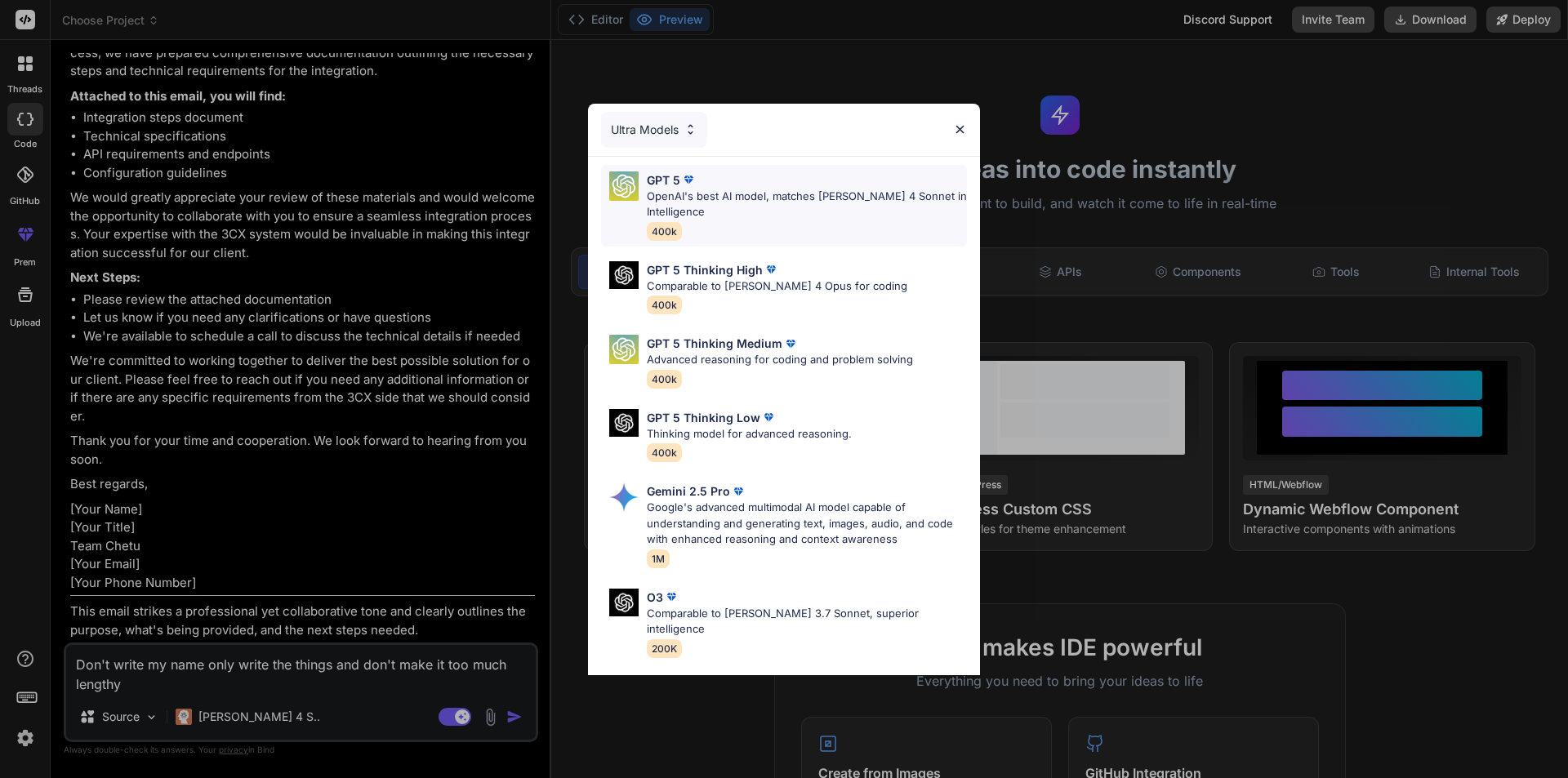
click at [732, 172] on div "GPT 5" at bounding box center [807, 180] width 320 height 18
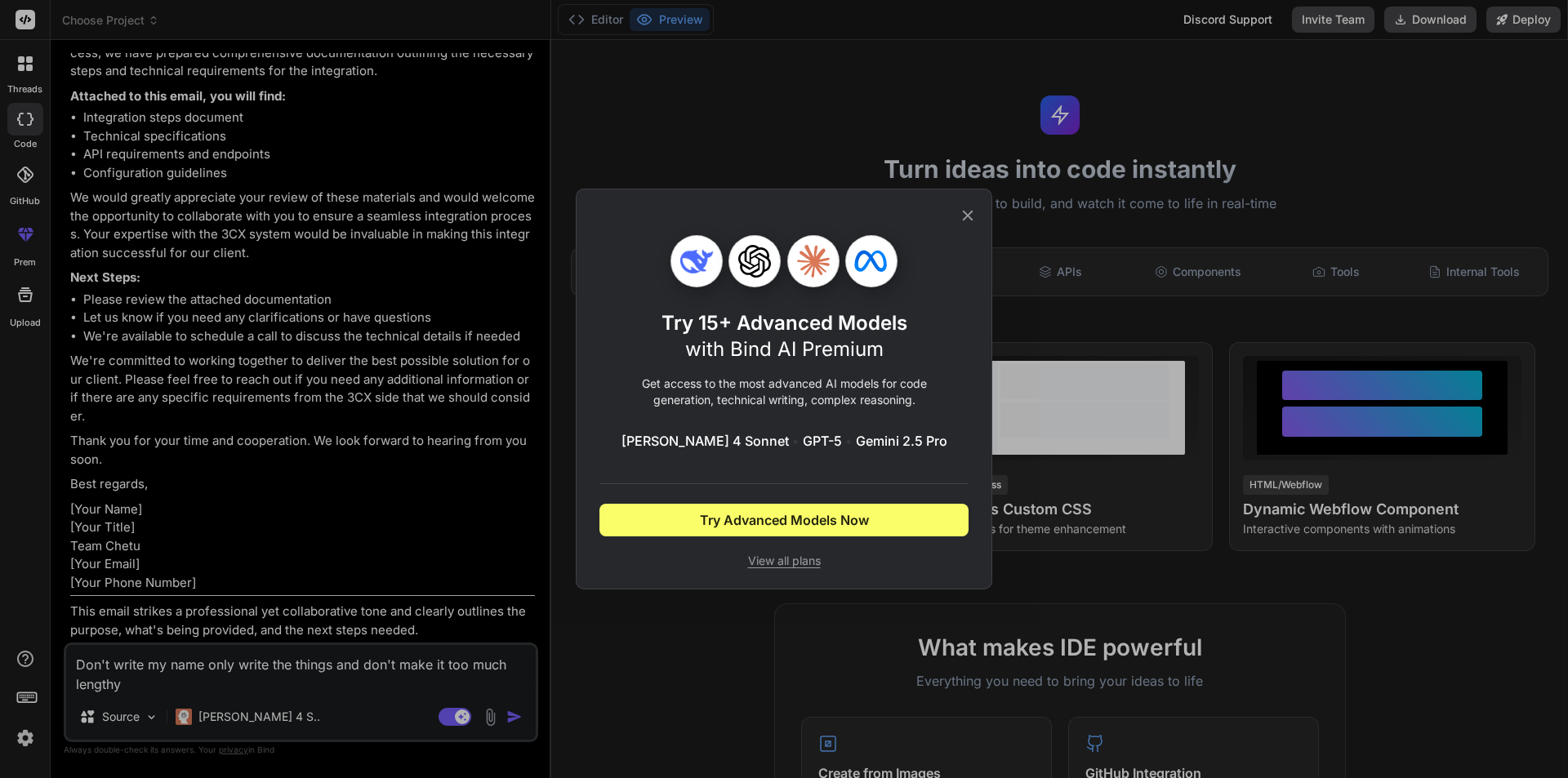
click at [957, 225] on div "Try 15+ Advanced Models with Bind AI Premium Get access to the most advanced AI…" at bounding box center [784, 389] width 369 height 399
click at [970, 226] on div "Try 15+ Advanced Models with Bind AI Premium Get access to the most advanced AI…" at bounding box center [784, 389] width 416 height 401
click at [968, 207] on icon at bounding box center [968, 215] width 18 height 18
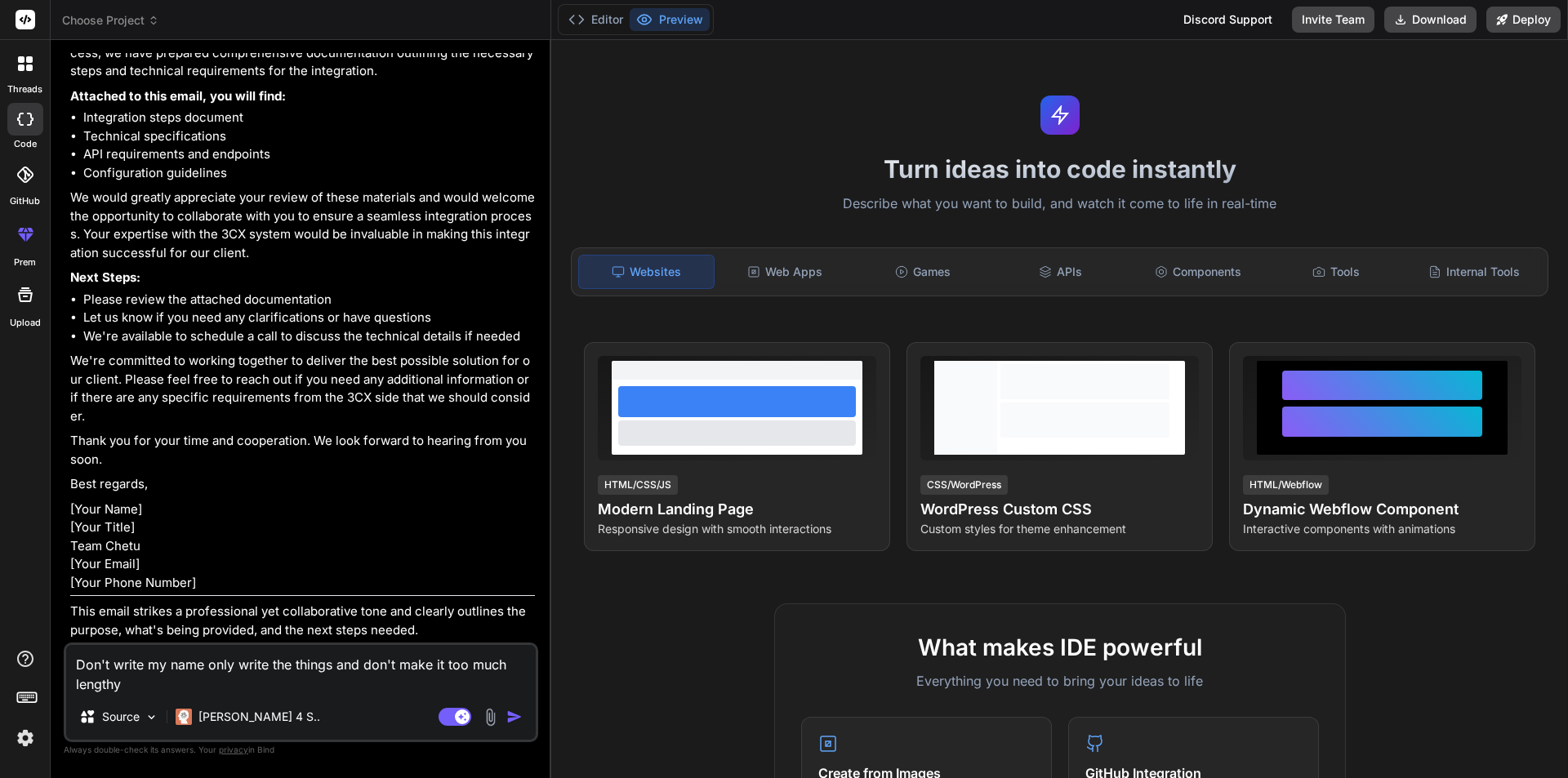
click at [238, 690] on textarea "Don't write my name only write the things and don't make it too much lengthy" at bounding box center [301, 669] width 470 height 49
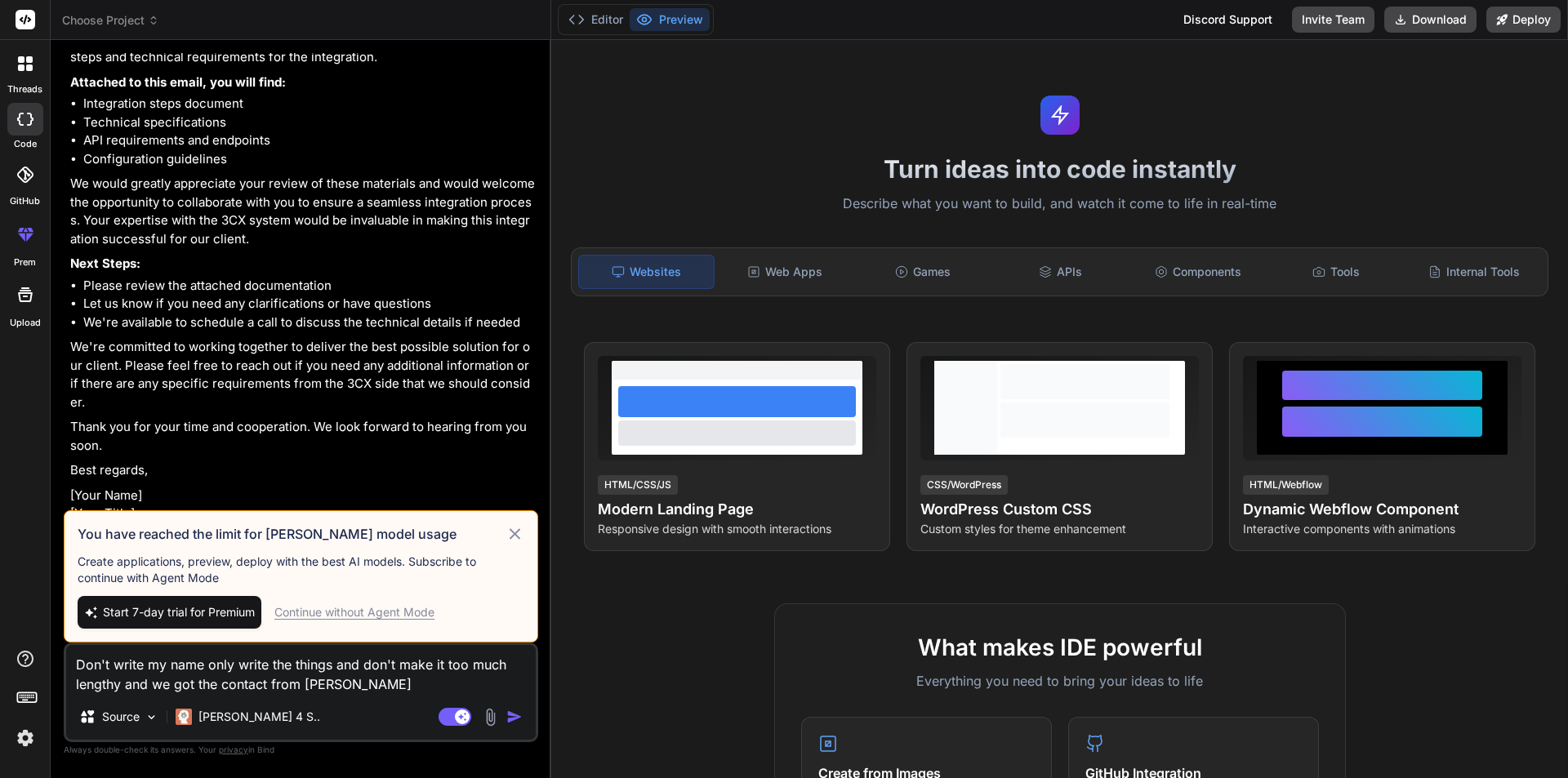
click at [522, 521] on div "You have reached the limit for [PERSON_NAME] model usage Create applications, p…" at bounding box center [301, 576] width 474 height 132
click at [523, 535] on icon at bounding box center [514, 534] width 18 height 19
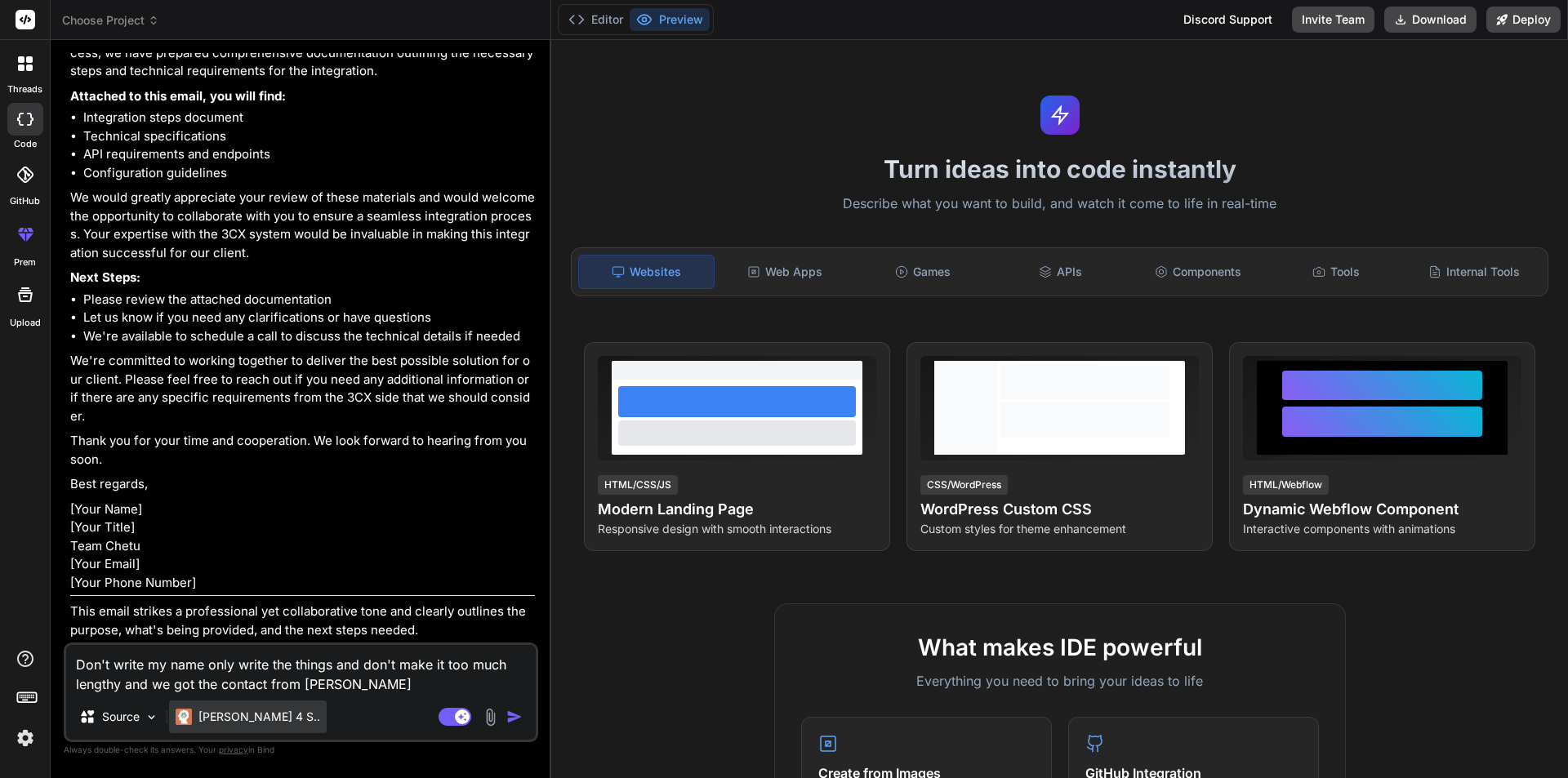
click at [247, 718] on p "[PERSON_NAME] 4 S.." at bounding box center [259, 717] width 122 height 17
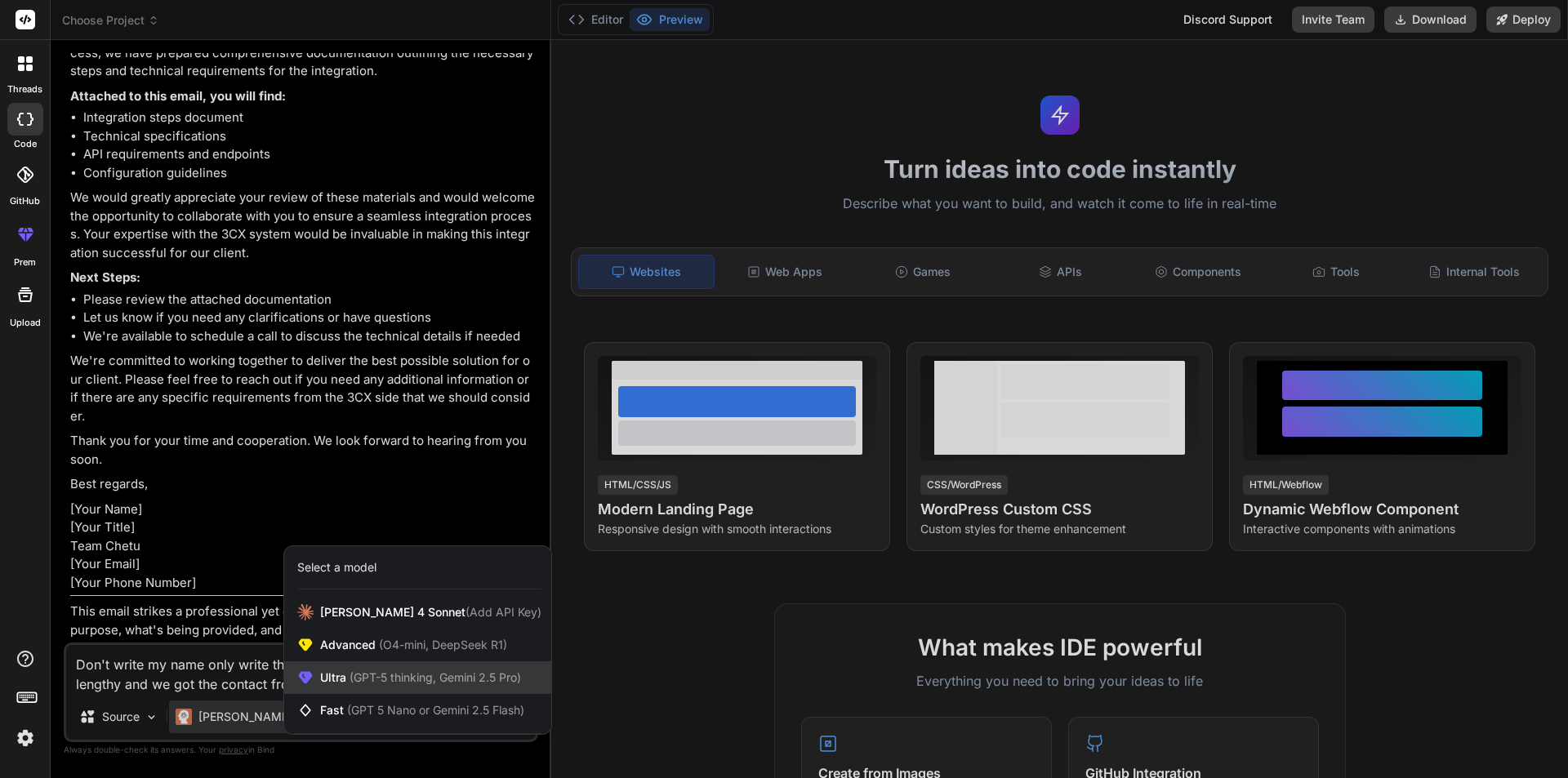
click at [385, 687] on div "Ultra (GPT-5 thinking, Gemini 2.5 Pro)" at bounding box center [417, 677] width 267 height 32
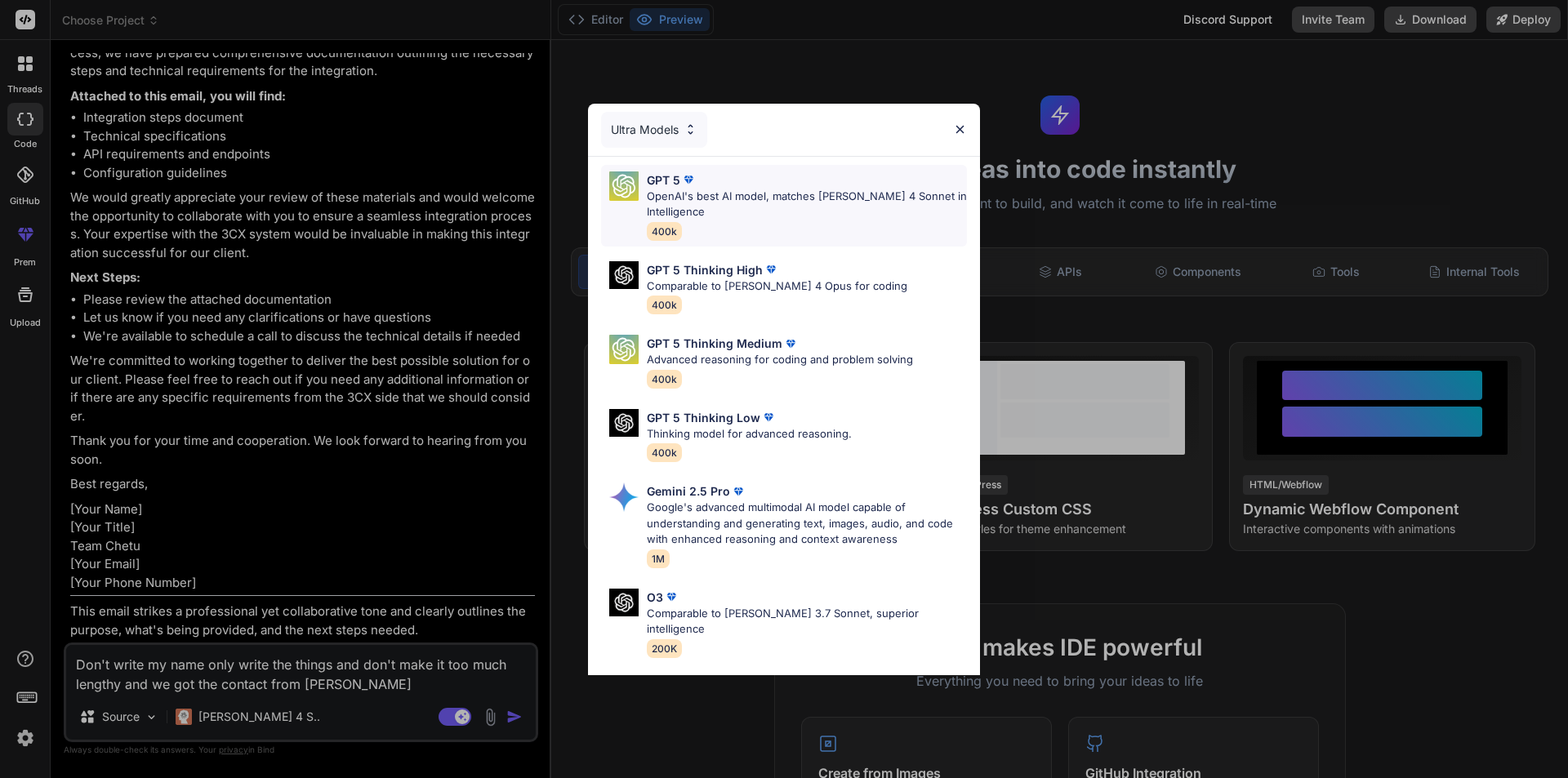
click at [690, 204] on p "OpenAI's best AI model, matches [PERSON_NAME] 4 Sonnet in Intelligence" at bounding box center [807, 205] width 320 height 32
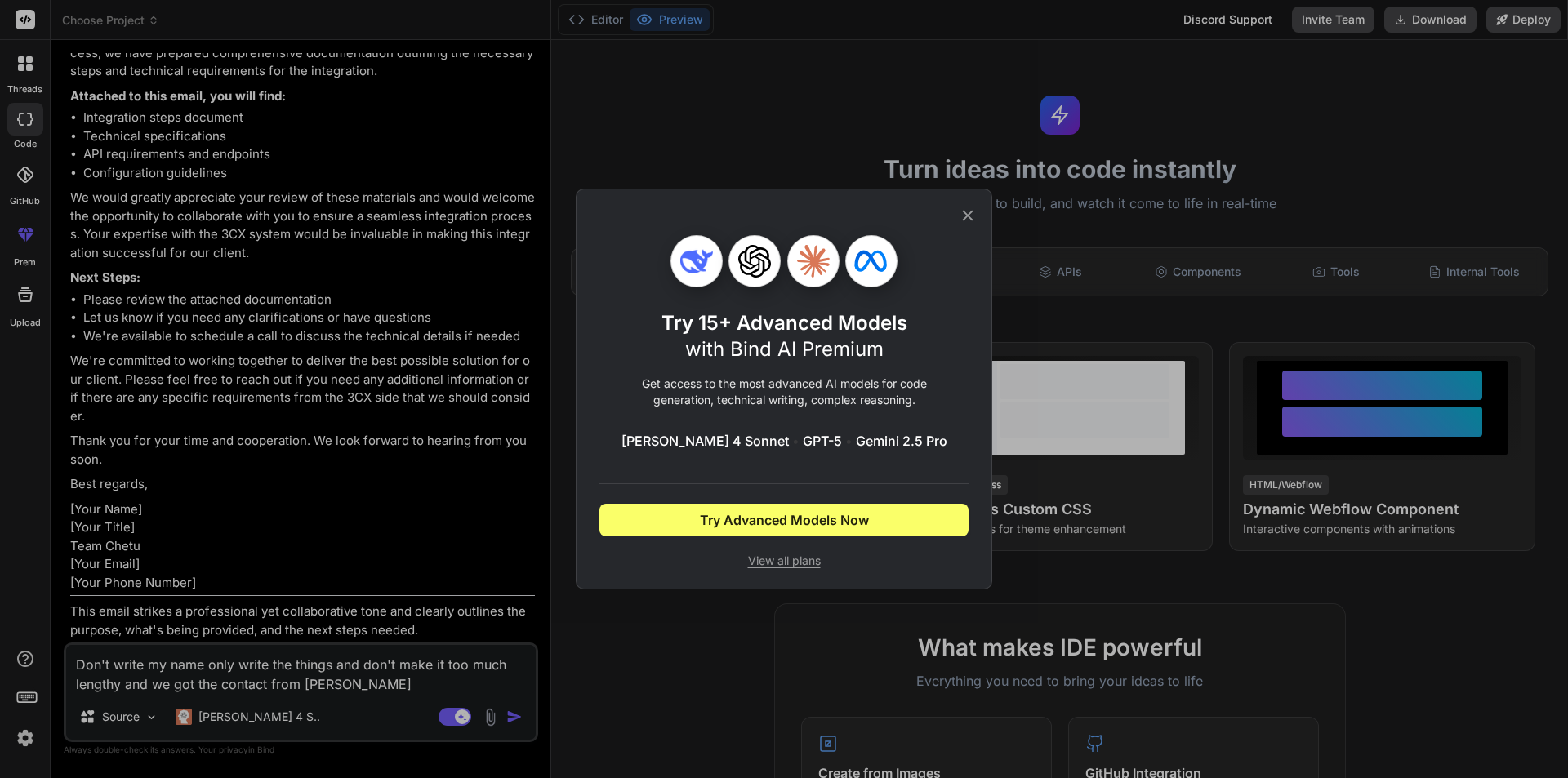
click at [971, 209] on icon at bounding box center [968, 215] width 18 height 18
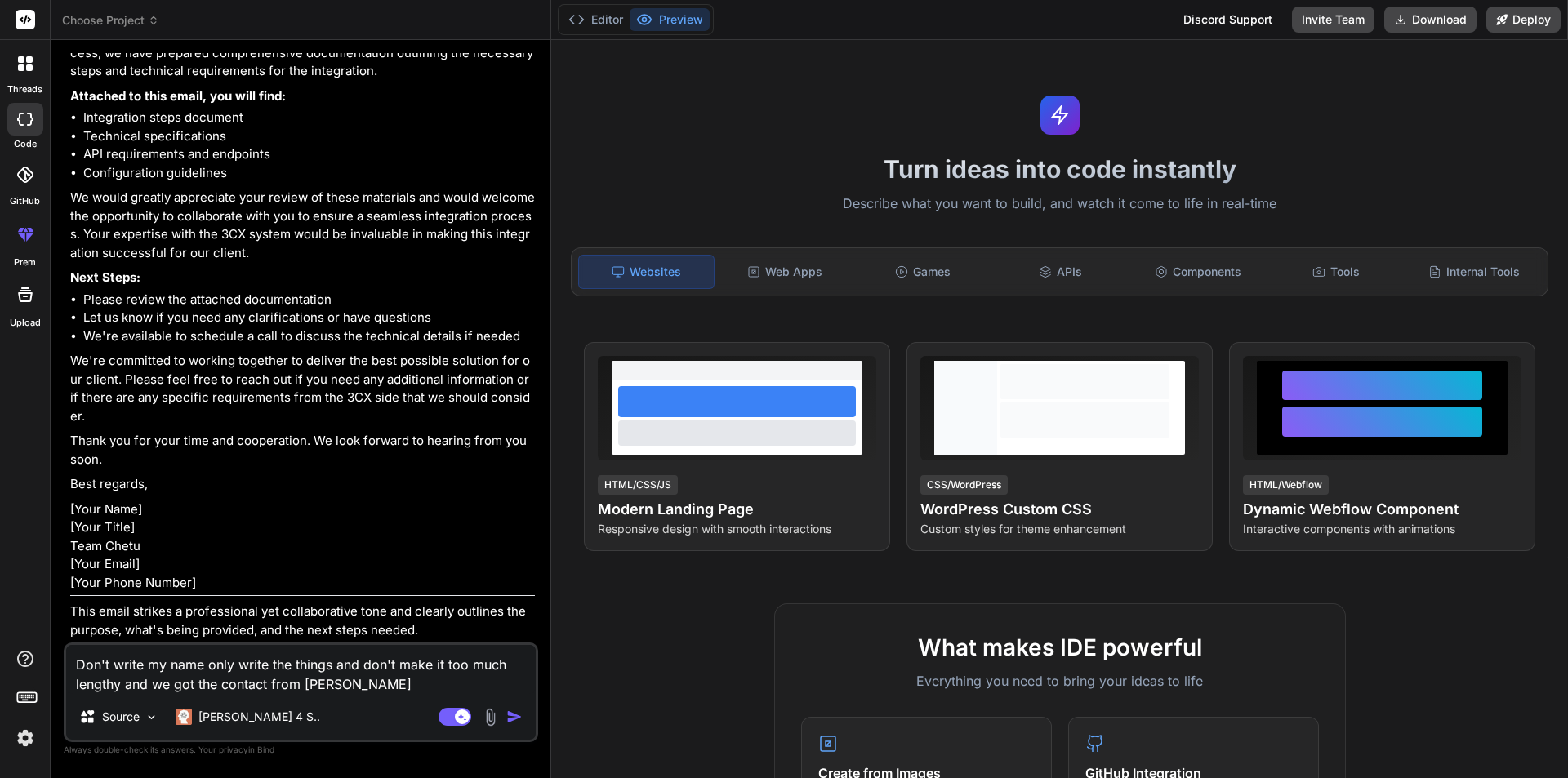
click at [522, 724] on img "button" at bounding box center [514, 717] width 17 height 17
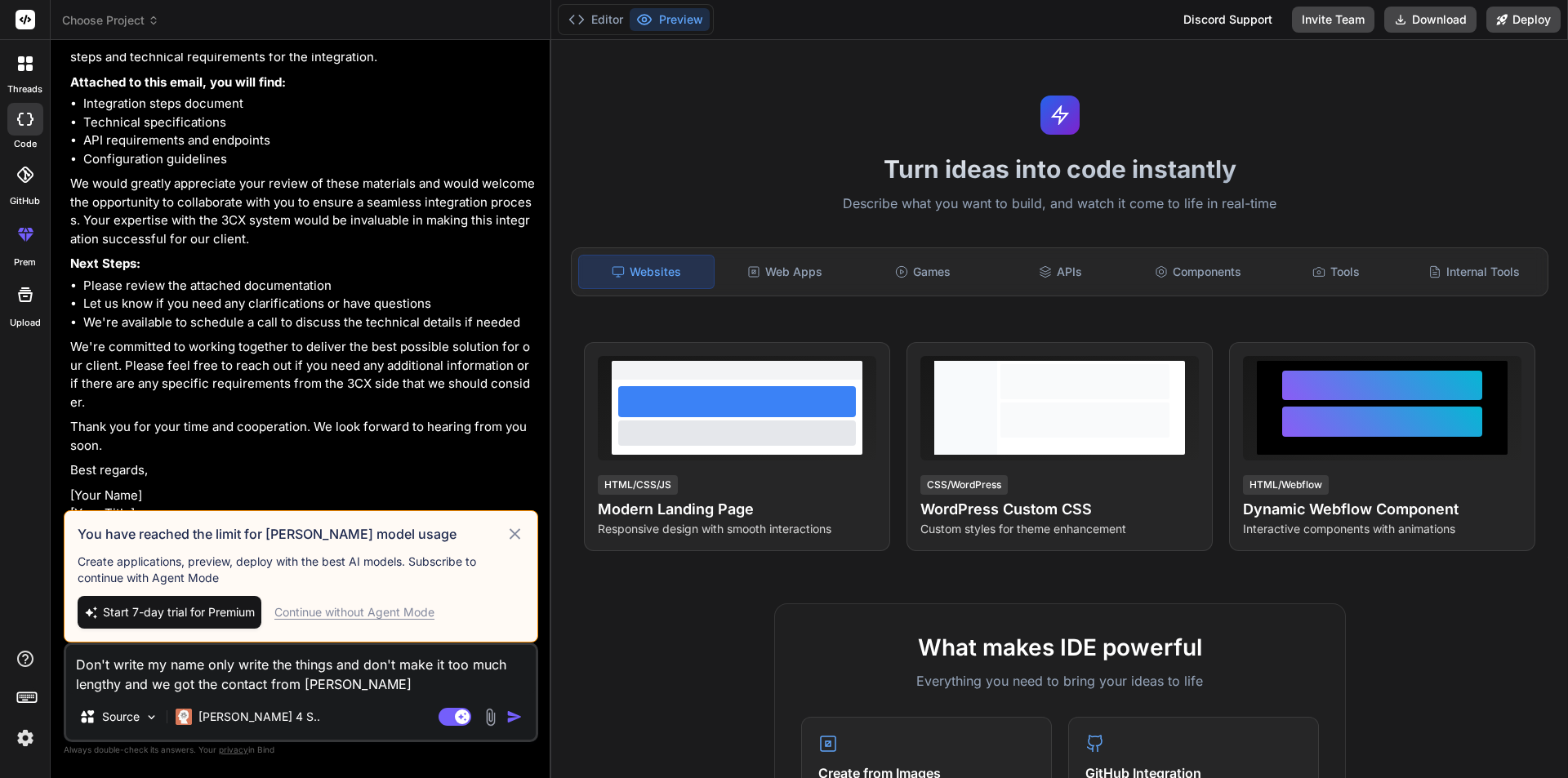
click at [376, 610] on div "Continue without Agent Mode" at bounding box center [354, 613] width 160 height 17
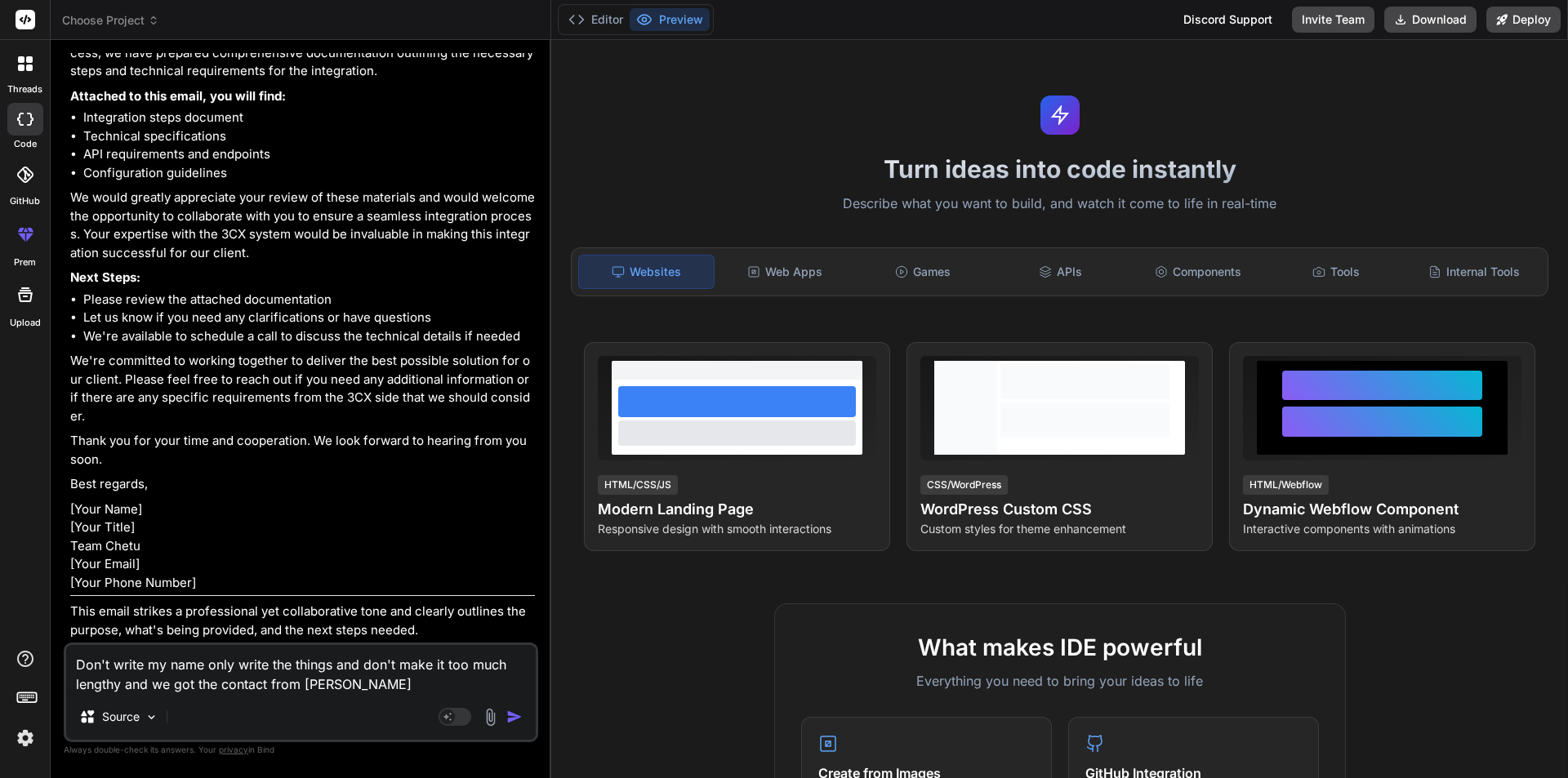
click at [514, 725] on div "Agent Mode. When this toggle is activated, AI automatically makes decisions, re…" at bounding box center [481, 717] width 94 height 19
click at [514, 718] on img "button" at bounding box center [514, 717] width 17 height 17
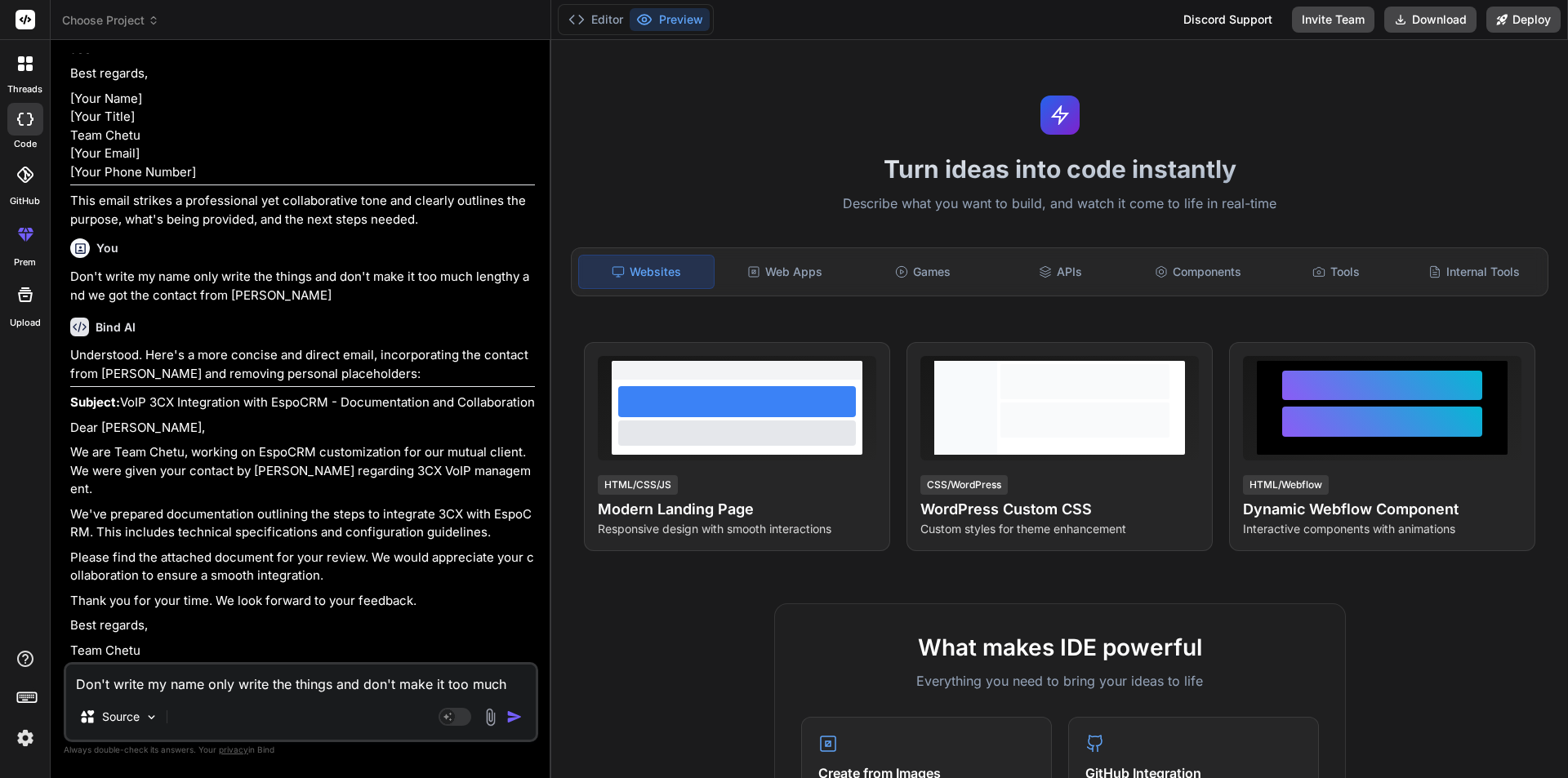
scroll to position [1167, 0]
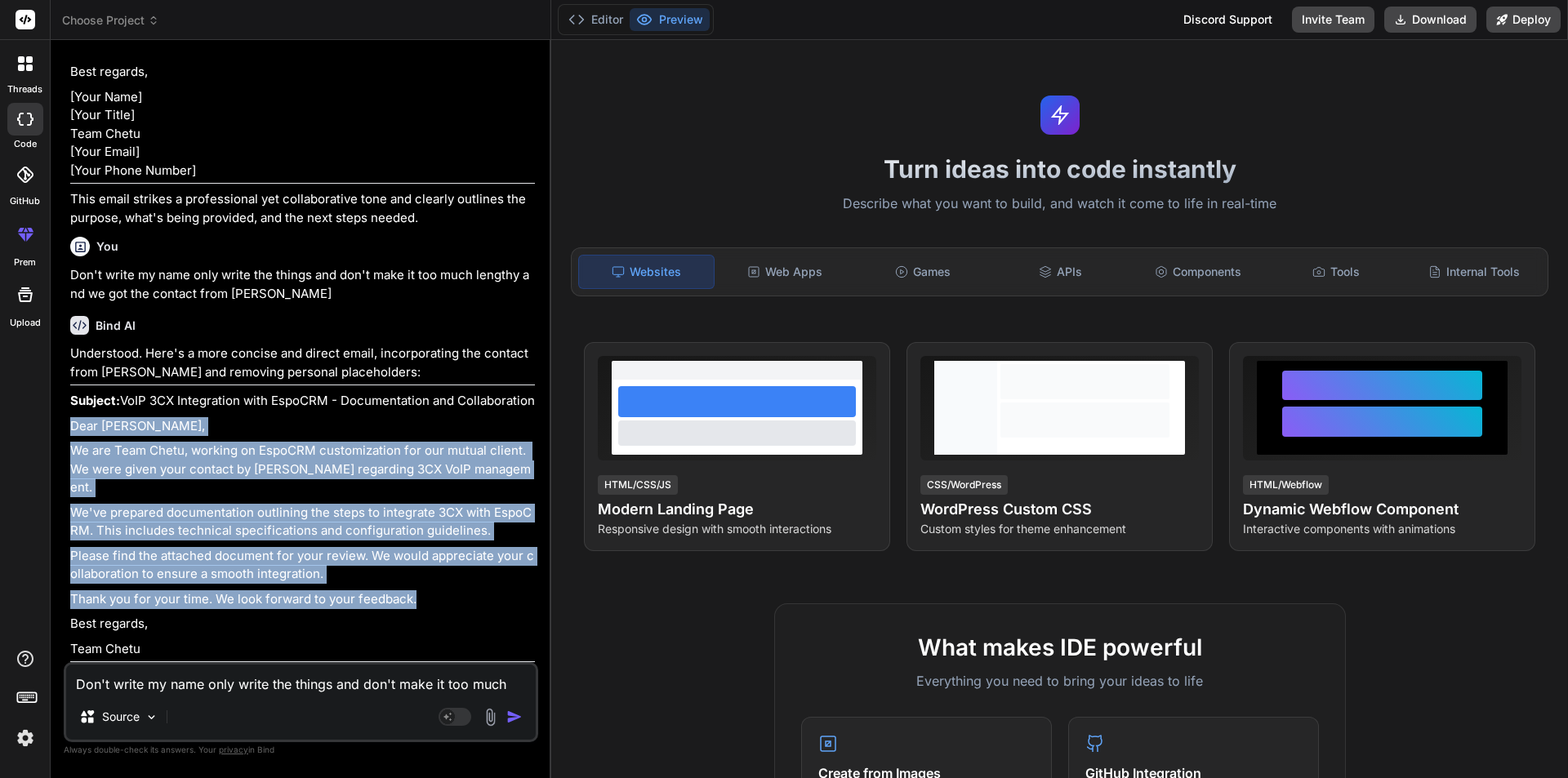
drag, startPoint x: 67, startPoint y: 444, endPoint x: 429, endPoint y: 605, distance: 396.2
click at [429, 605] on div "You hello Bind AI Hello! I'm Bind AI, your expert AI assistant and senior softw…" at bounding box center [303, 358] width 471 height 609
copy div "Dear [PERSON_NAME], We are Team Chetu, working on EspoCRM customization for our…"
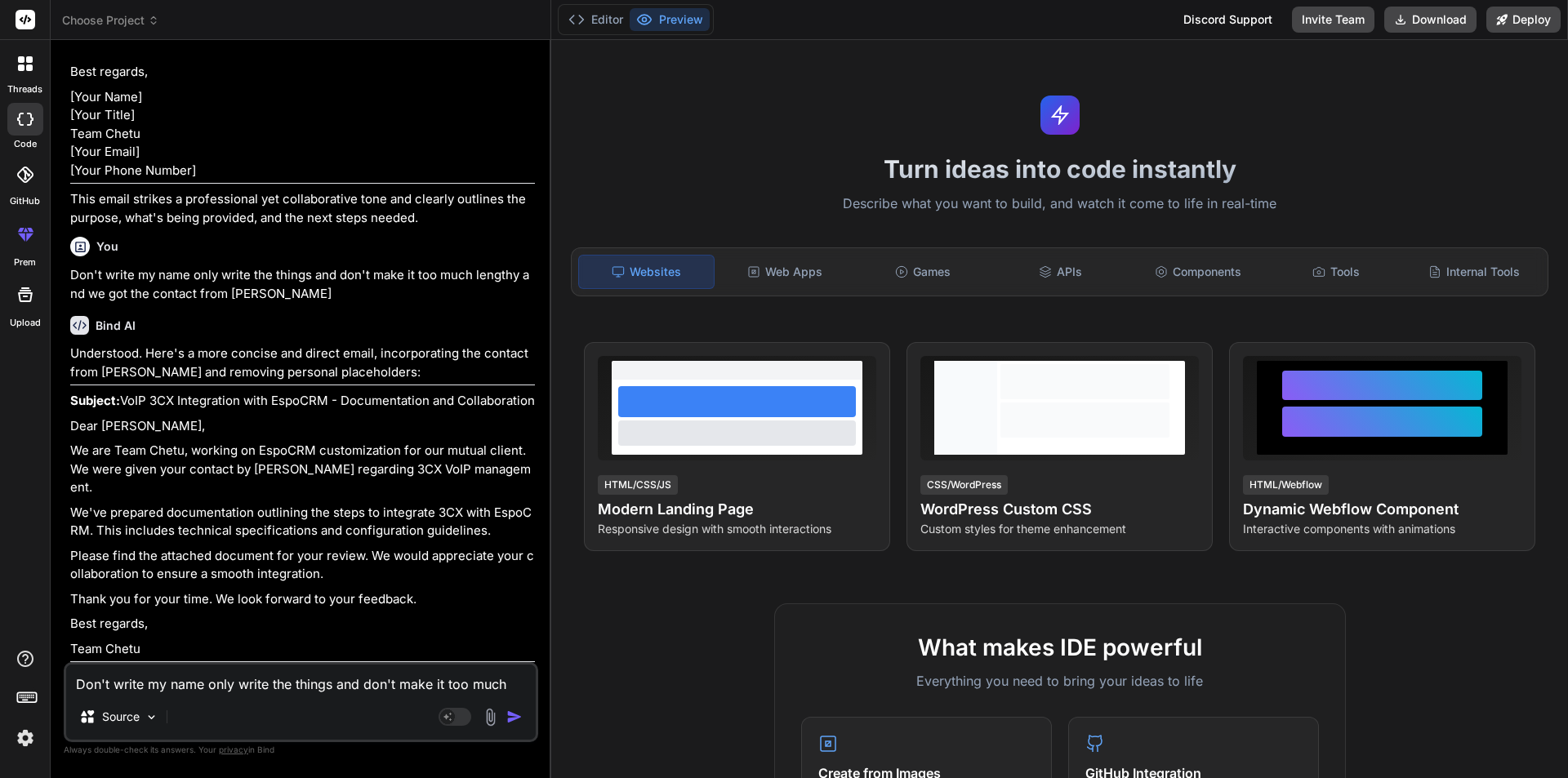
click at [236, 681] on textarea "Don't write my name only write the things and don't make it too much lengthy an…" at bounding box center [301, 680] width 470 height 30
click at [111, 718] on p "Source" at bounding box center [121, 717] width 38 height 17
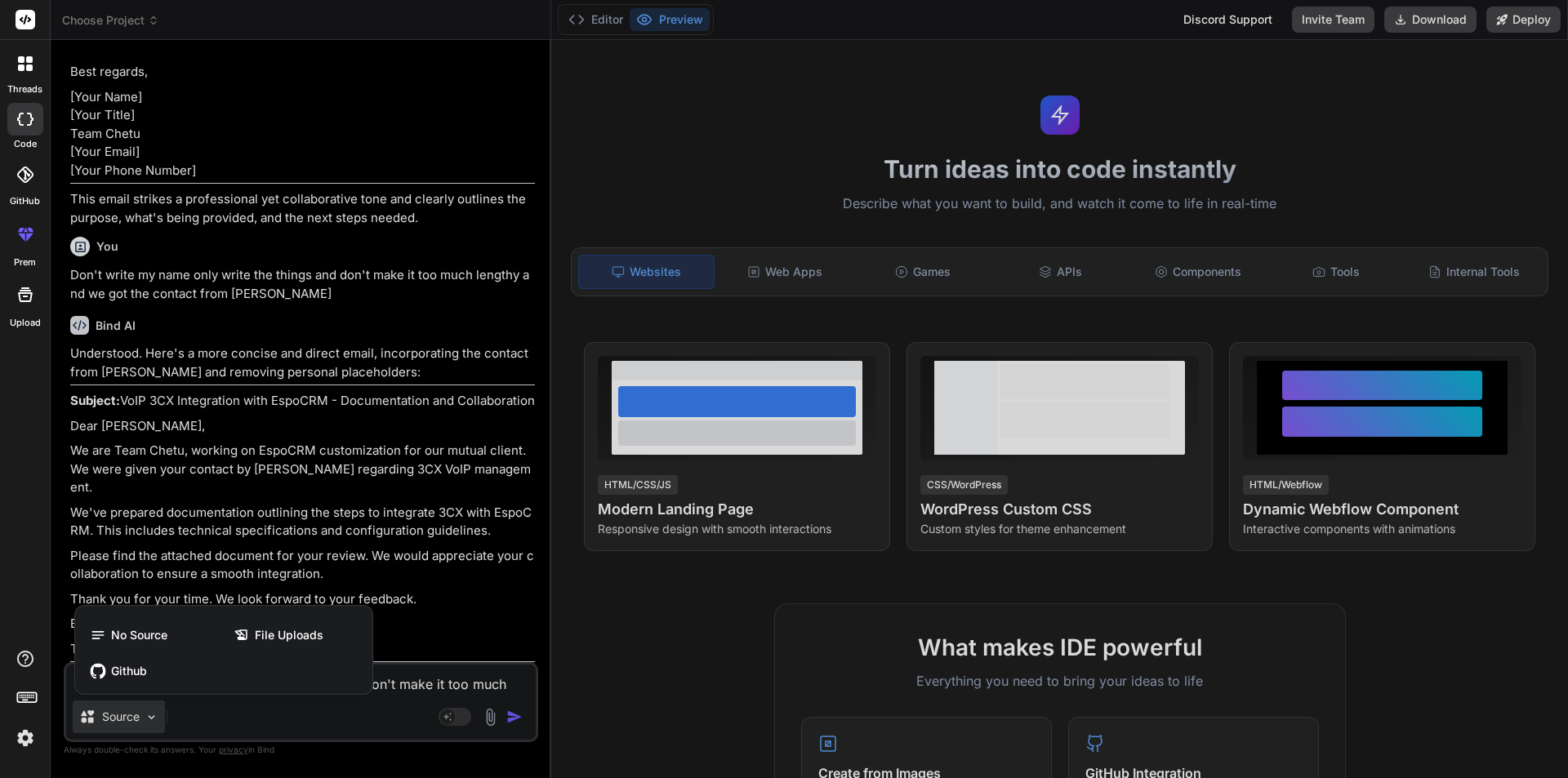
click at [111, 719] on div at bounding box center [784, 389] width 1568 height 778
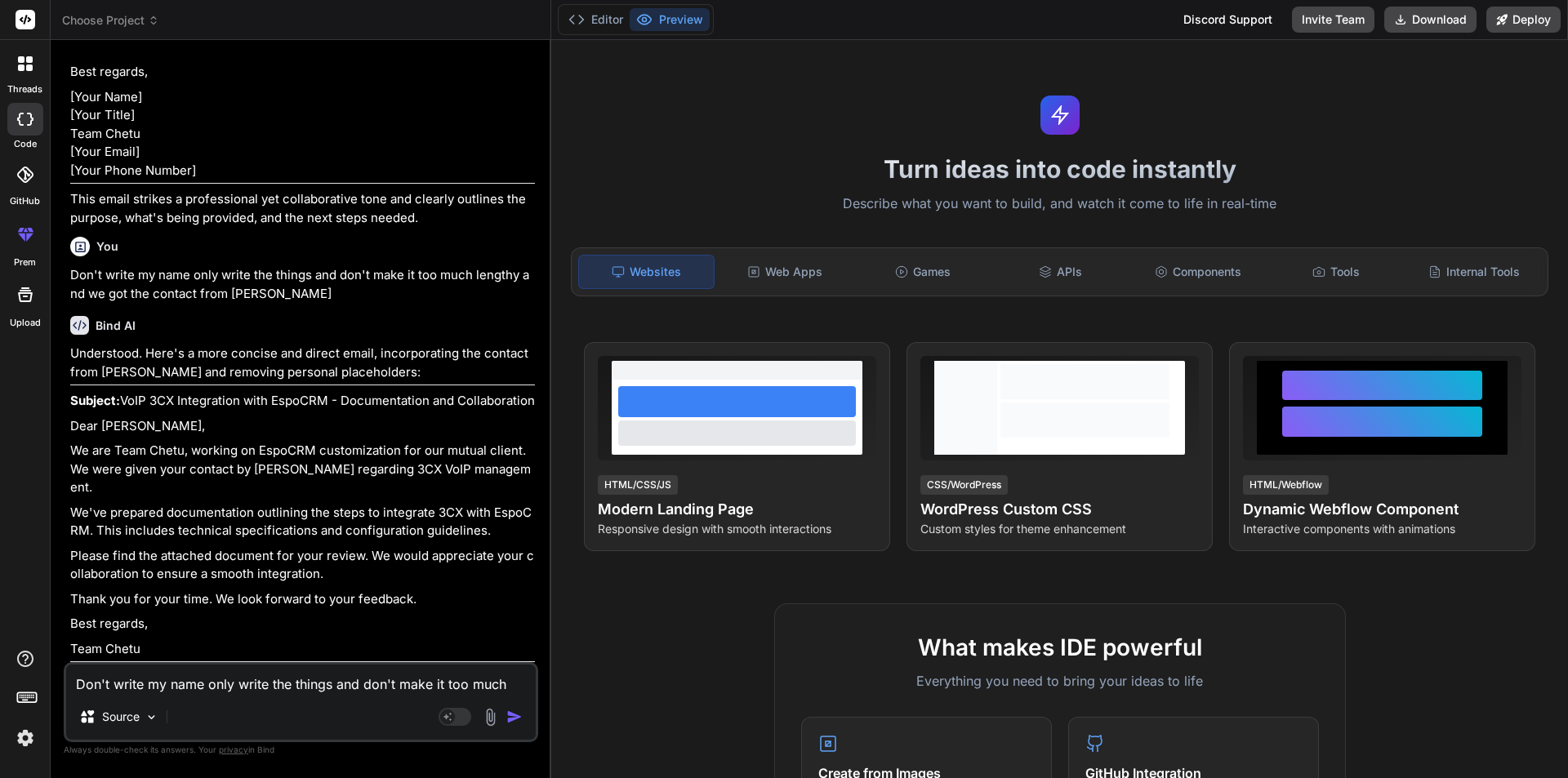
click at [204, 685] on textarea "Don't write my name only write the things and don't make it too much lengthy an…" at bounding box center [301, 680] width 470 height 30
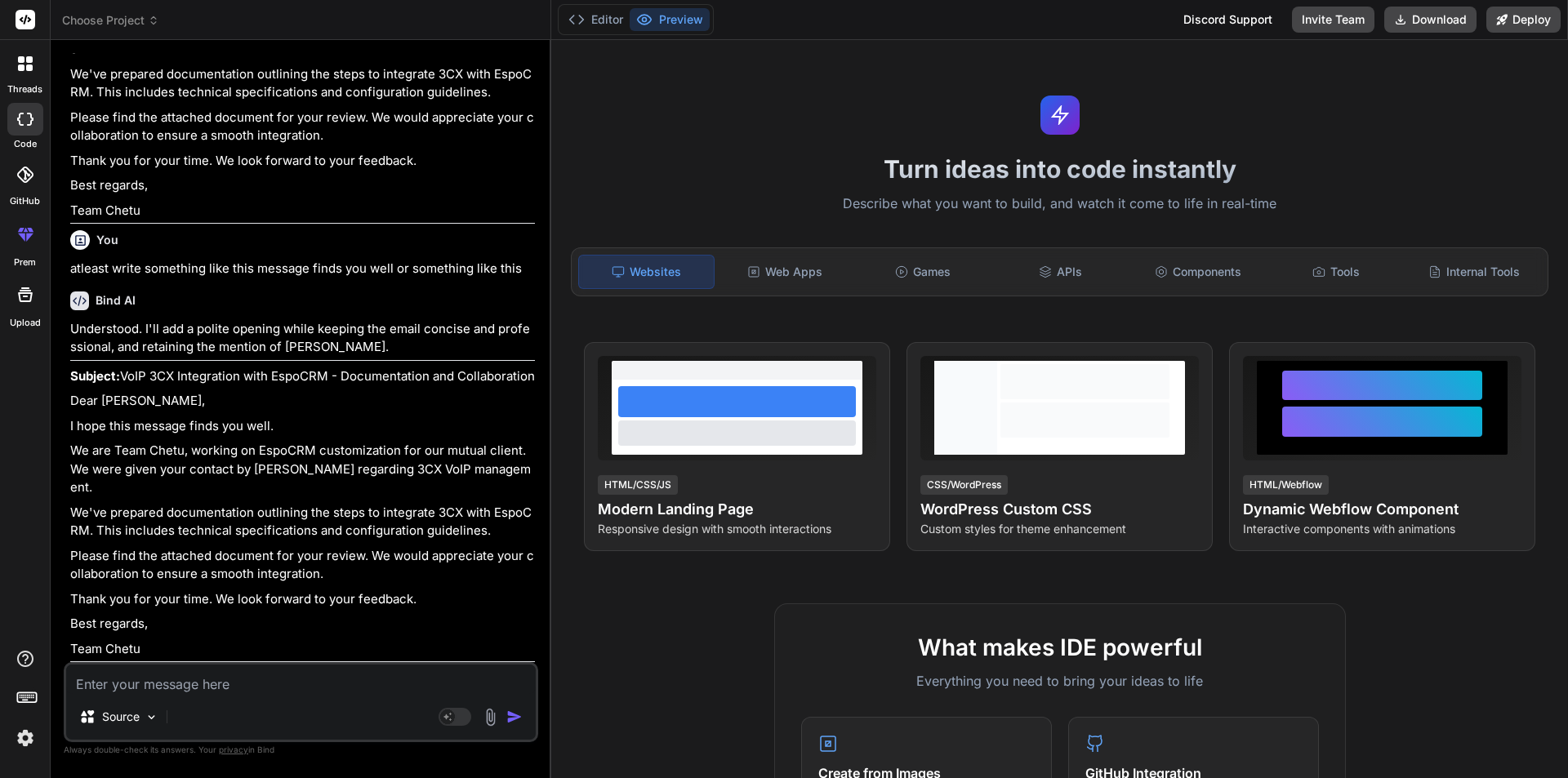
scroll to position [1605, 0]
drag, startPoint x: 63, startPoint y: 440, endPoint x: 299, endPoint y: 452, distance: 236.3
click at [299, 452] on div "Bind AI Web Search Created with Pixso. Code Generator You hello Bind AI Hello! …" at bounding box center [301, 409] width 500 height 738
copy p "I hope this message finds you well."
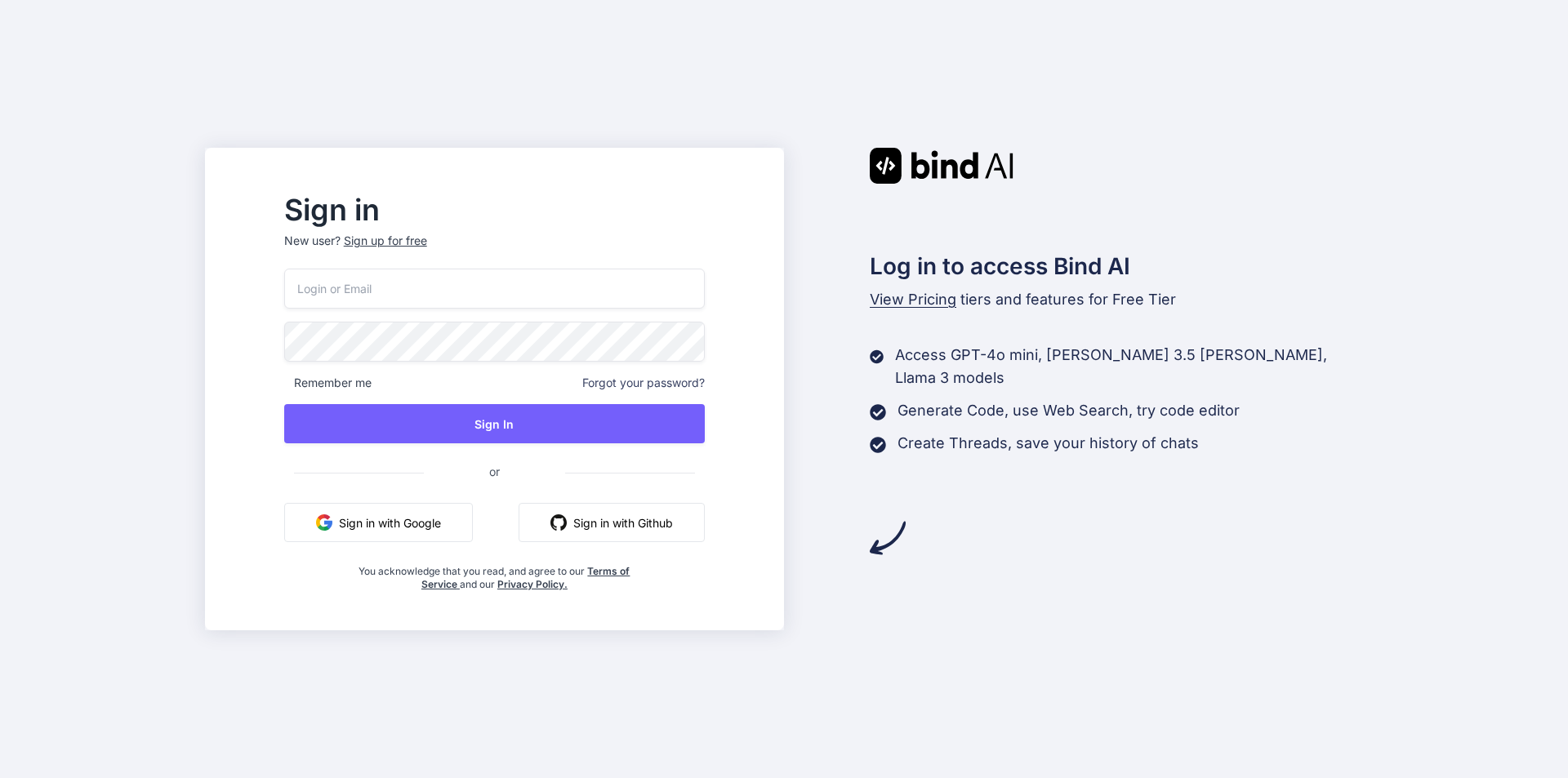
click at [447, 298] on input "email" at bounding box center [494, 289] width 421 height 40
type input "[EMAIL_ADDRESS][DOMAIN_NAME]"
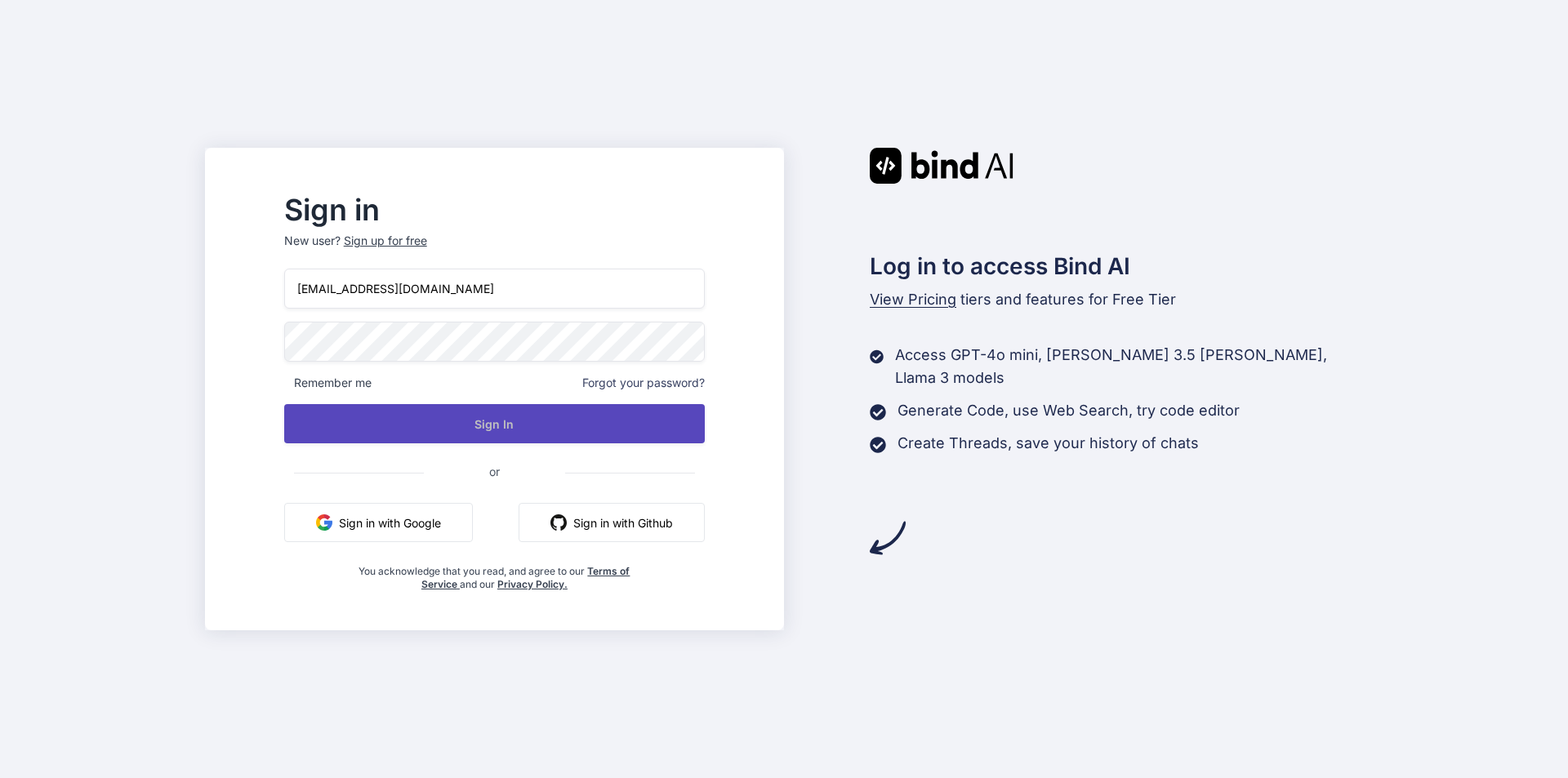
click at [440, 426] on button "Sign In" at bounding box center [494, 424] width 421 height 39
click at [539, 422] on button "Sign In" at bounding box center [494, 424] width 421 height 39
